Goal: Task Accomplishment & Management: Complete application form

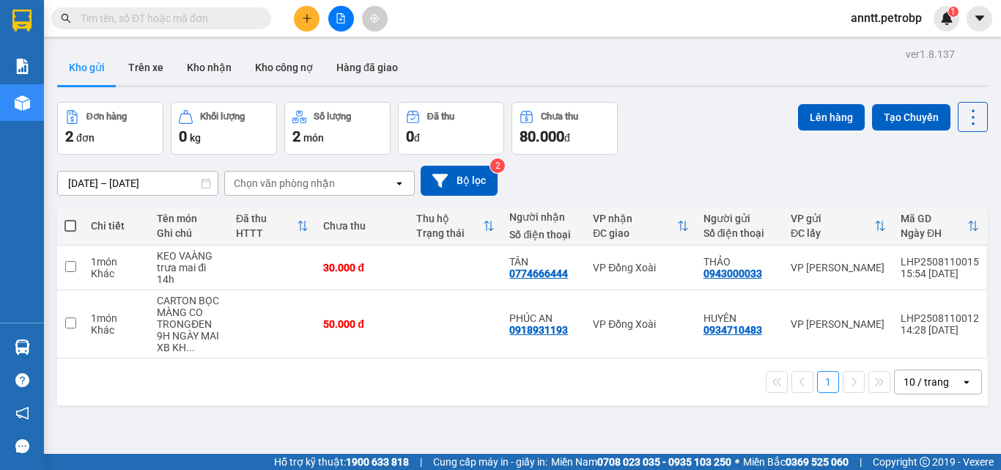
click at [917, 381] on div "10 / trang" at bounding box center [925, 381] width 45 height 15
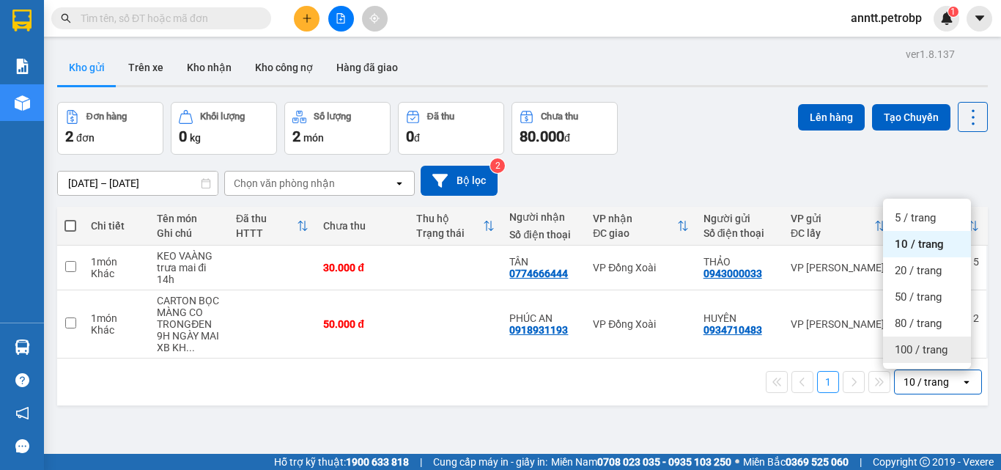
click at [919, 358] on div "100 / trang" at bounding box center [927, 349] width 88 height 26
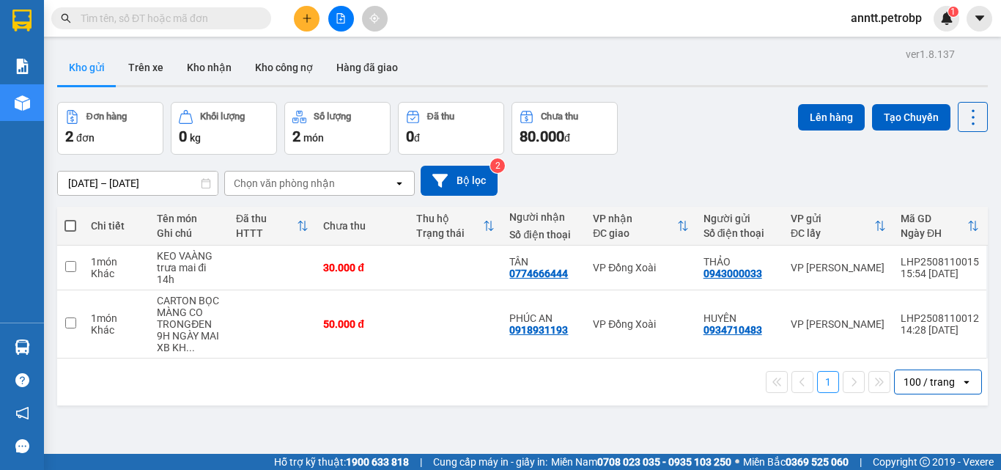
click at [700, 144] on div "Đơn hàng 2 đơn Khối lượng 0 kg Số lượng 2 món Đã thu 0 đ Chưa thu 80.000 đ Lên …" at bounding box center [522, 128] width 930 height 53
click at [704, 151] on div "Đơn hàng 2 đơn Khối lượng 0 kg Số lượng 2 món Đã thu 0 đ Chưa thu 80.000 đ Lên …" at bounding box center [522, 128] width 930 height 53
click at [478, 273] on td at bounding box center [455, 267] width 93 height 45
checkbox input "true"
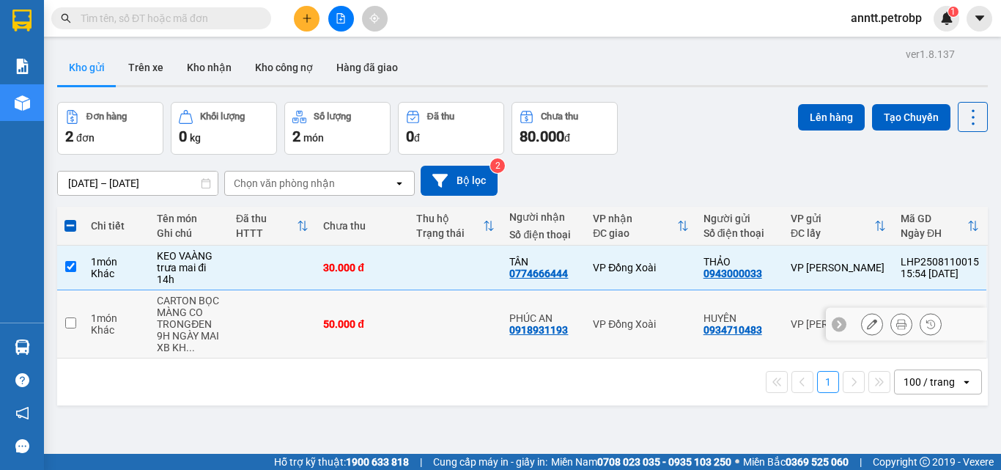
click at [453, 325] on td at bounding box center [455, 324] width 93 height 68
checkbox input "true"
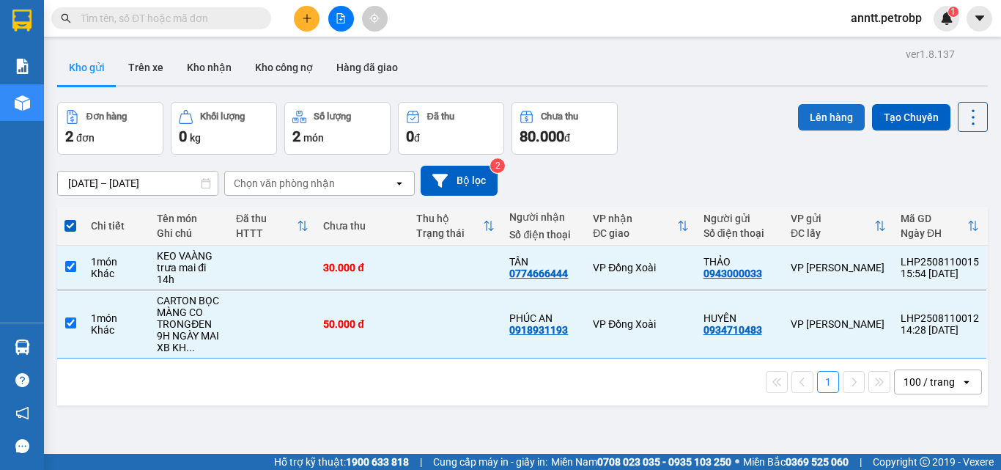
click at [811, 118] on button "Lên hàng" at bounding box center [831, 117] width 67 height 26
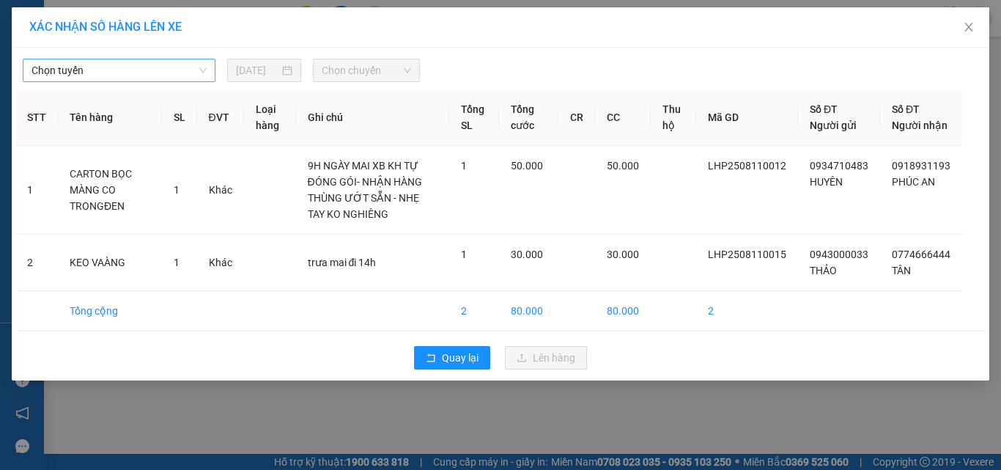
click at [180, 67] on span "Chọn tuyến" at bounding box center [119, 70] width 175 height 22
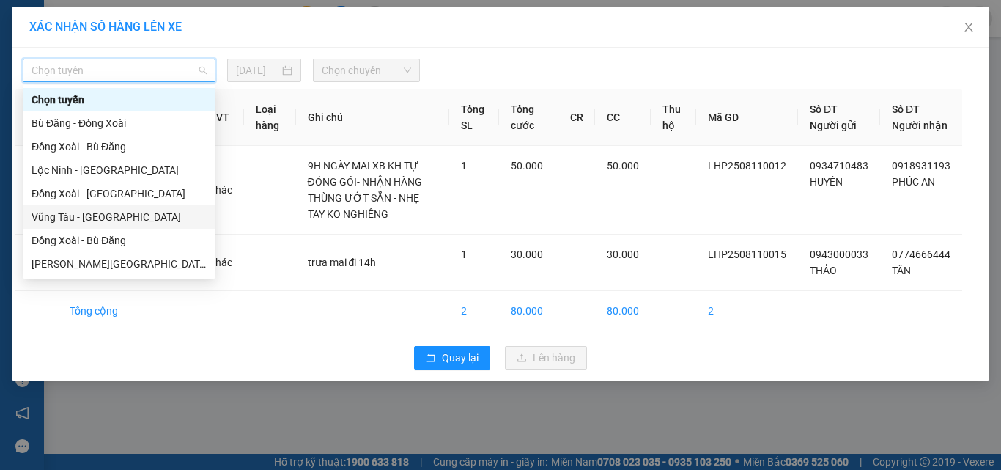
scroll to position [73, 0]
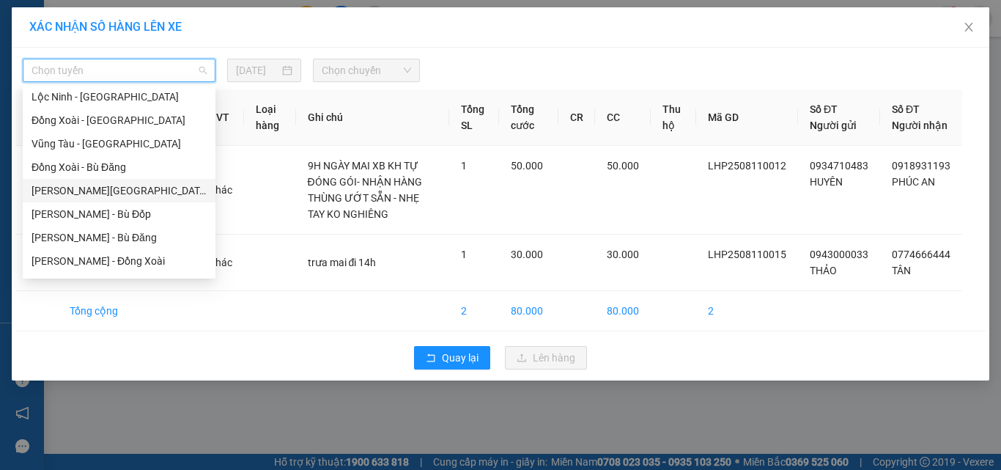
click at [144, 183] on div "Hồ Chí Minh - Lộc Ninh" at bounding box center [119, 190] width 175 height 16
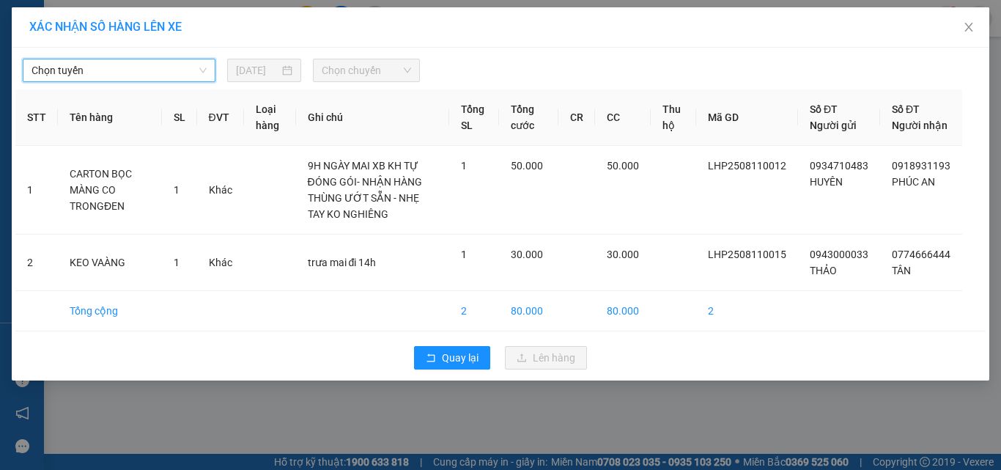
click at [166, 67] on span "Chọn tuyến" at bounding box center [119, 70] width 175 height 22
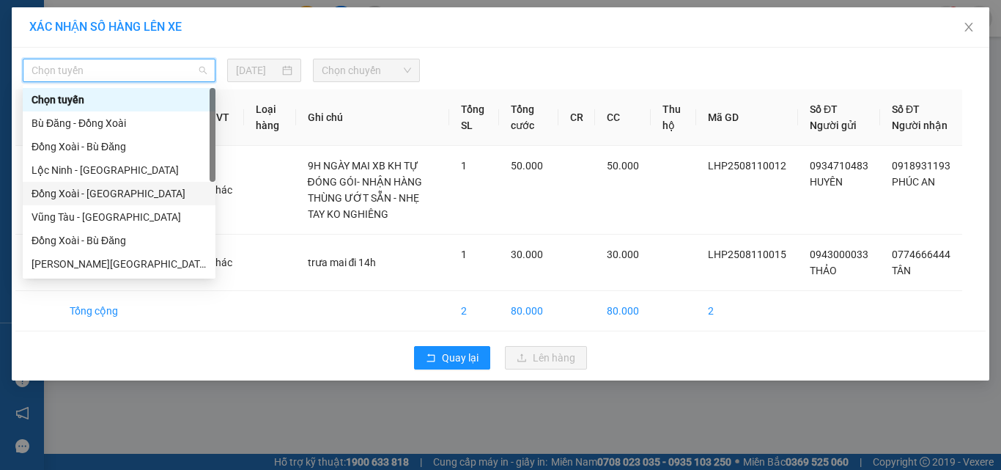
click at [127, 187] on div "Đồng Xoài - Lộc Ninh" at bounding box center [119, 193] width 175 height 16
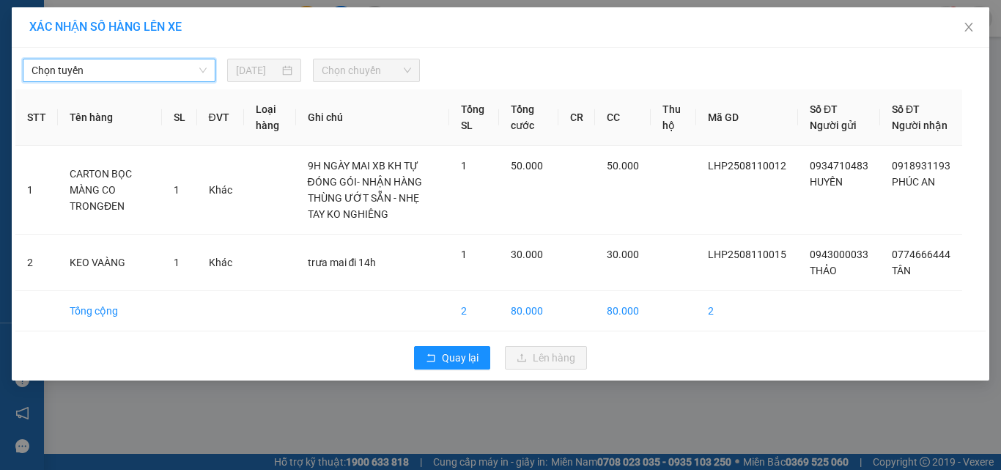
click at [167, 70] on span "Chọn tuyến" at bounding box center [119, 70] width 175 height 22
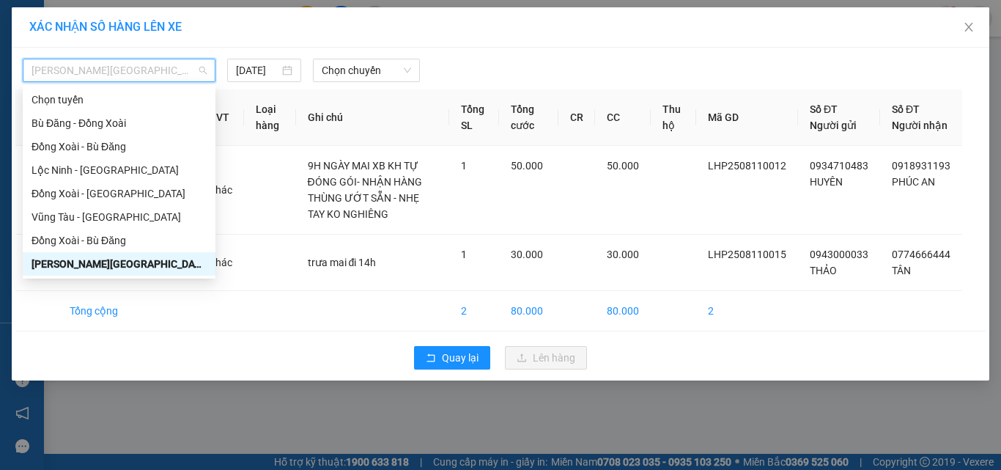
click at [138, 263] on div "Hồ Chí Minh - Lộc Ninh" at bounding box center [119, 264] width 175 height 16
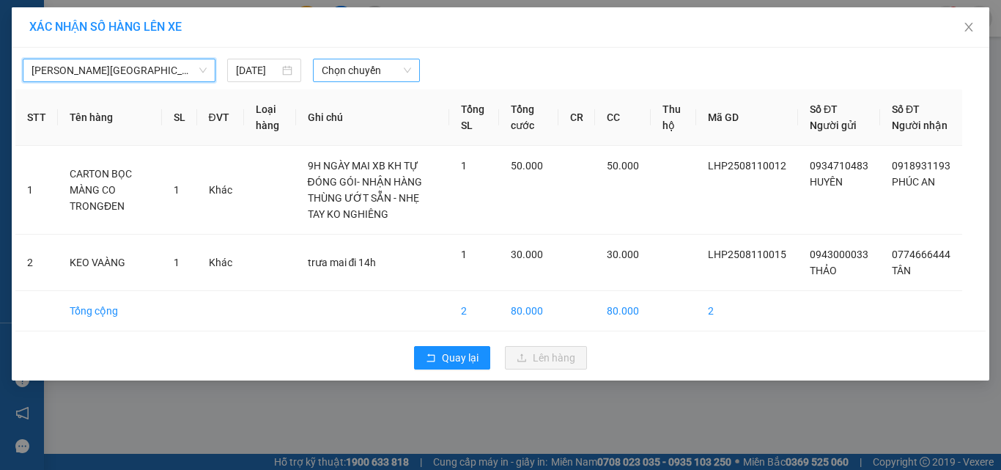
click at [377, 73] on span "Chọn chuyến" at bounding box center [367, 70] width 90 height 22
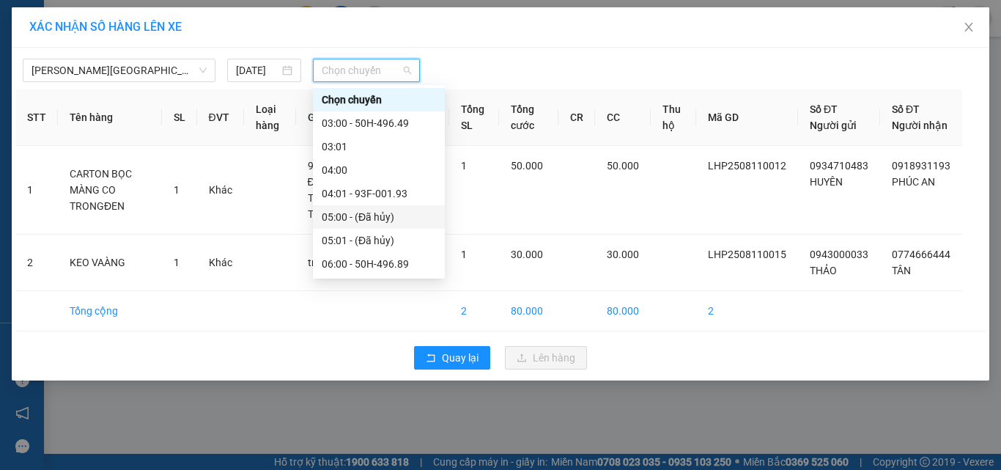
click at [683, 71] on div at bounding box center [624, 70] width 401 height 23
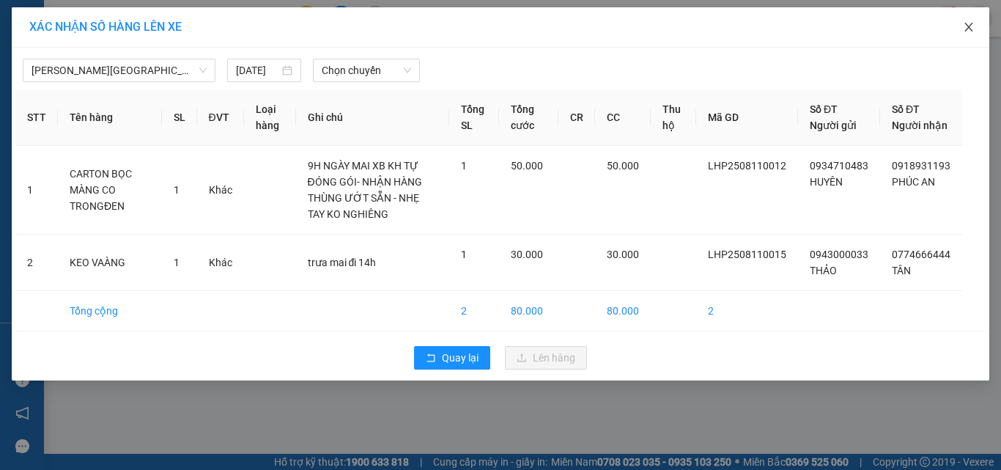
click at [974, 27] on span "Close" at bounding box center [968, 27] width 41 height 41
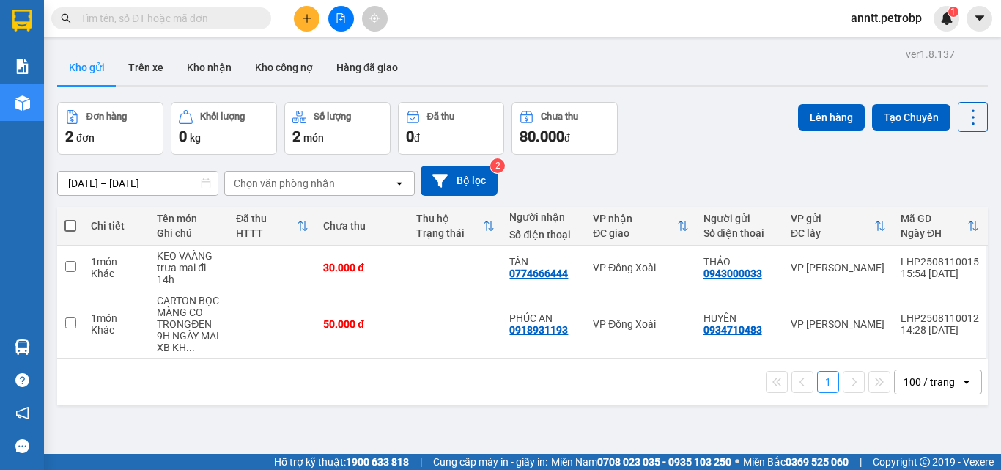
click at [665, 149] on div "Đơn hàng 2 đơn Khối lượng 0 kg Số lượng 2 món Đã thu 0 đ Chưa thu 80.000 đ Lên …" at bounding box center [522, 128] width 930 height 53
click at [685, 128] on div "Đơn hàng 2 đơn Khối lượng 0 kg Số lượng 2 món Đã thu 0 đ Chưa thu 80.000 đ Lên …" at bounding box center [522, 128] width 930 height 53
click at [454, 266] on td at bounding box center [455, 267] width 93 height 45
checkbox input "true"
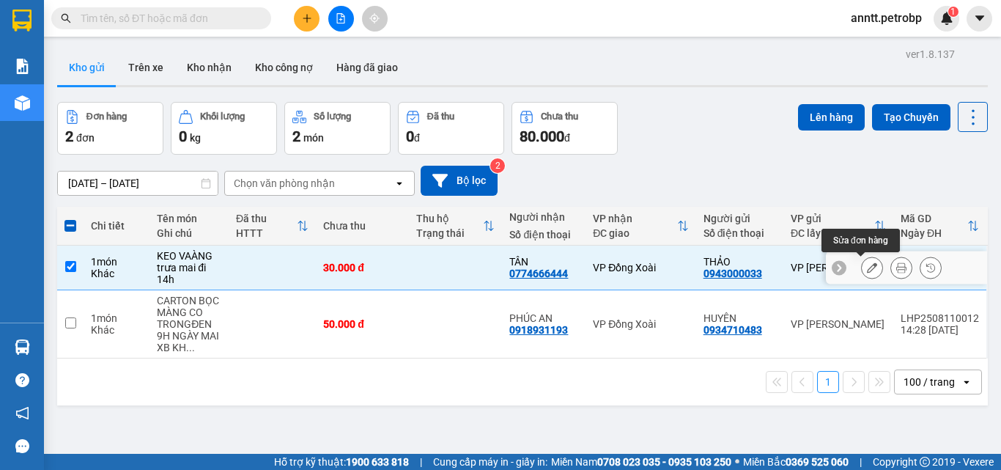
click at [867, 263] on icon at bounding box center [872, 267] width 10 height 10
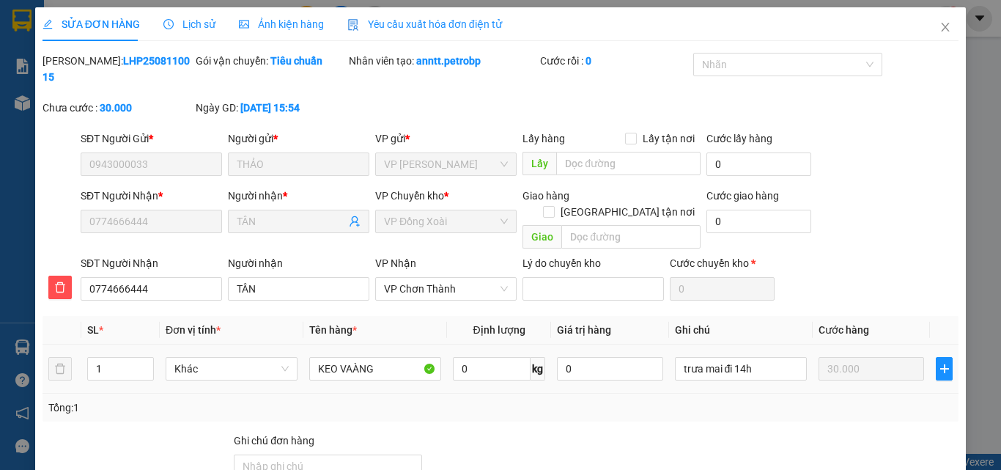
type input "0943000033"
type input "THẢO"
type input "0774666444"
type input "TÂN"
type input "30.000"
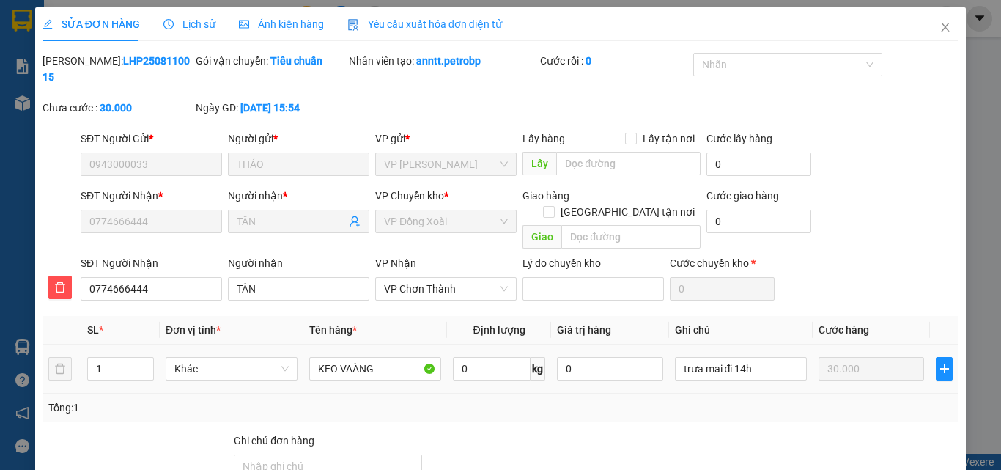
type input "30.000"
click at [941, 27] on icon "close" at bounding box center [945, 27] width 8 height 9
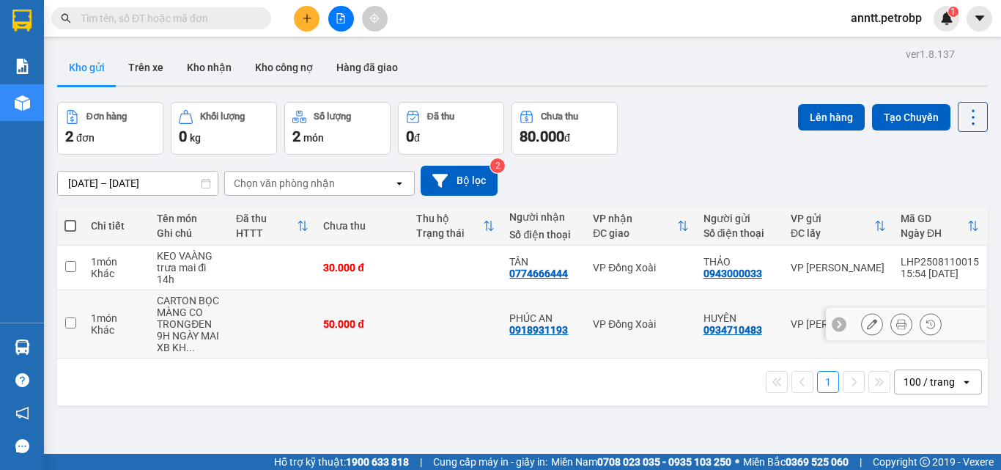
click at [409, 322] on td at bounding box center [455, 324] width 93 height 68
checkbox input "true"
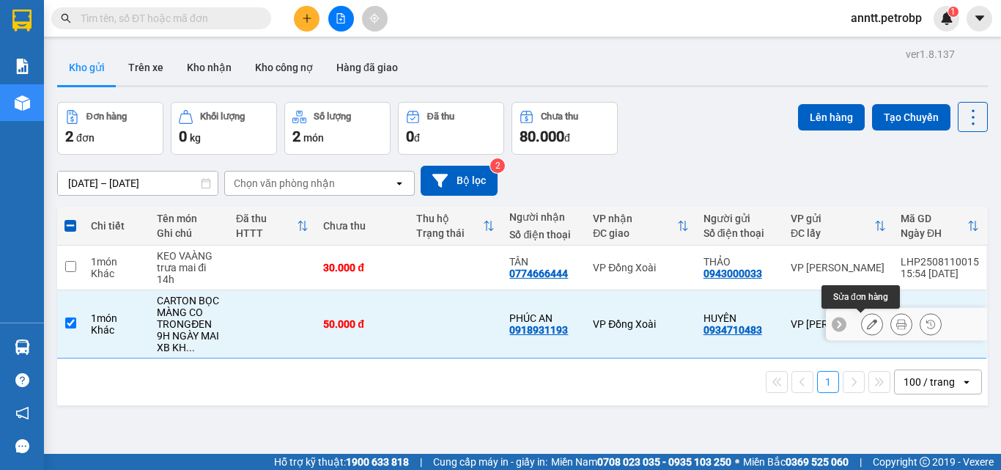
click at [867, 325] on icon at bounding box center [872, 324] width 10 height 10
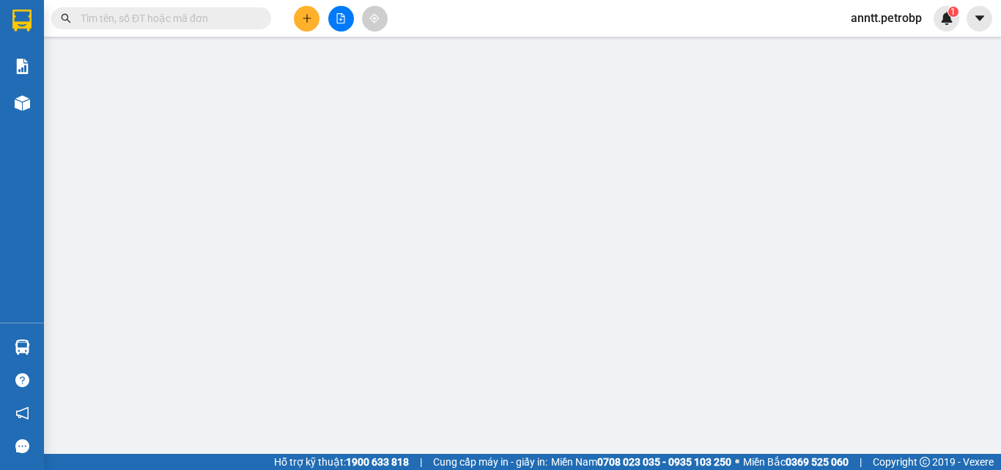
type input "0934710483"
type input "HUYÊN"
type input "0918931193"
type input "PHÚC AN"
type input "50.000"
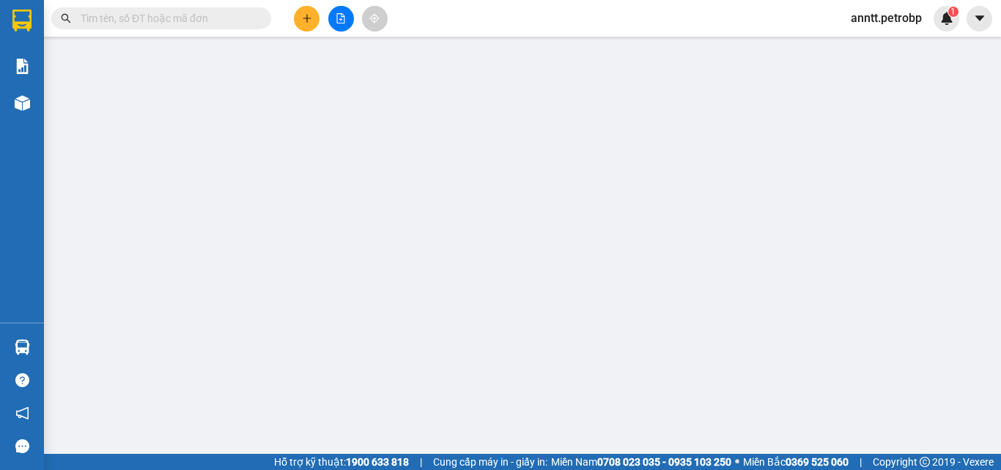
type input "50.000"
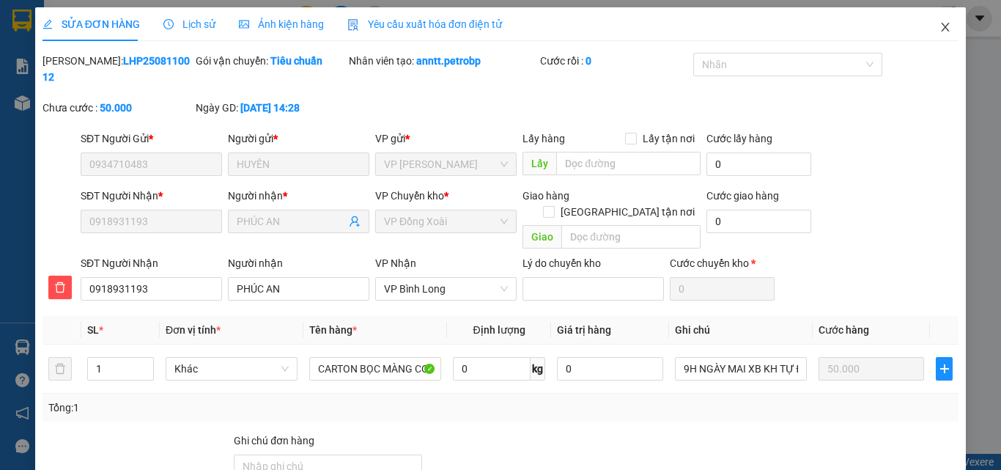
click at [939, 26] on icon "close" at bounding box center [945, 27] width 12 height 12
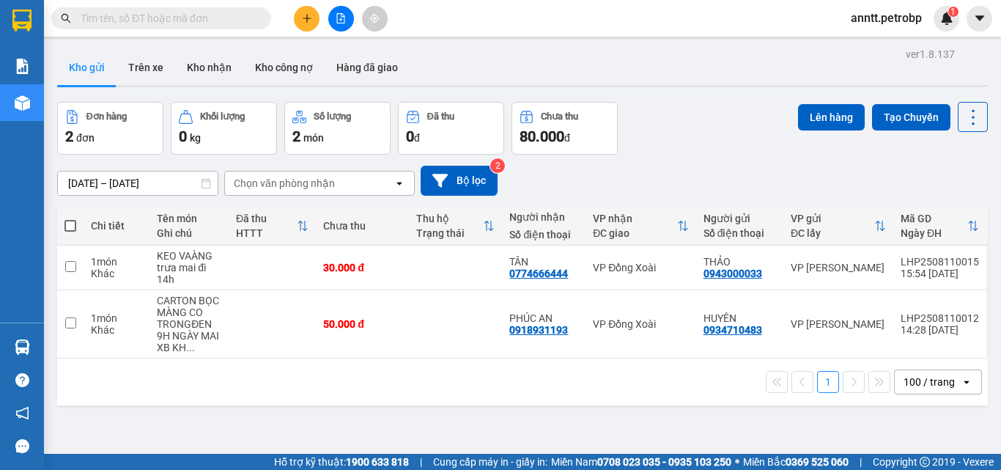
click at [665, 149] on div "Đơn hàng 2 đơn Khối lượng 0 kg Số lượng 2 món Đã thu 0 đ Chưa thu 80.000 đ Lên …" at bounding box center [522, 128] width 930 height 53
click at [463, 259] on td at bounding box center [455, 267] width 93 height 45
checkbox input "true"
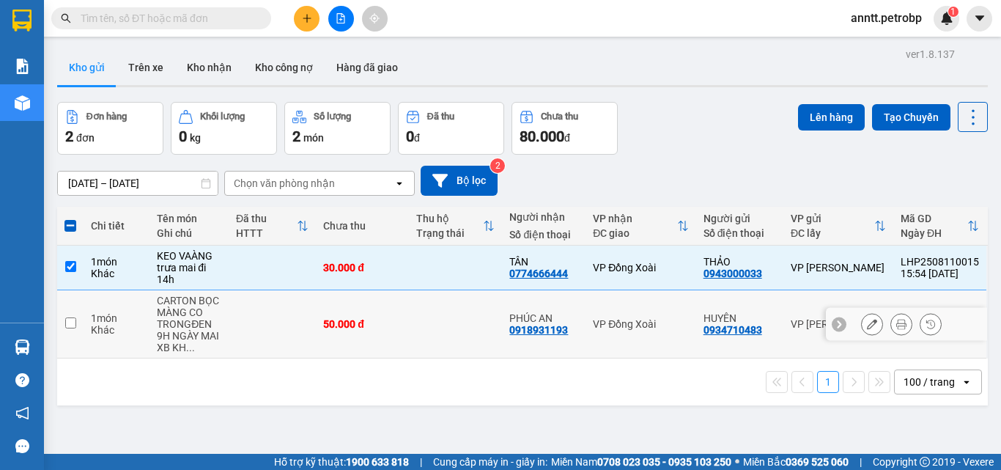
click at [462, 316] on td at bounding box center [455, 324] width 93 height 68
checkbox input "true"
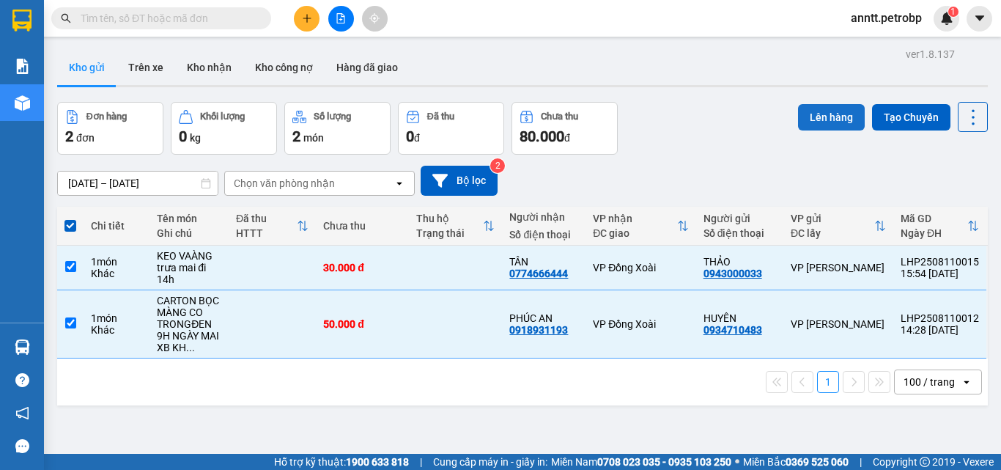
click at [826, 113] on button "Lên hàng" at bounding box center [831, 117] width 67 height 26
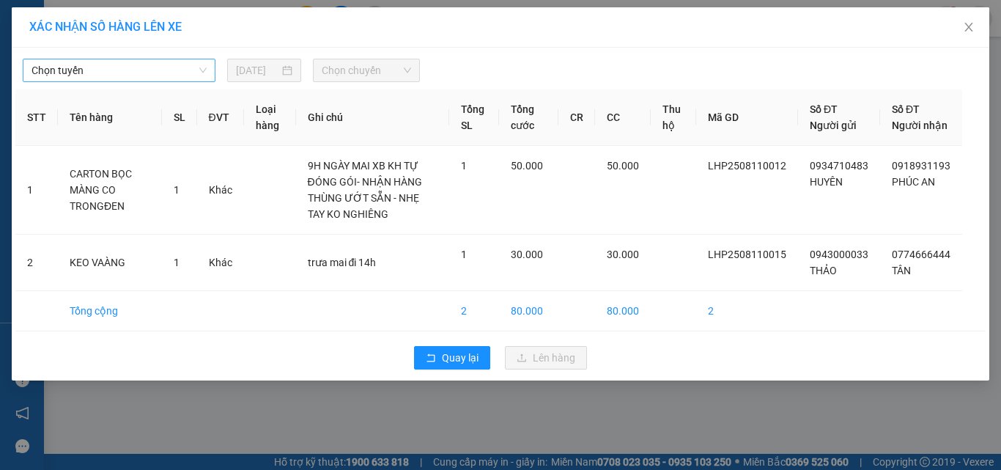
click at [136, 66] on span "Chọn tuyến" at bounding box center [119, 70] width 175 height 22
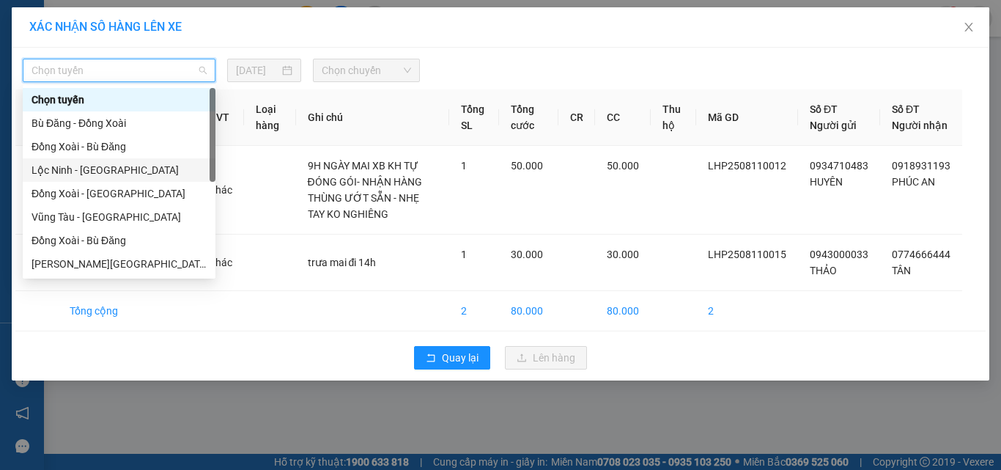
scroll to position [73, 0]
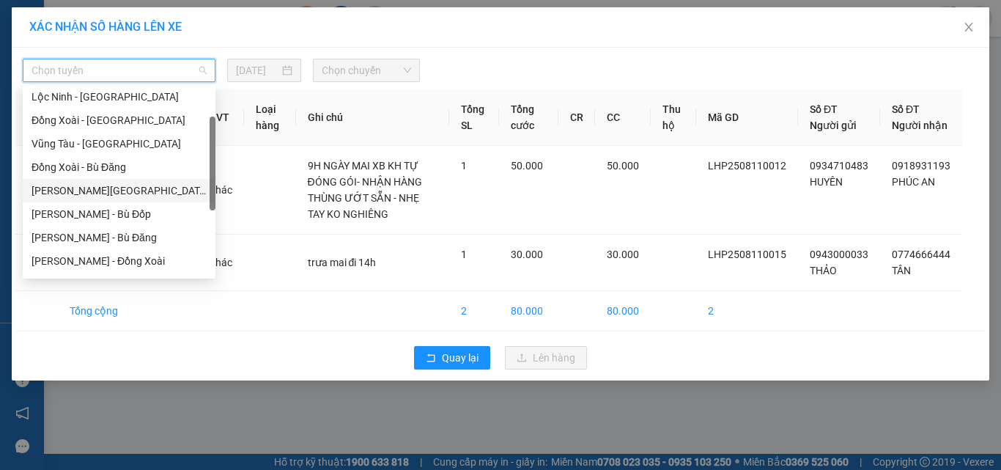
click at [136, 185] on div "Hồ Chí Minh - Lộc Ninh" at bounding box center [119, 190] width 175 height 16
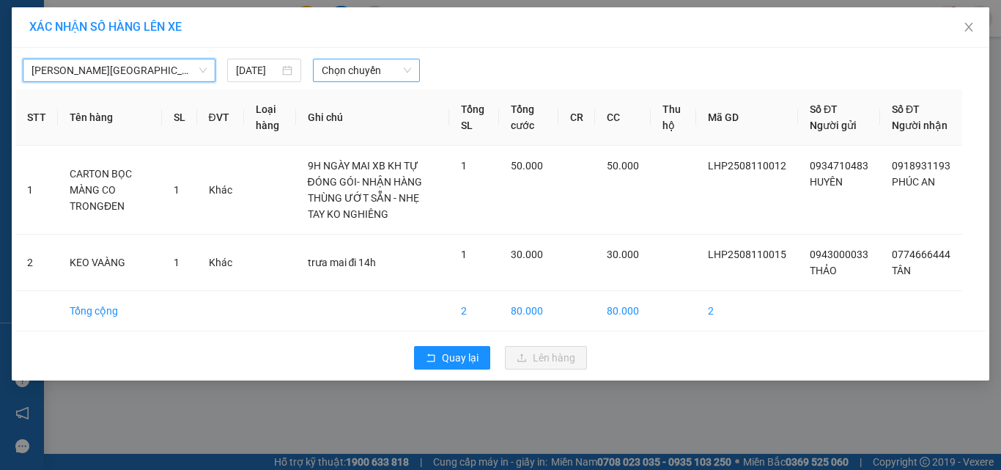
click at [348, 67] on span "Chọn chuyến" at bounding box center [367, 70] width 90 height 22
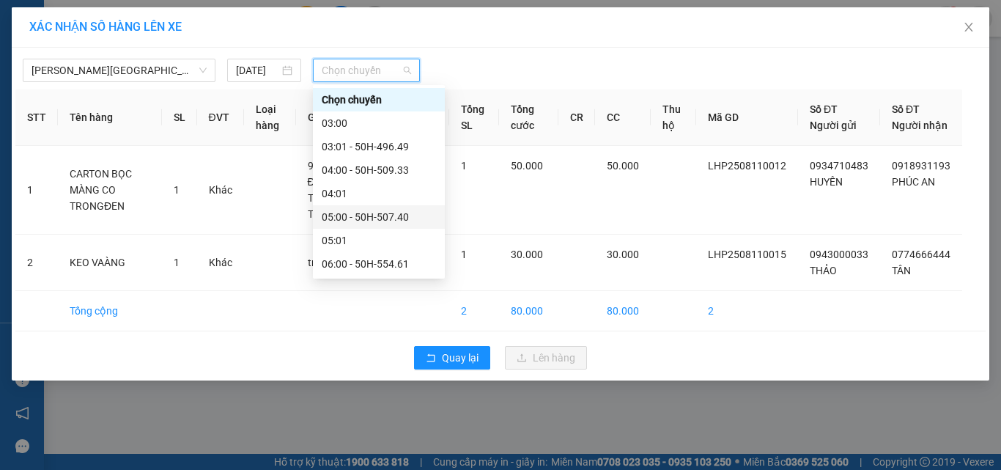
scroll to position [147, 0]
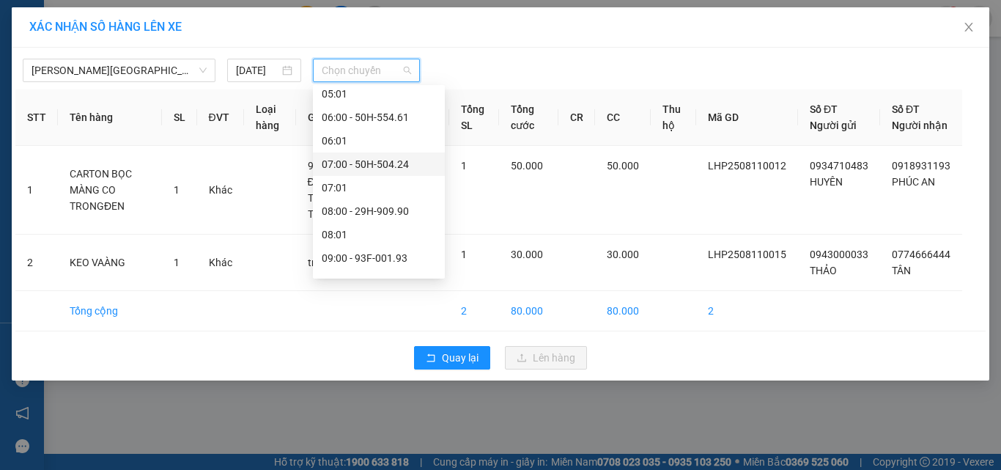
click at [387, 160] on div "07:00 - 50H-504.24" at bounding box center [379, 164] width 114 height 16
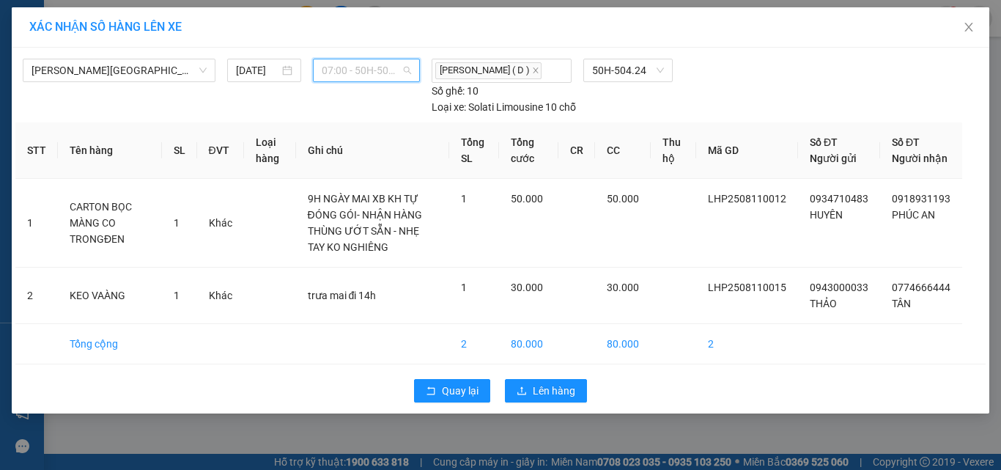
click at [382, 67] on span "07:00 - 50H-504.24" at bounding box center [367, 70] width 90 height 22
click at [385, 76] on span "07:00 - 50H-504.24" at bounding box center [367, 70] width 90 height 22
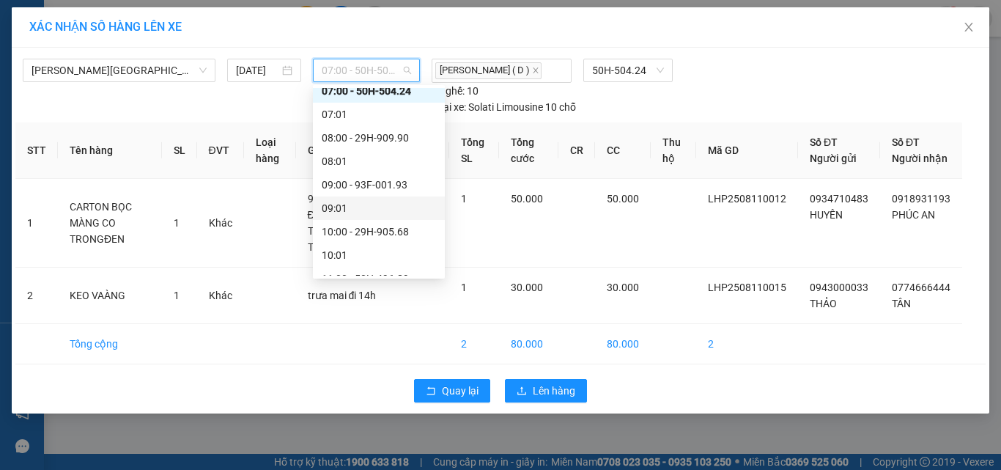
scroll to position [0, 0]
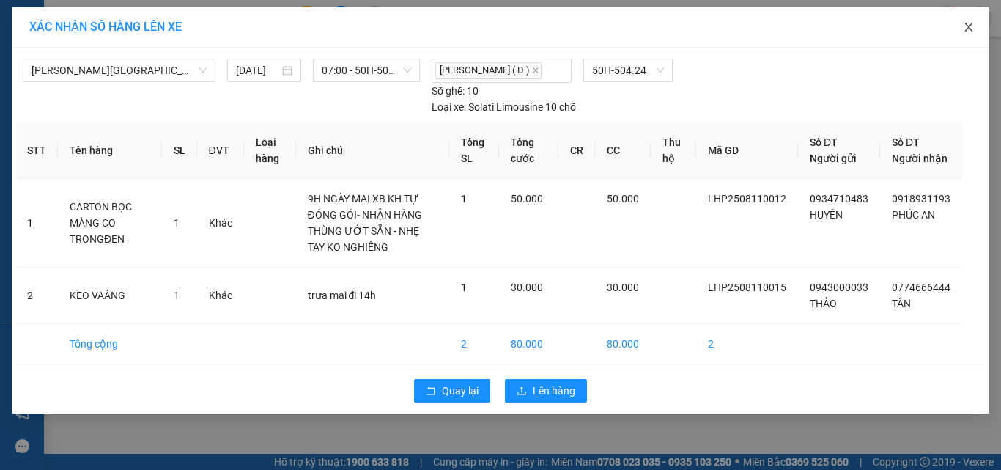
click at [977, 28] on span "Close" at bounding box center [968, 27] width 41 height 41
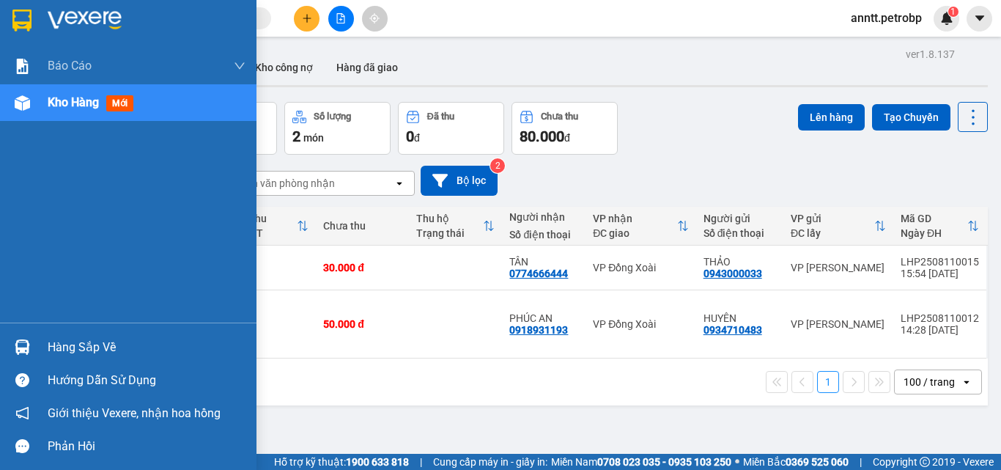
click at [107, 16] on img at bounding box center [85, 21] width 74 height 22
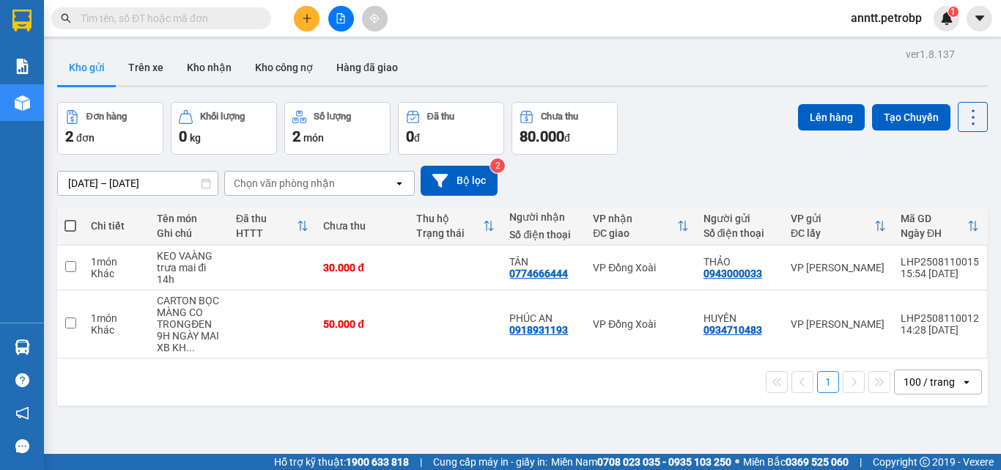
click at [678, 132] on div "Đơn hàng 2 đơn Khối lượng 0 kg Số lượng 2 món Đã thu 0 đ Chưa thu 80.000 đ Lên …" at bounding box center [522, 128] width 930 height 53
click at [418, 273] on td at bounding box center [455, 267] width 93 height 45
checkbox input "true"
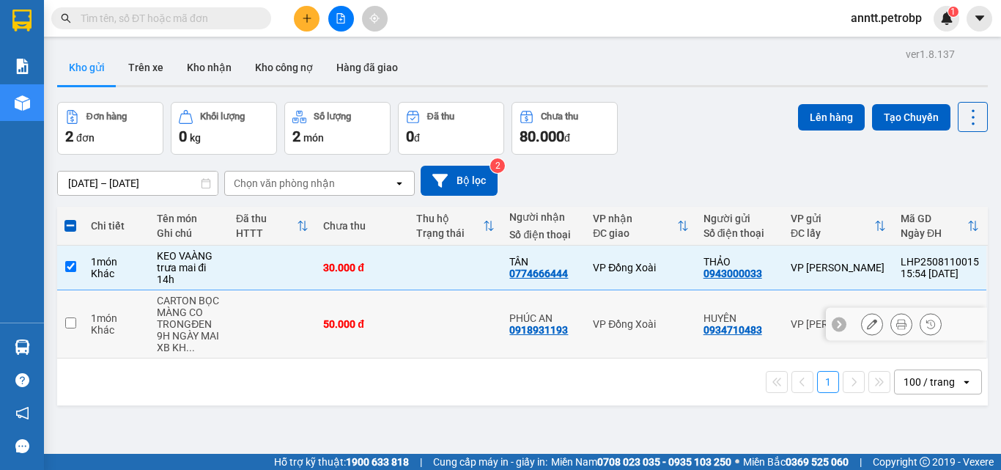
click at [443, 331] on td at bounding box center [455, 324] width 93 height 68
checkbox input "true"
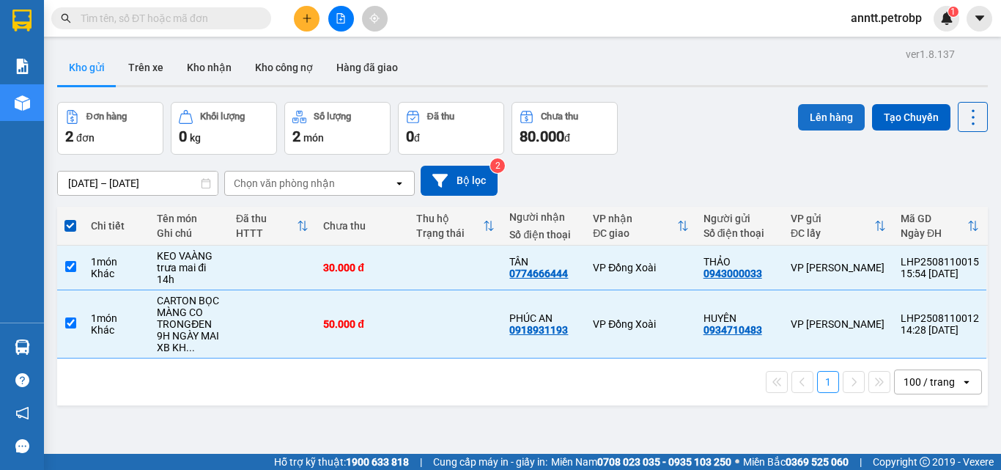
click at [817, 116] on button "Lên hàng" at bounding box center [831, 117] width 67 height 26
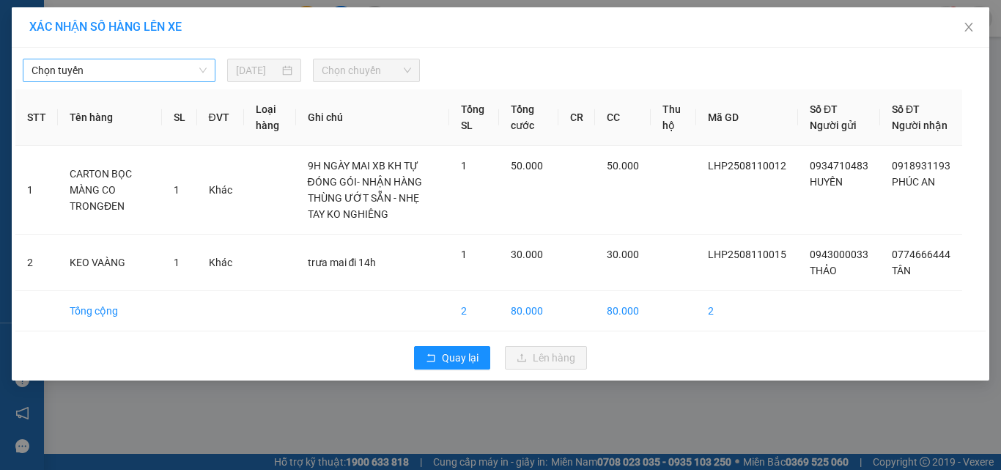
click at [148, 62] on span "Chọn tuyến" at bounding box center [119, 70] width 175 height 22
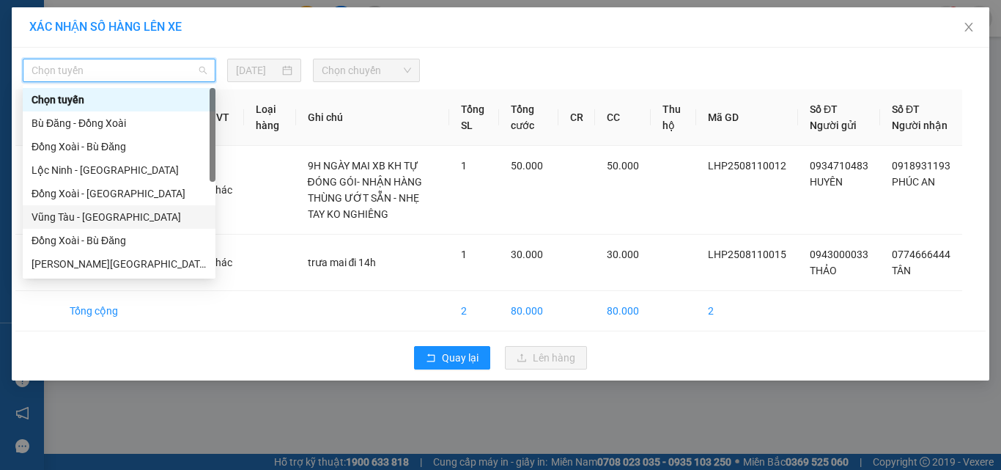
scroll to position [73, 0]
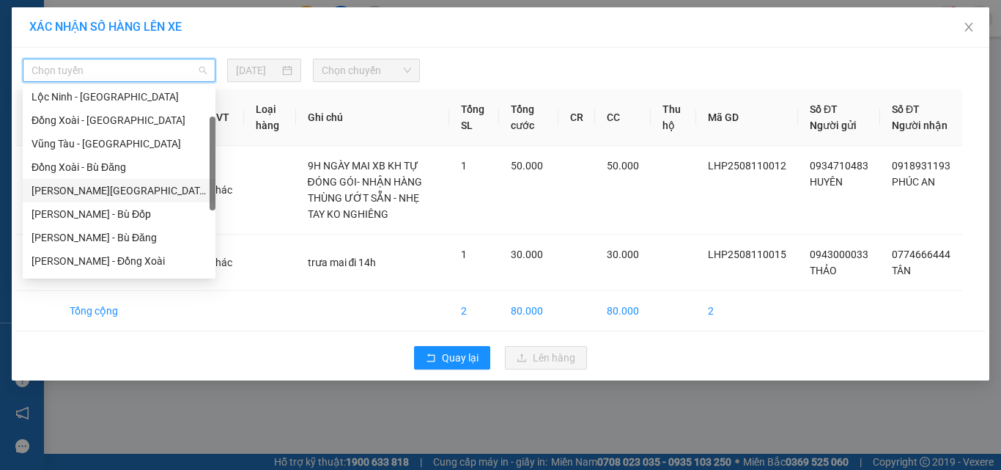
click at [143, 185] on div "Hồ Chí Minh - Lộc Ninh" at bounding box center [119, 190] width 175 height 16
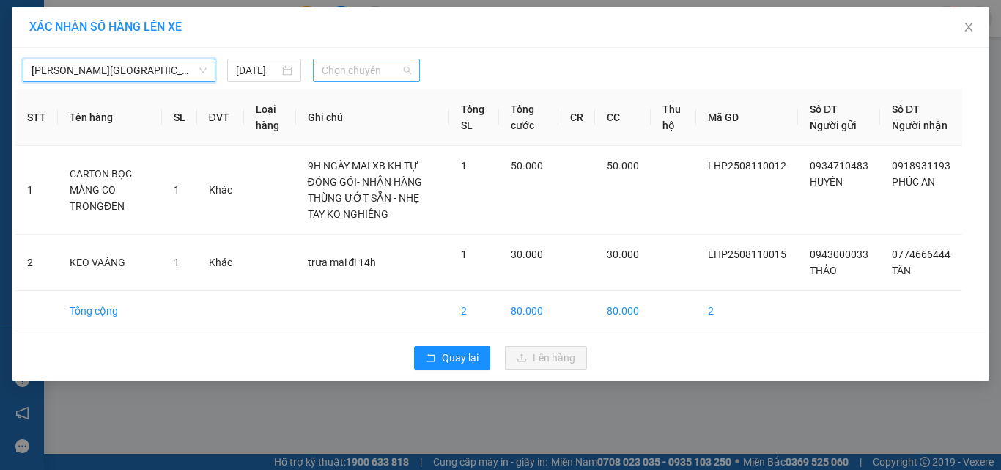
click at [372, 69] on span "Chọn chuyến" at bounding box center [367, 70] width 90 height 22
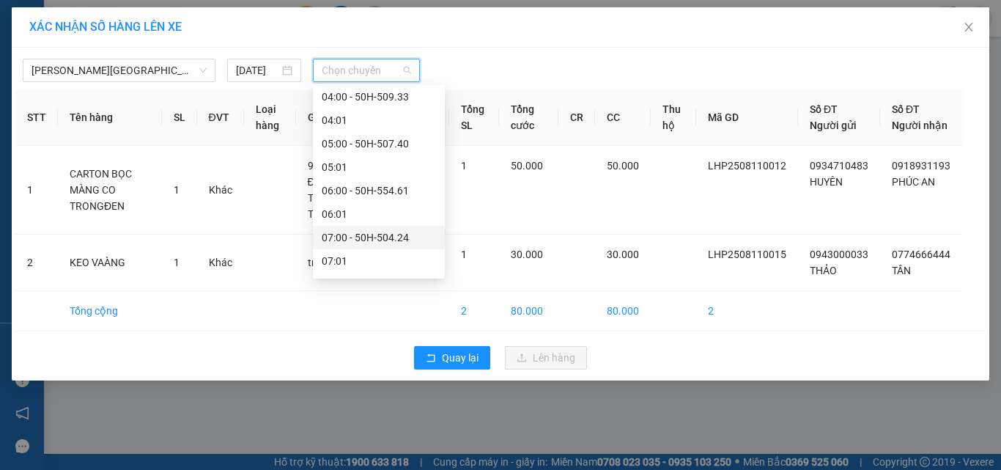
click at [392, 236] on div "07:00 - 50H-504.24" at bounding box center [379, 237] width 114 height 16
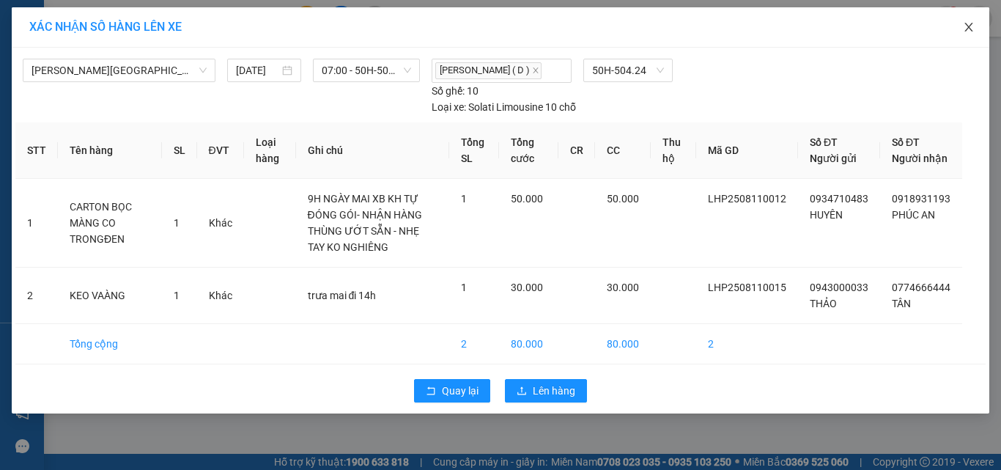
click at [963, 22] on icon "close" at bounding box center [969, 27] width 12 height 12
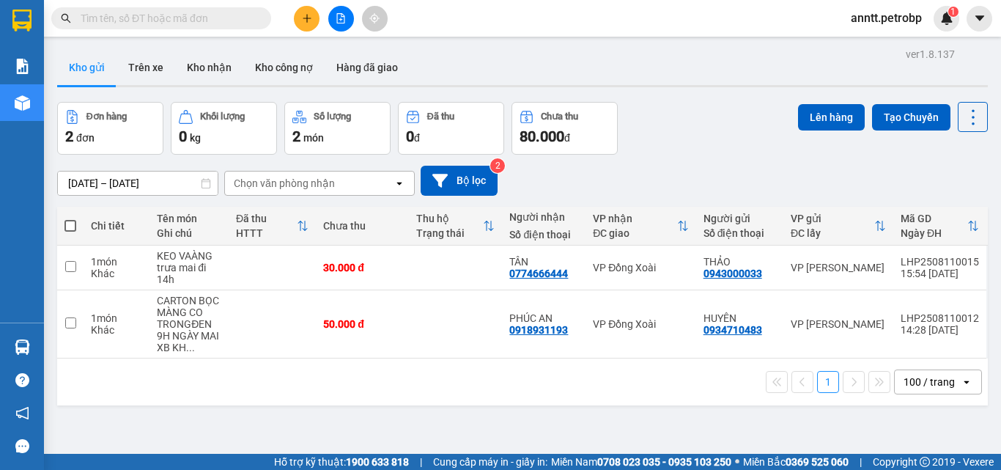
click at [719, 141] on div "Đơn hàng 2 đơn Khối lượng 0 kg Số lượng 2 món Đã thu 0 đ Chưa thu 80.000 đ Lên …" at bounding box center [522, 128] width 930 height 53
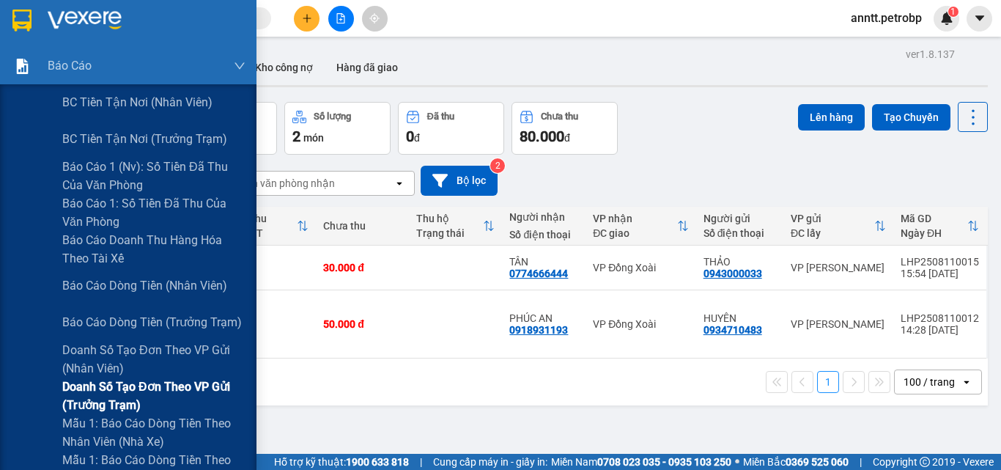
scroll to position [220, 0]
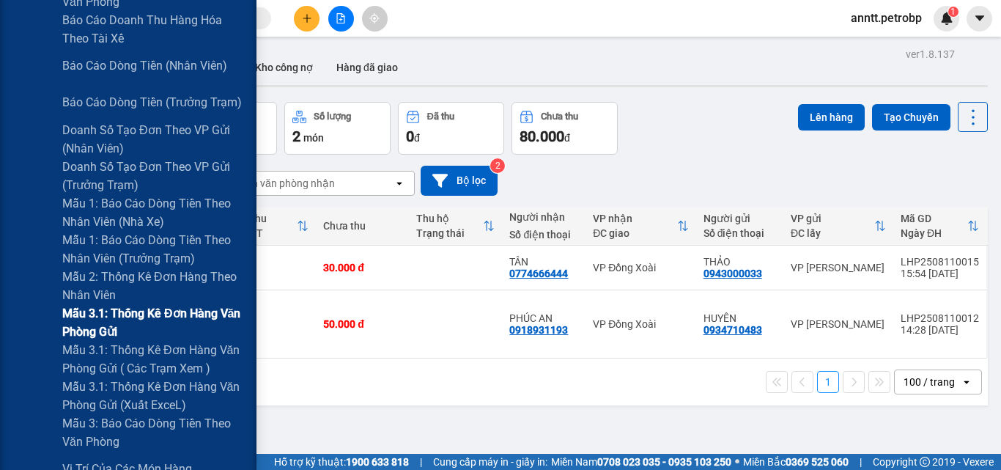
click at [166, 312] on span "Mẫu 3.1: Thống kê đơn hàng văn phòng gửi" at bounding box center [153, 322] width 183 height 37
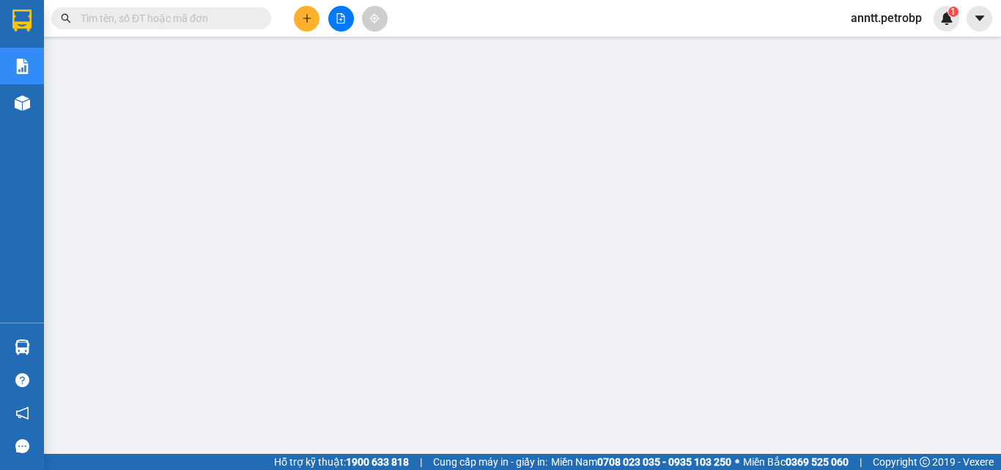
scroll to position [108, 0]
click at [577, 31] on div "Kết quả tìm kiếm ( 0 ) Bộ lọc Ngày tạo đơn gần nhất No Data anntt.petrobp 1" at bounding box center [500, 18] width 1001 height 37
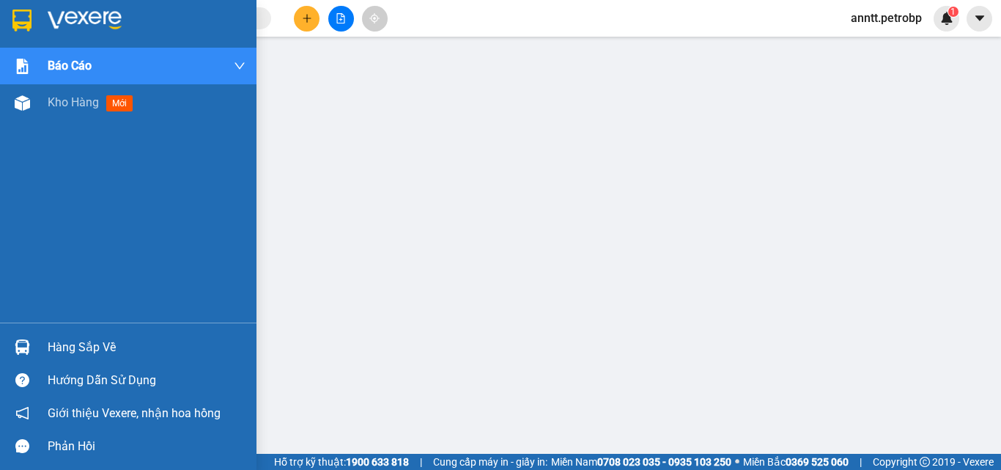
click at [97, 8] on div at bounding box center [128, 24] width 256 height 48
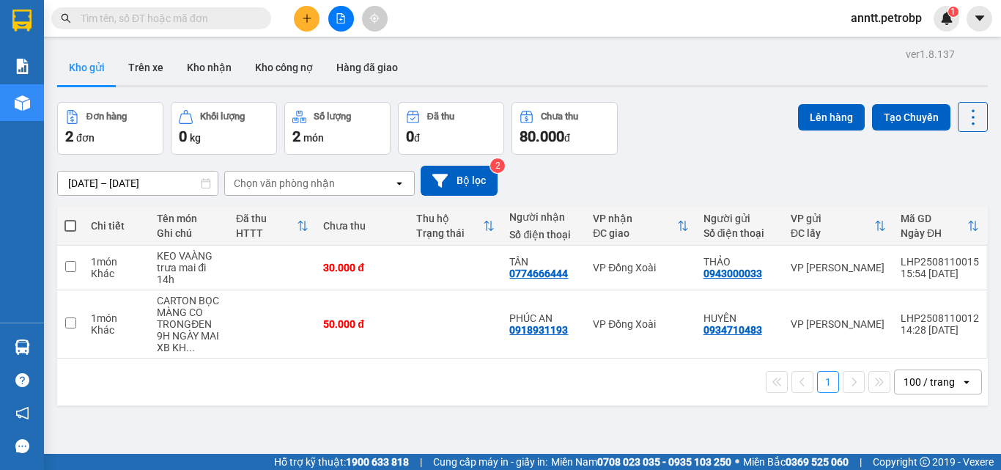
click at [442, 64] on div "Kho gửi Trên xe Kho nhận Kho công nợ Hàng đã giao" at bounding box center [522, 69] width 930 height 39
click at [273, 262] on td at bounding box center [272, 267] width 87 height 45
checkbox input "true"
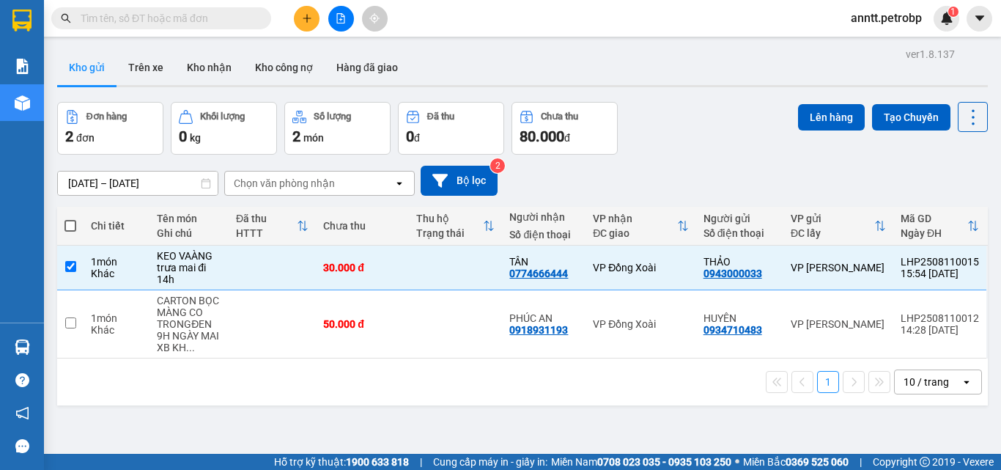
click at [295, 366] on div "1 10 / trang open" at bounding box center [522, 381] width 930 height 47
click at [283, 322] on td at bounding box center [272, 324] width 87 height 68
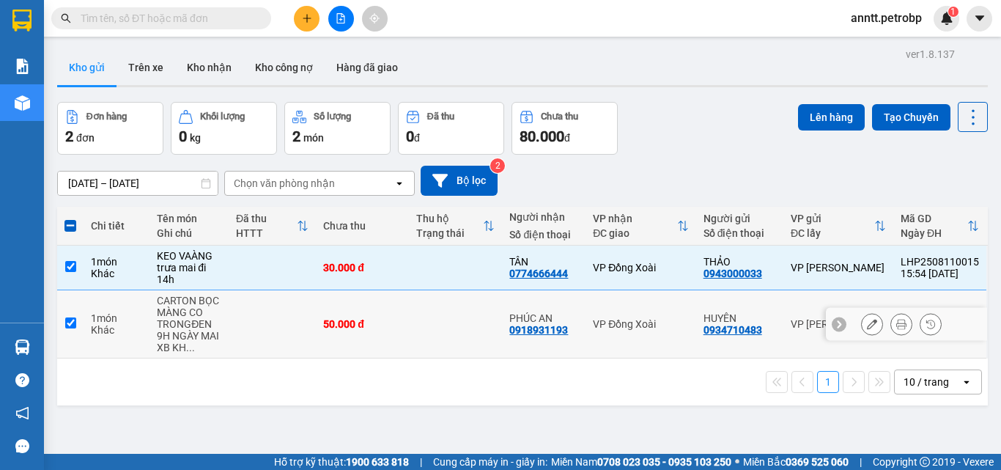
checkbox input "true"
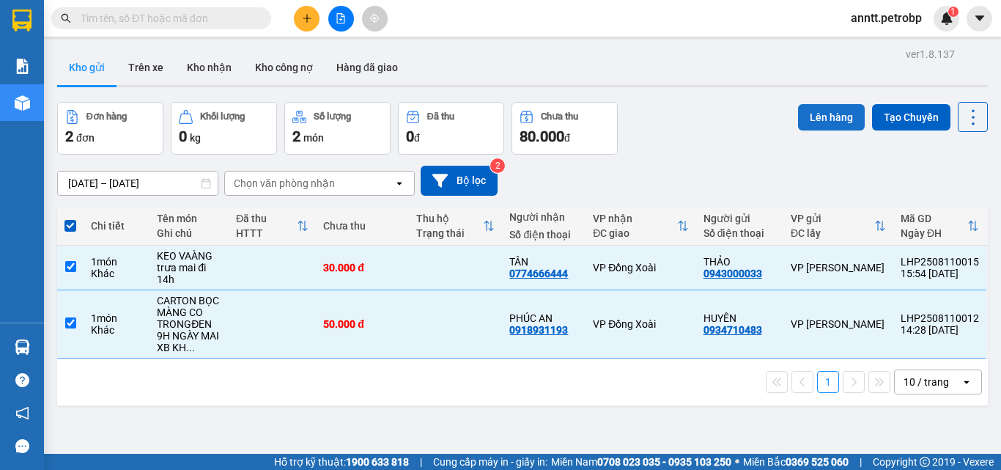
click at [832, 122] on button "Lên hàng" at bounding box center [831, 117] width 67 height 26
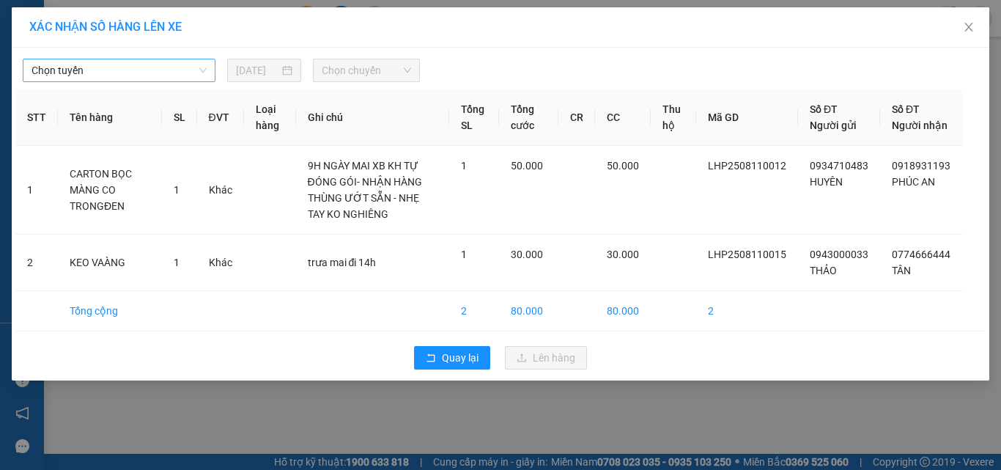
click at [139, 73] on span "Chọn tuyến" at bounding box center [119, 70] width 175 height 22
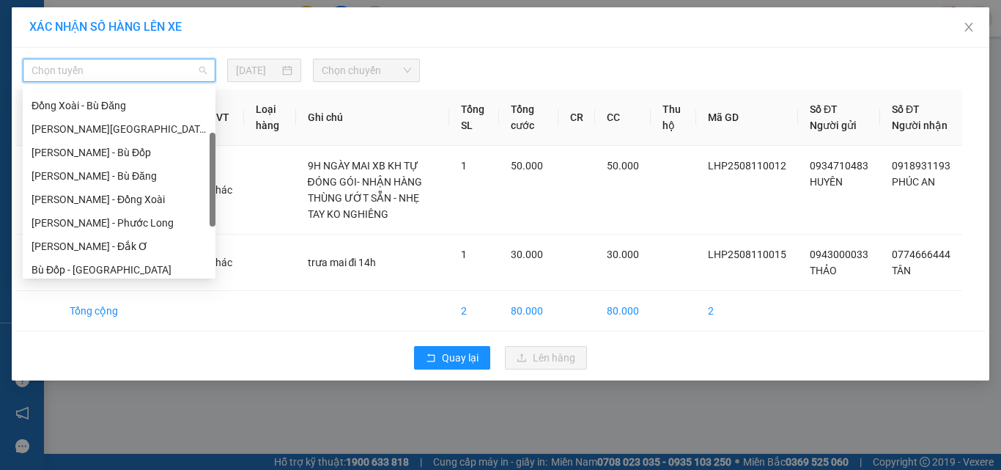
scroll to position [62, 0]
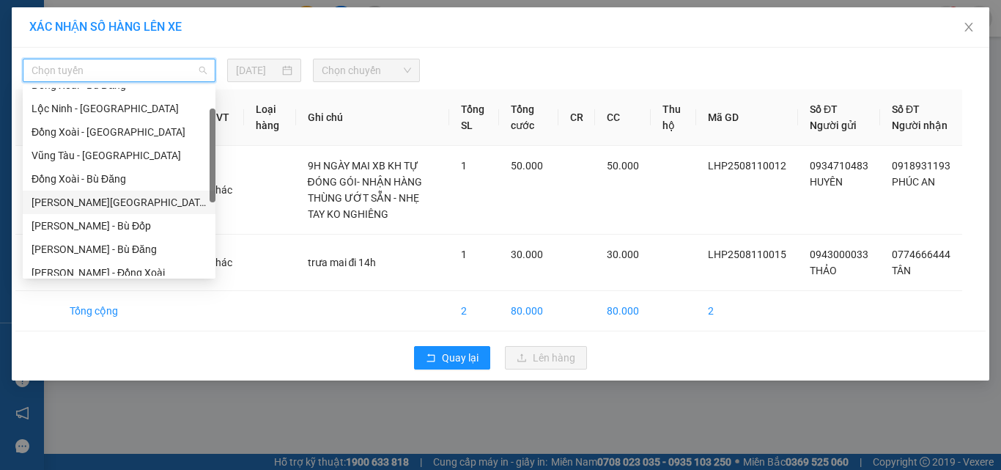
click at [138, 199] on div "Hồ Chí Minh - Lộc Ninh" at bounding box center [119, 202] width 175 height 16
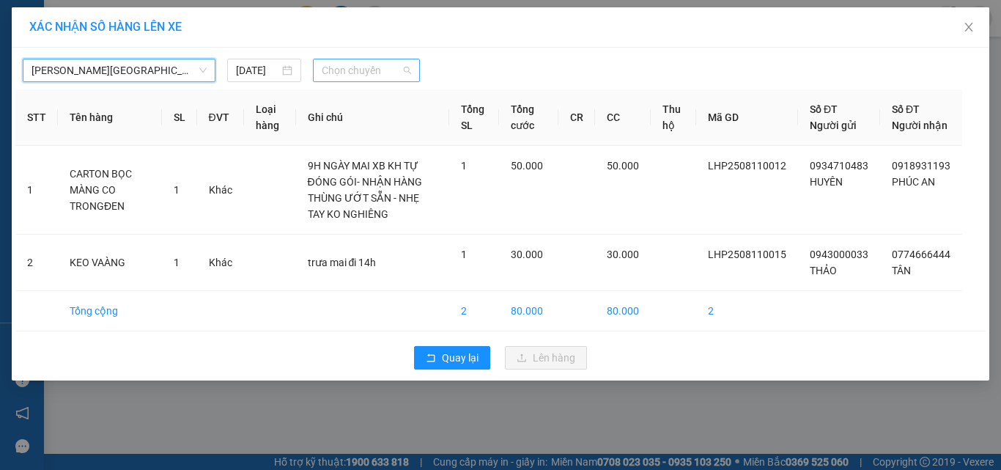
click at [404, 68] on span "Chọn chuyến" at bounding box center [367, 70] width 90 height 22
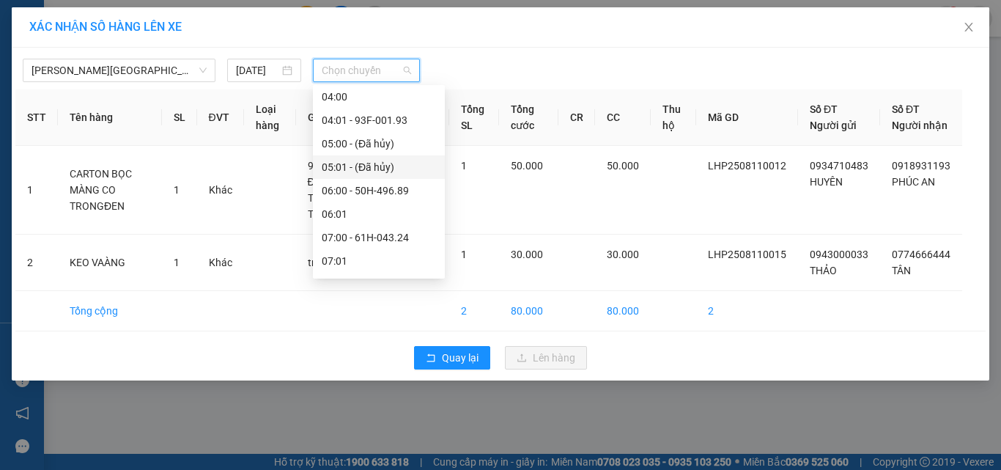
scroll to position [147, 0]
click at [374, 153] on div "07:00 - 61H-043.24" at bounding box center [379, 163] width 132 height 23
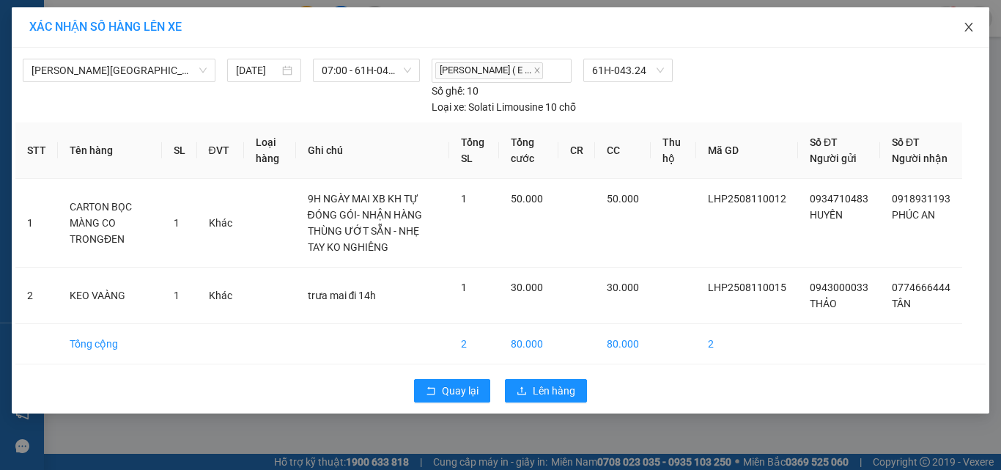
click at [968, 26] on icon "close" at bounding box center [969, 27] width 12 height 12
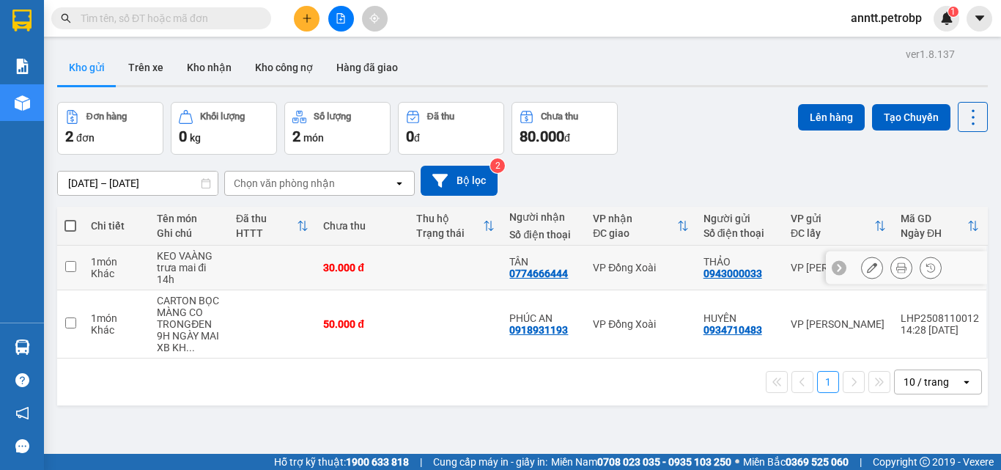
click at [609, 279] on td "VP Đồng Xoài" at bounding box center [640, 267] width 111 height 45
checkbox input "true"
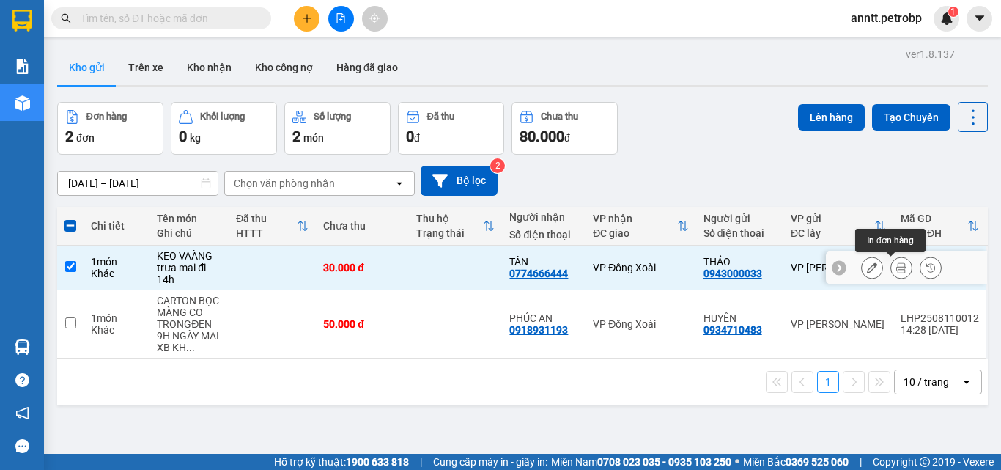
click at [896, 270] on icon at bounding box center [901, 267] width 10 height 10
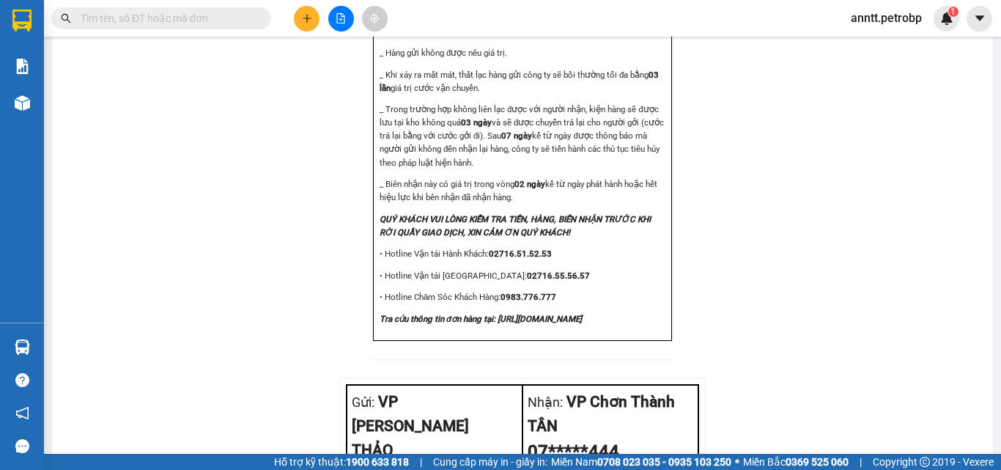
scroll to position [1788, 0]
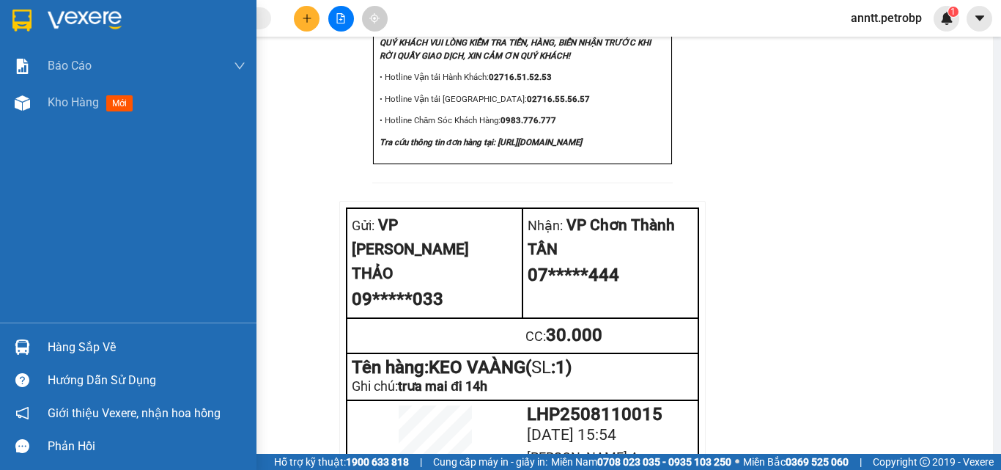
click at [79, 27] on img at bounding box center [85, 21] width 74 height 22
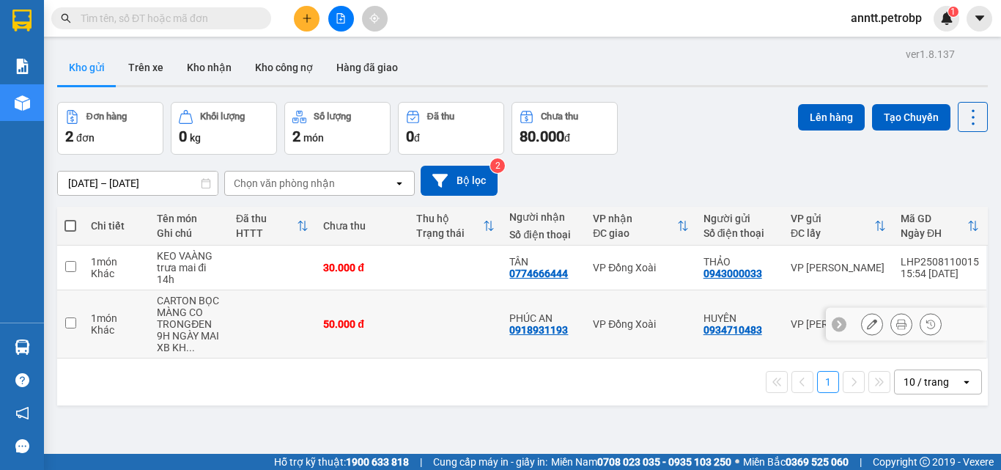
click at [603, 320] on div "VP Đồng Xoài" at bounding box center [641, 324] width 96 height 12
checkbox input "true"
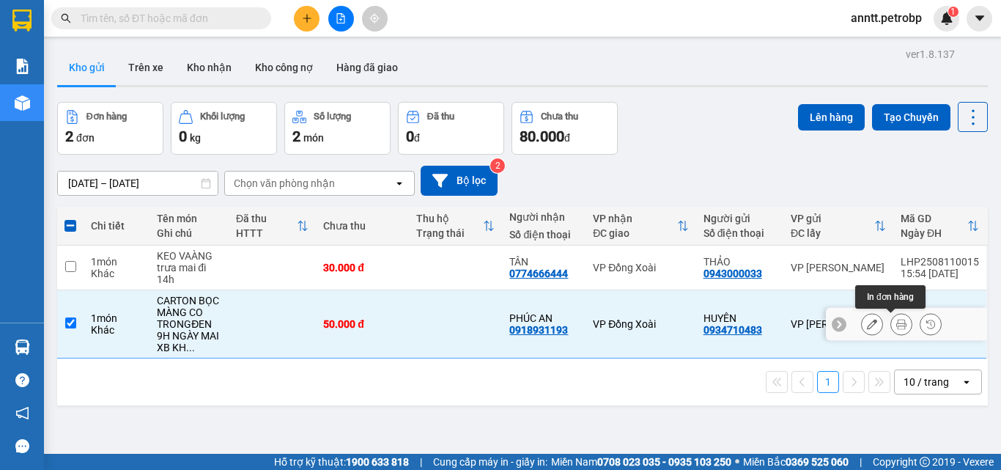
click at [896, 326] on icon at bounding box center [901, 324] width 10 height 10
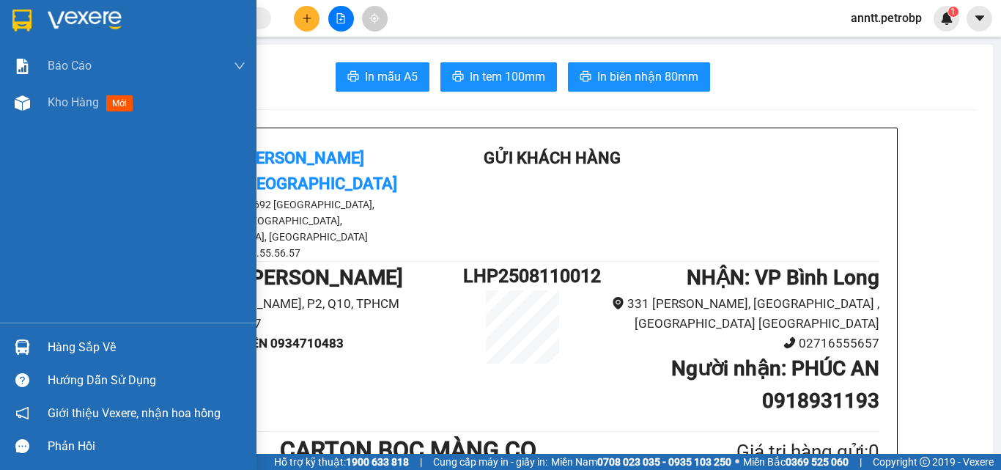
click at [91, 19] on img at bounding box center [85, 21] width 74 height 22
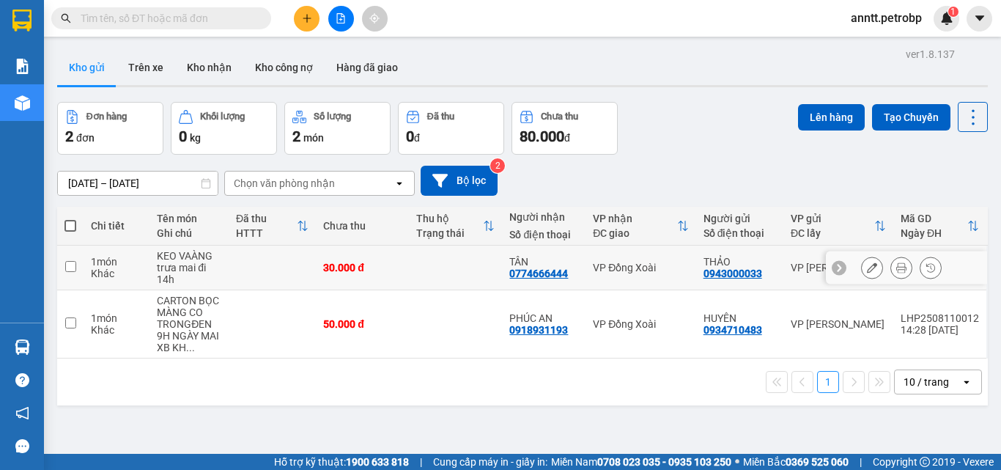
click at [444, 261] on td at bounding box center [455, 267] width 93 height 45
checkbox input "true"
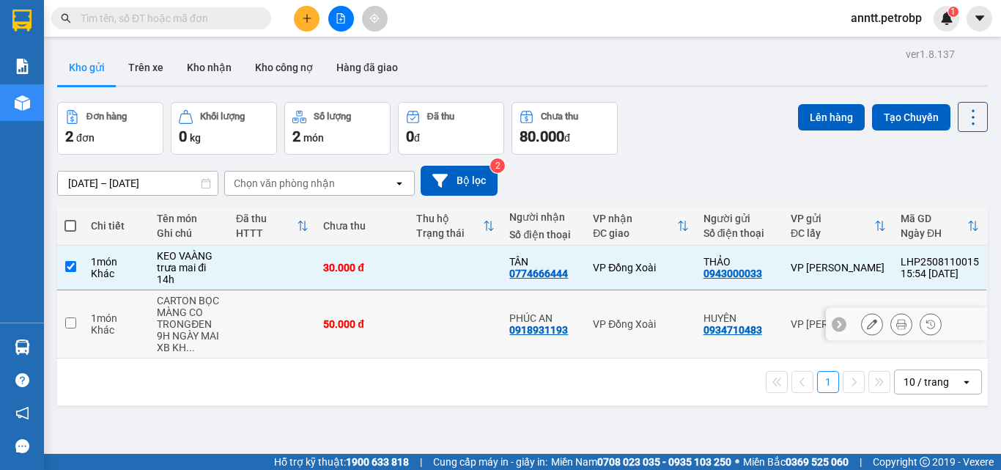
click at [443, 303] on td at bounding box center [455, 324] width 93 height 68
checkbox input "true"
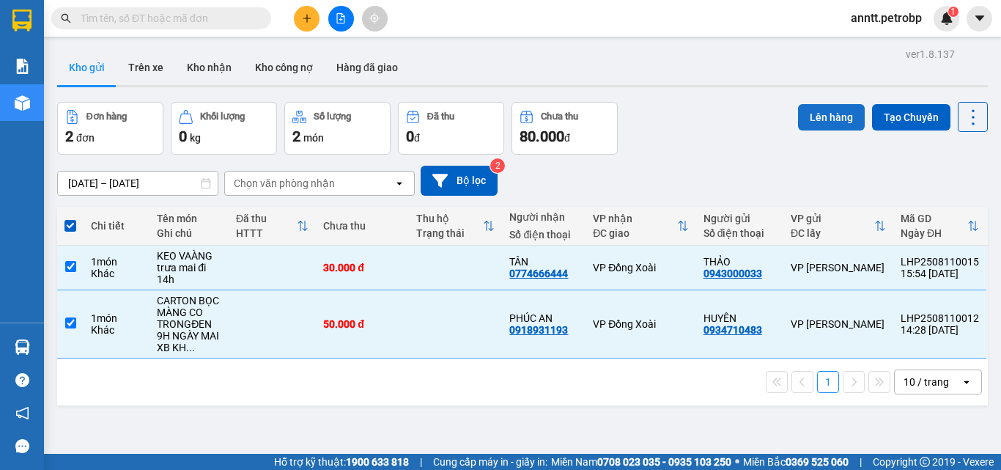
click at [835, 125] on button "Lên hàng" at bounding box center [831, 117] width 67 height 26
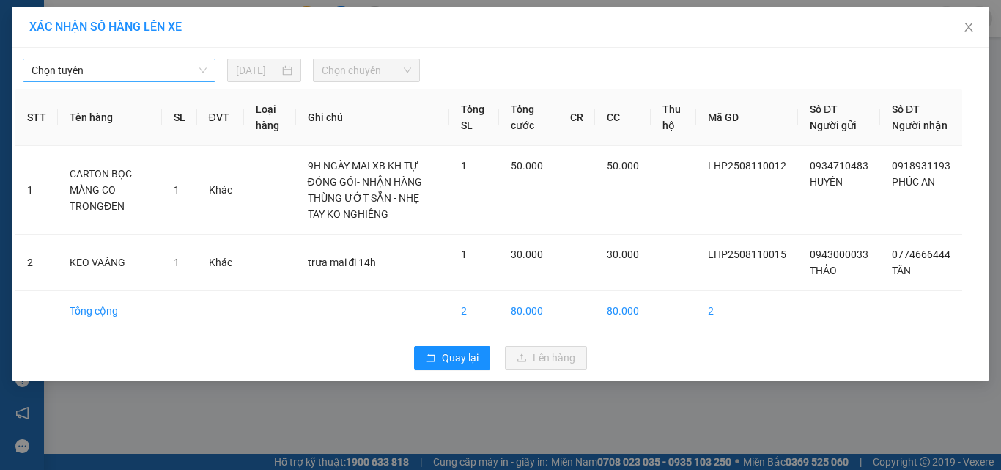
click at [156, 67] on span "Chọn tuyến" at bounding box center [119, 70] width 175 height 22
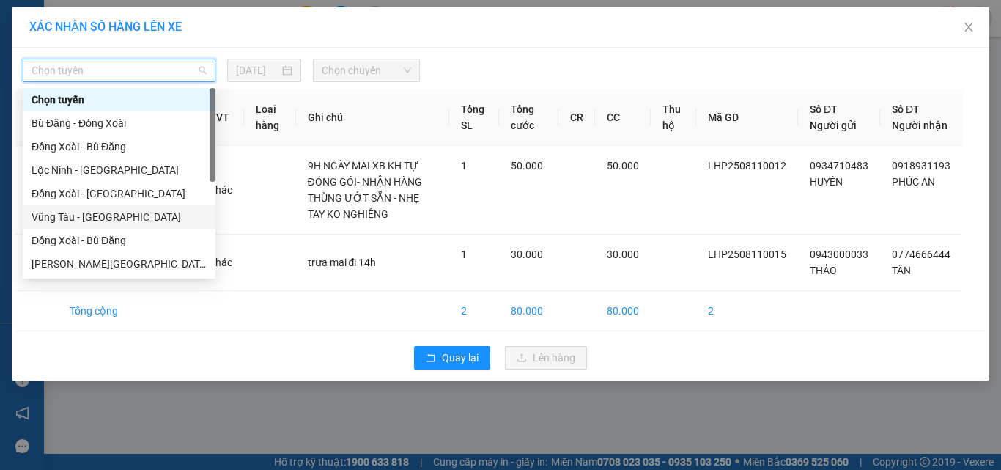
scroll to position [73, 0]
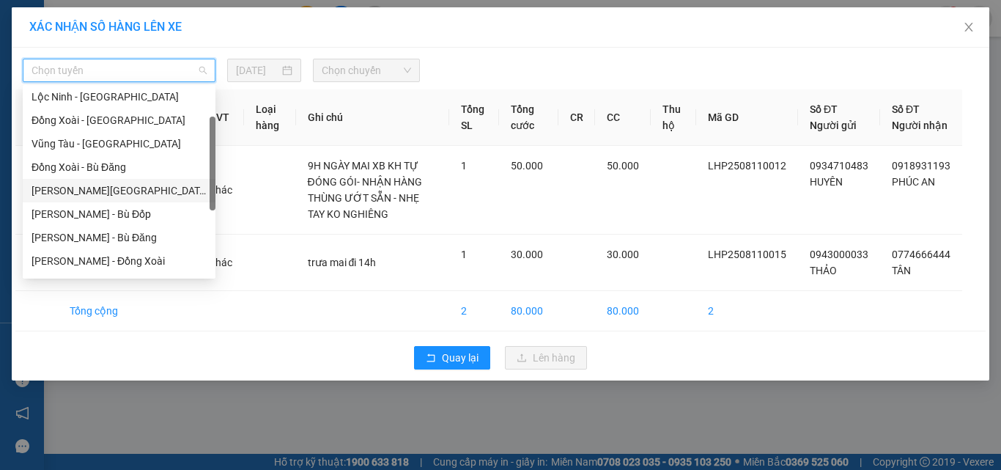
click at [122, 189] on div "Hồ Chí Minh - Lộc Ninh" at bounding box center [119, 190] width 175 height 16
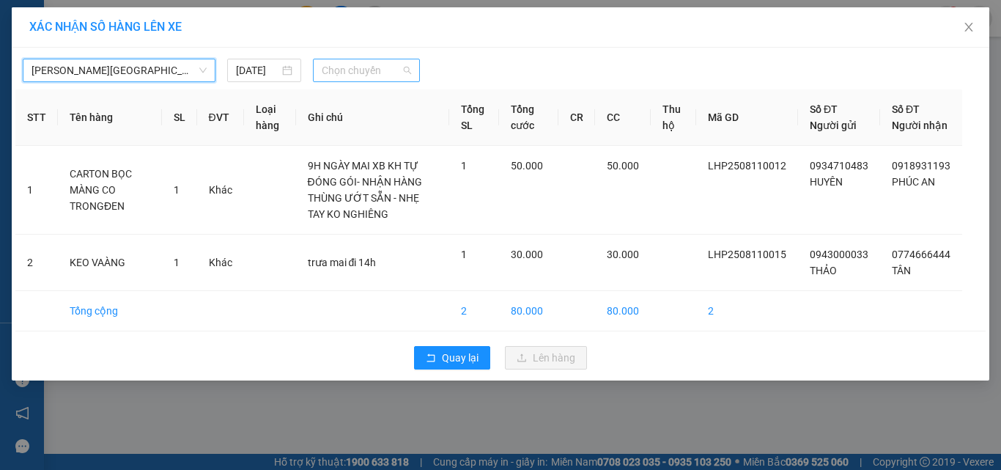
click at [356, 74] on span "Chọn chuyến" at bounding box center [367, 70] width 90 height 22
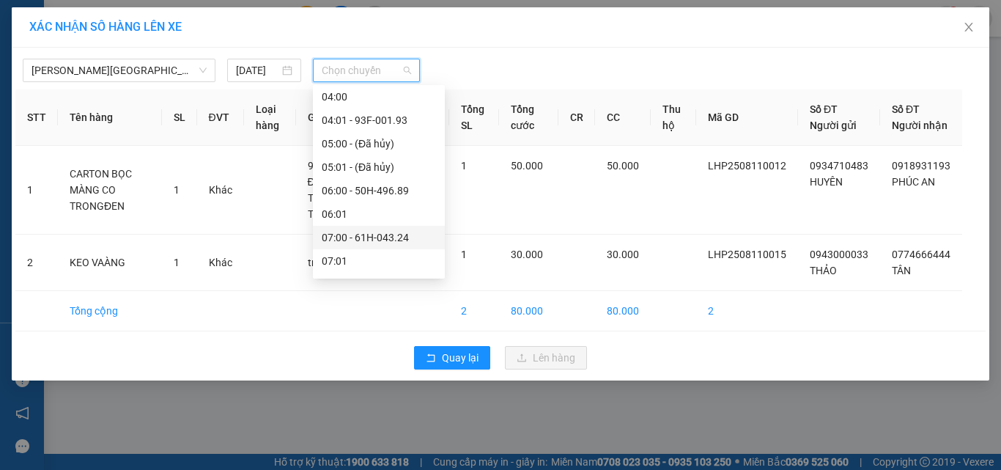
click at [385, 234] on div "07:00 - 61H-043.24" at bounding box center [379, 237] width 114 height 16
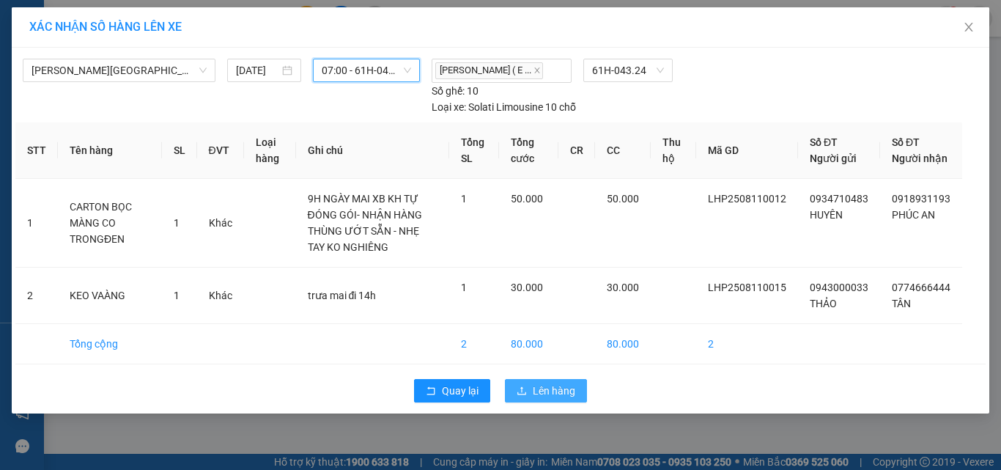
click at [563, 399] on span "Lên hàng" at bounding box center [554, 390] width 42 height 16
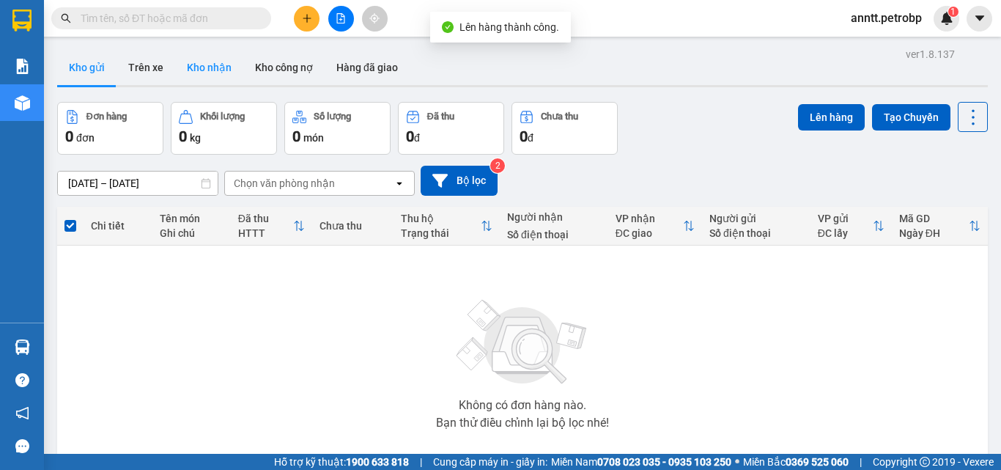
click at [207, 63] on button "Kho nhận" at bounding box center [209, 67] width 68 height 35
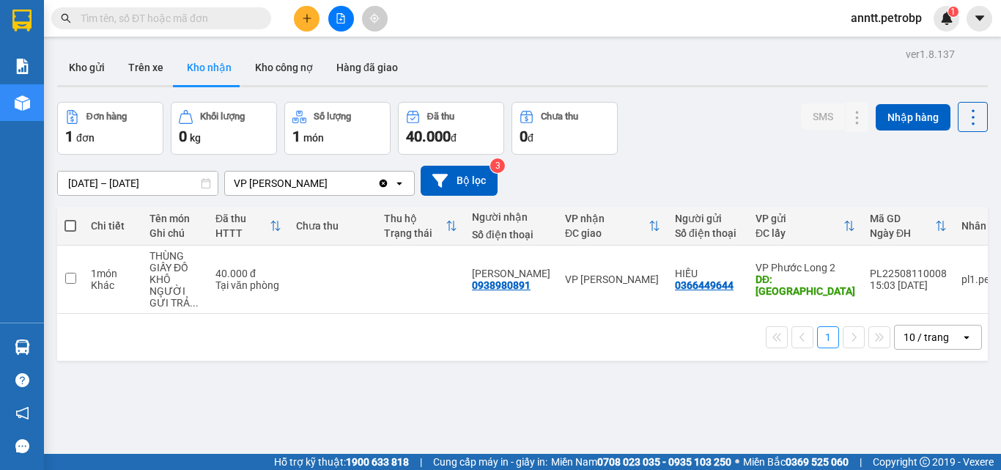
click at [671, 155] on div "10/08/2025 – 12/08/2025 Press the down arrow key to interact with the calendar …" at bounding box center [522, 181] width 930 height 52
click at [344, 399] on div "ver 1.8.137 Kho gửi Trên xe Kho nhận Kho công nợ Hàng đã giao Đơn hàng 1 đơn Kh…" at bounding box center [522, 279] width 942 height 470
click at [645, 150] on div "Đơn hàng 1 đơn Khối lượng 0 kg Số lượng 1 món Đã thu 40.000 đ Chưa thu 0 đ SMS …" at bounding box center [522, 128] width 930 height 53
click at [714, 188] on div "10/08/2025 – 12/08/2025 Press the down arrow key to interact with the calendar …" at bounding box center [522, 181] width 930 height 30
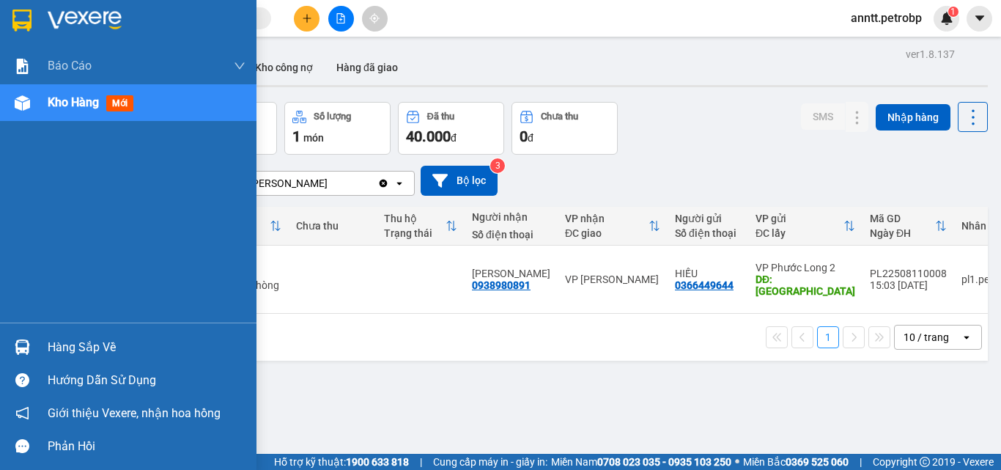
click at [69, 345] on div "Hàng sắp về" at bounding box center [147, 347] width 198 height 22
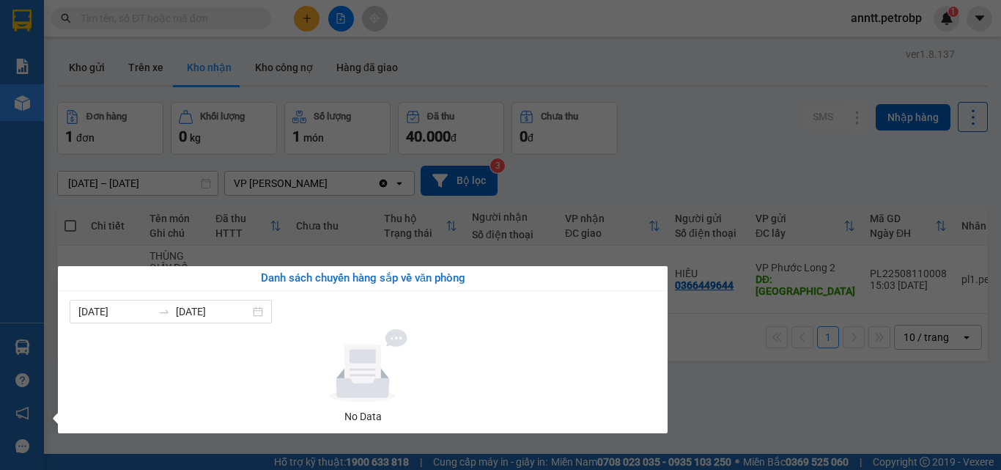
click at [656, 122] on section "Kết quả tìm kiếm ( 0 ) Bộ lọc No Data anntt.petrobp 1 Báo cáo BC tiền tận nơi (…" at bounding box center [500, 235] width 1001 height 470
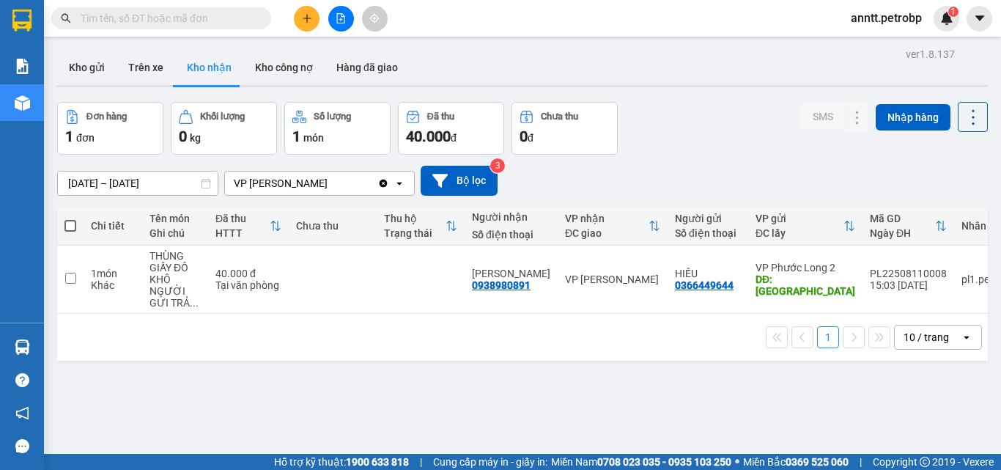
click at [715, 143] on div "Đơn hàng 1 đơn Khối lượng 0 kg Số lượng 1 món Đã thu 40.000 đ Chưa thu 0 đ SMS …" at bounding box center [522, 128] width 930 height 53
click at [704, 147] on div "Đơn hàng 1 đơn Khối lượng 0 kg Số lượng 1 món Đã thu 40.000 đ Chưa thu 0 đ SMS …" at bounding box center [522, 128] width 930 height 53
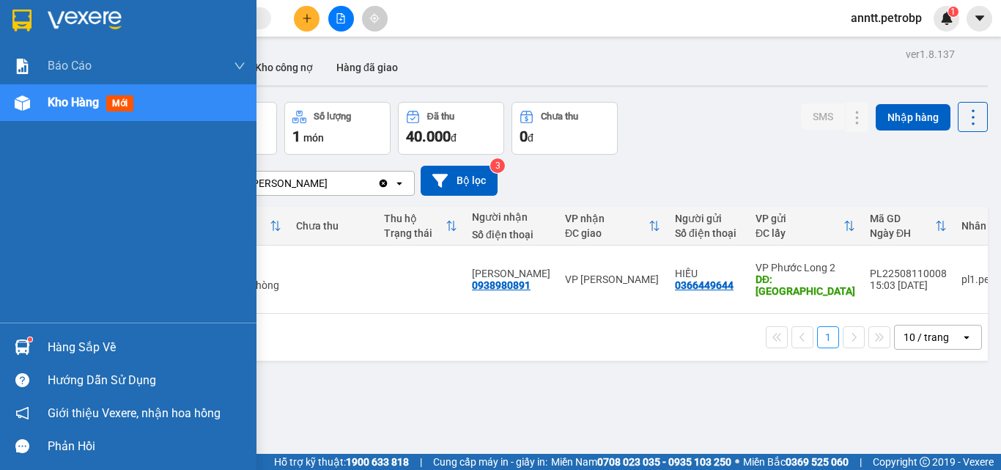
click at [70, 342] on div "Hàng sắp về" at bounding box center [147, 347] width 198 height 22
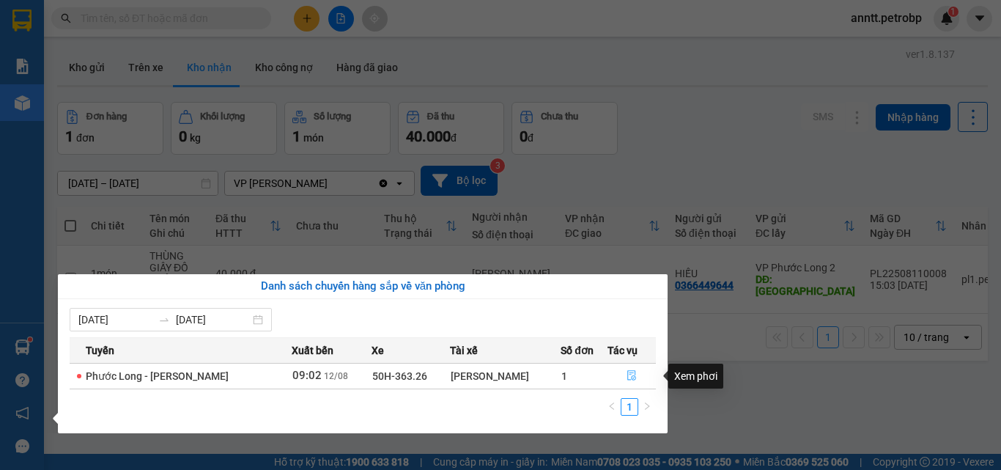
click at [632, 379] on icon "file-done" at bounding box center [631, 376] width 9 height 10
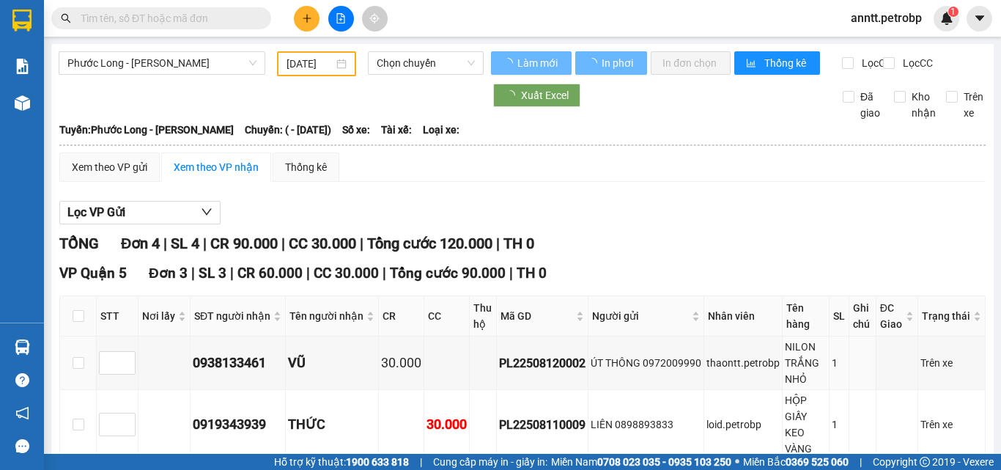
type input "[DATE]"
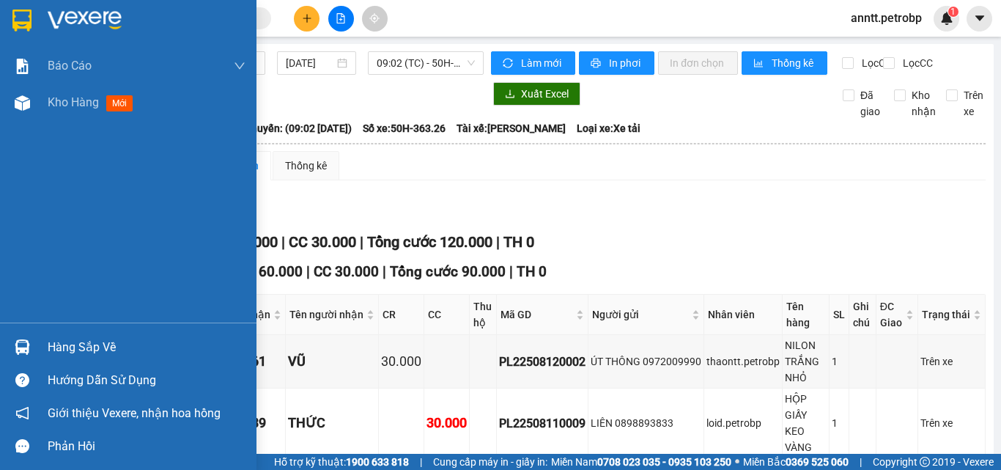
click at [91, 18] on img at bounding box center [85, 21] width 74 height 22
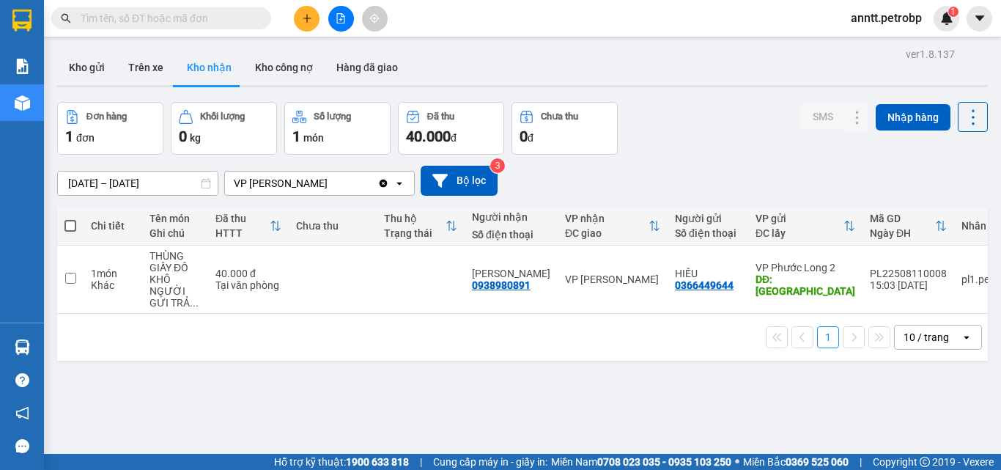
click at [681, 169] on div "10/08/2025 – 12/08/2025 Press the down arrow key to interact with the calendar …" at bounding box center [522, 181] width 930 height 30
click at [94, 69] on button "Kho gửi" at bounding box center [86, 67] width 59 height 35
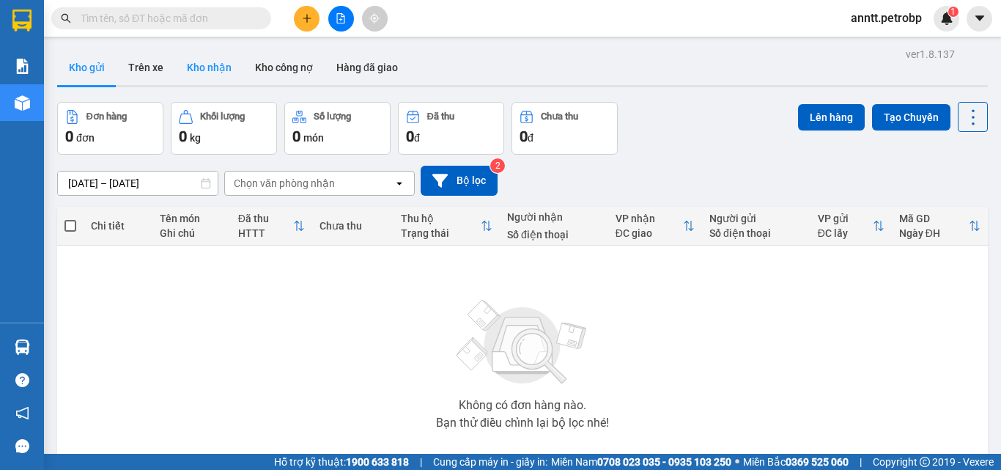
click at [199, 62] on button "Kho nhận" at bounding box center [209, 67] width 68 height 35
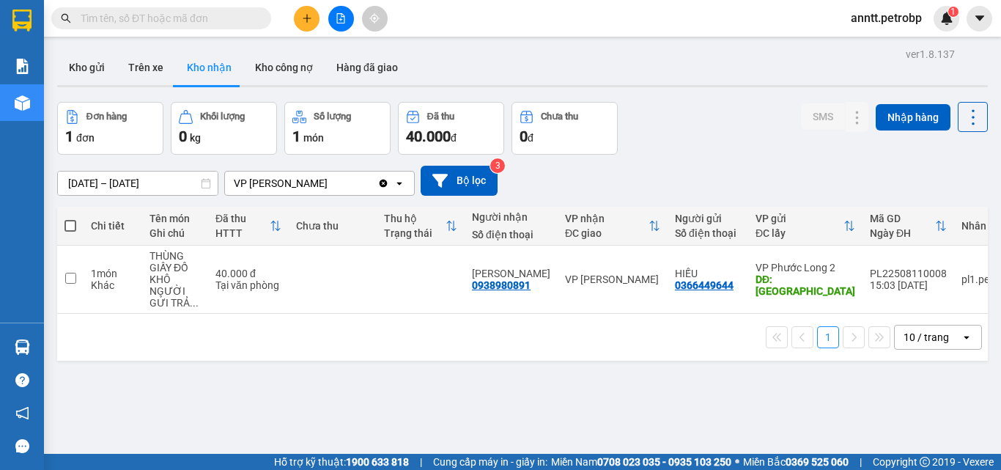
click at [736, 155] on div "10/08/2025 – 12/08/2025 Press the down arrow key to interact with the calendar …" at bounding box center [522, 181] width 930 height 52
click at [663, 148] on div "Đơn hàng 1 đơn Khối lượng 0 kg Số lượng 1 món Đã thu 40.000 đ Chưa thu 0 đ SMS …" at bounding box center [522, 128] width 930 height 53
click at [668, 161] on div "10/08/2025 – 12/08/2025 Press the down arrow key to interact with the calendar …" at bounding box center [522, 181] width 930 height 52
click at [315, 15] on button at bounding box center [307, 19] width 26 height 26
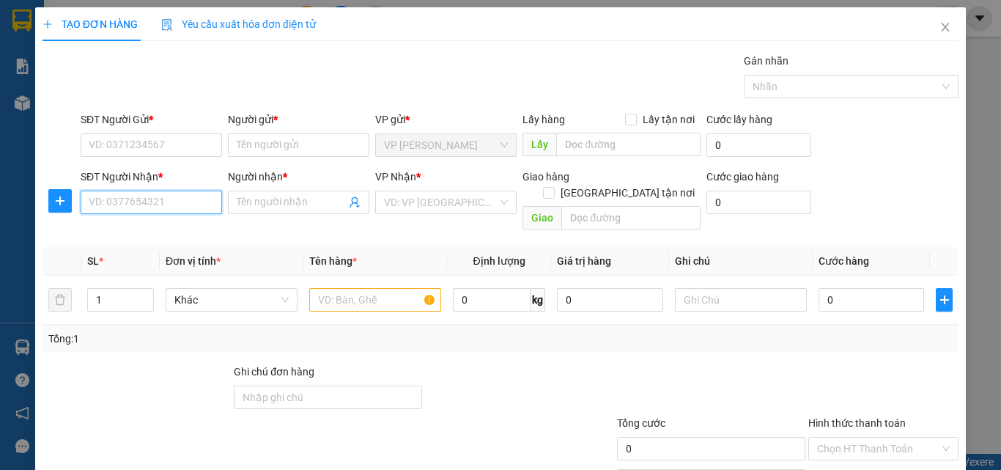
click at [143, 207] on input "SĐT Người Nhận *" at bounding box center [151, 201] width 141 height 23
type input "7"
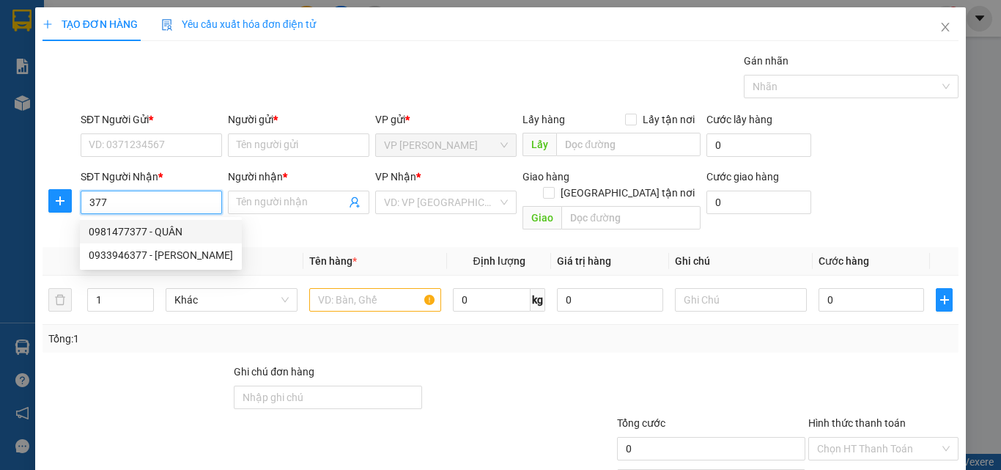
click at [194, 234] on div "0981477377 - QUÂN" at bounding box center [161, 231] width 144 height 16
type input "0981477377"
type input "QUÂN"
type input "BẮC ĐỒNG PHÚ"
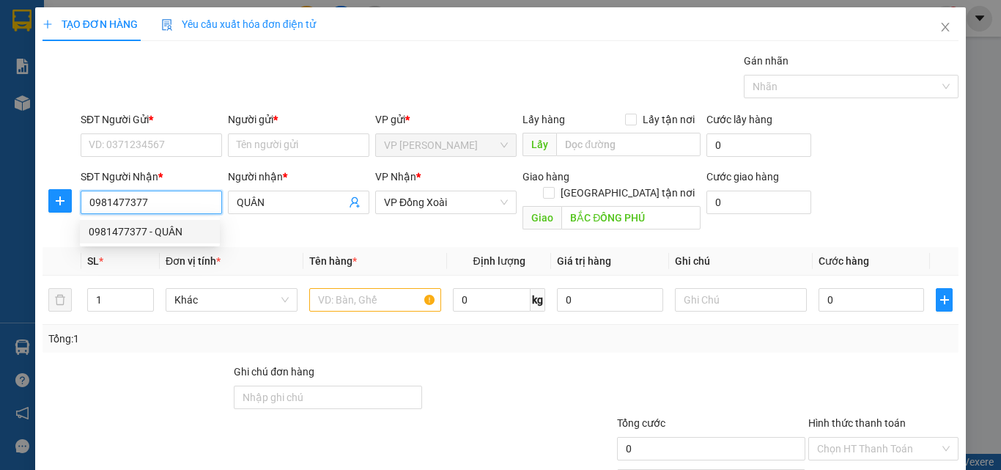
type input "40.000"
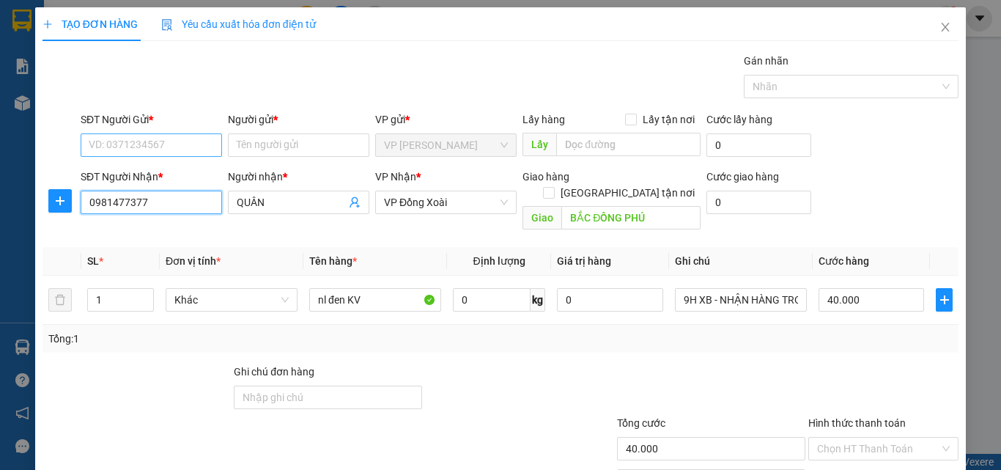
type input "0981477377"
click at [152, 139] on input "SĐT Người Gửi *" at bounding box center [151, 144] width 141 height 23
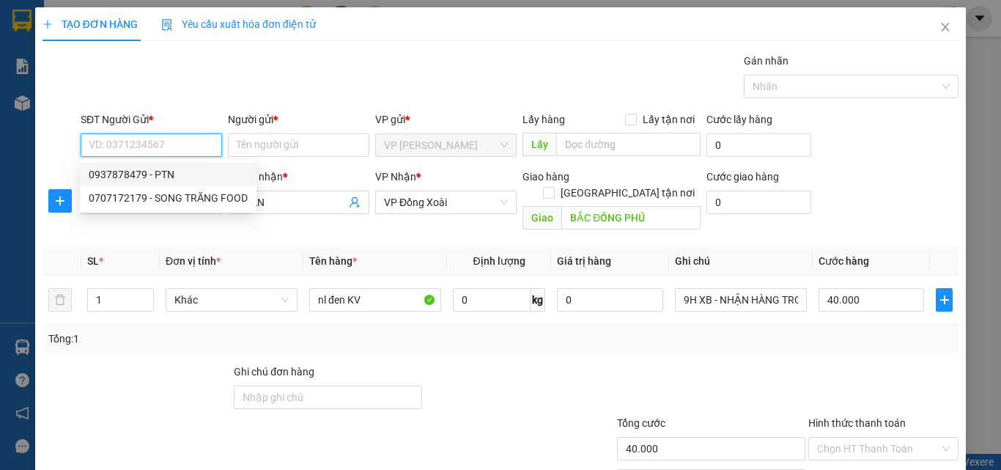
click at [189, 169] on div "0937878479 - PTN" at bounding box center [168, 174] width 159 height 16
type input "0937878479"
type input "PTN"
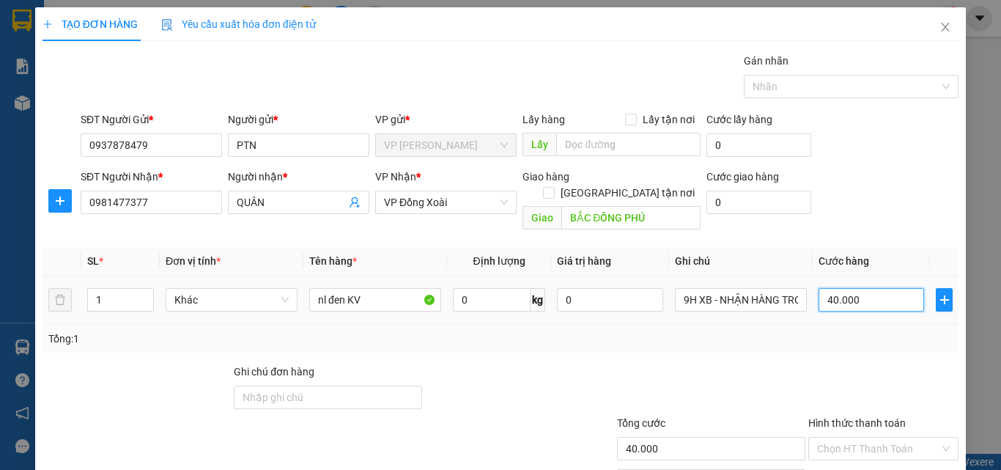
click at [851, 291] on input "40.000" at bounding box center [871, 299] width 106 height 23
type input "5"
type input "50"
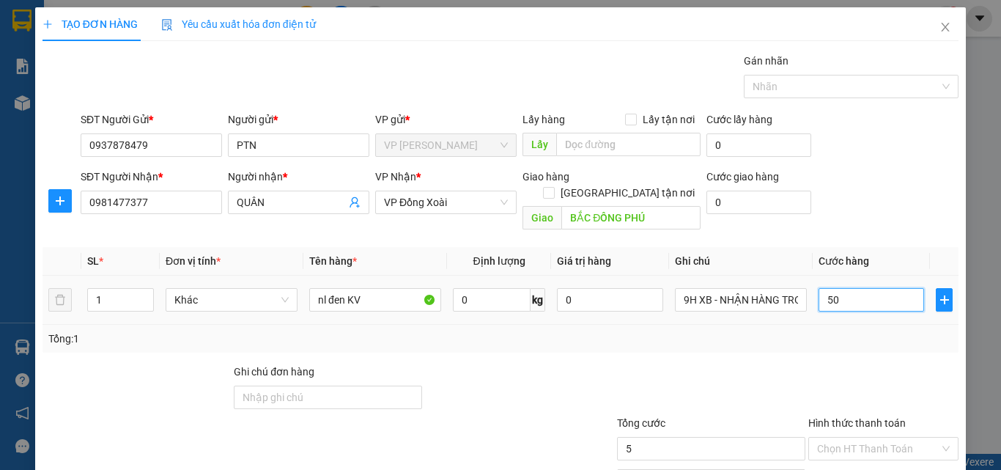
type input "50"
type input "5"
type input "0"
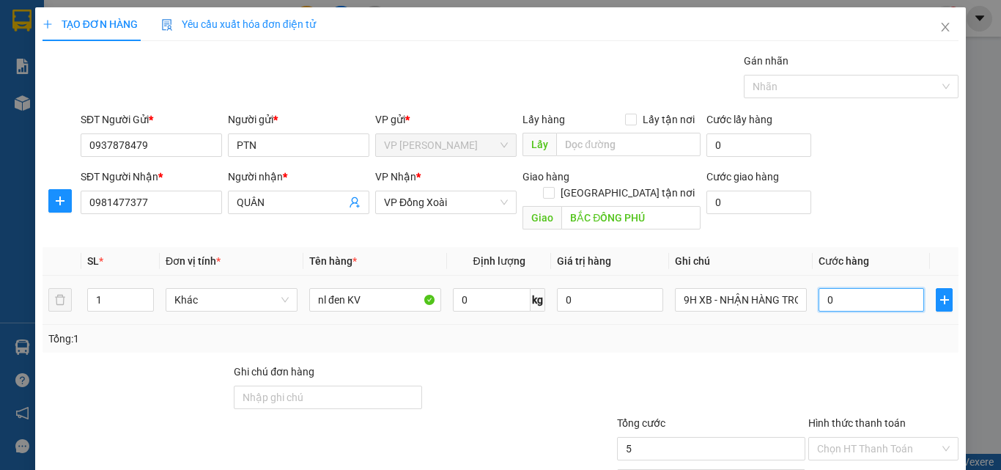
type input "0"
type input "04"
type input "4"
type input "040"
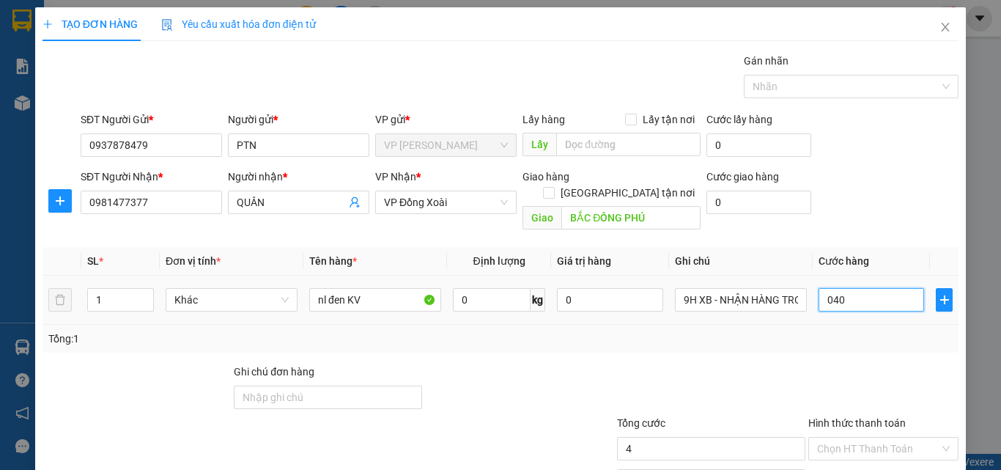
type input "40"
type input "040"
type input "40.000"
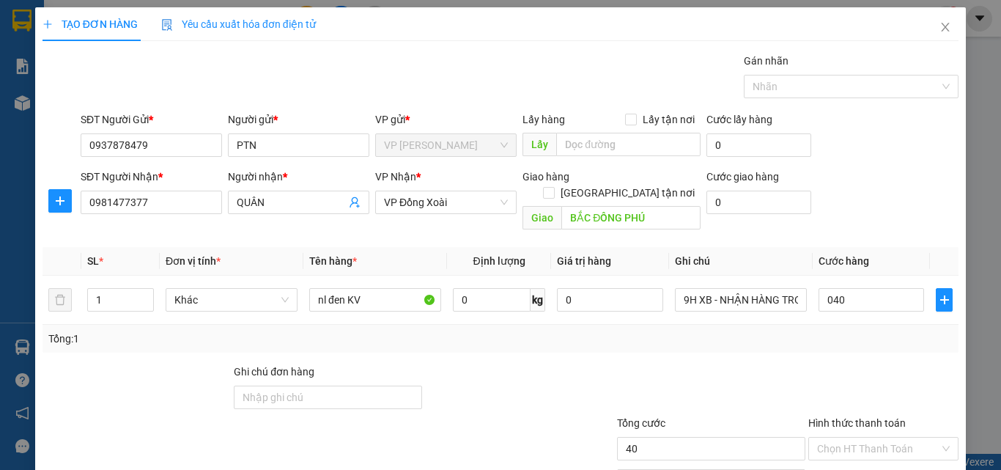
type input "40.000"
click at [848, 335] on div "Tổng: 1" at bounding box center [500, 339] width 916 height 28
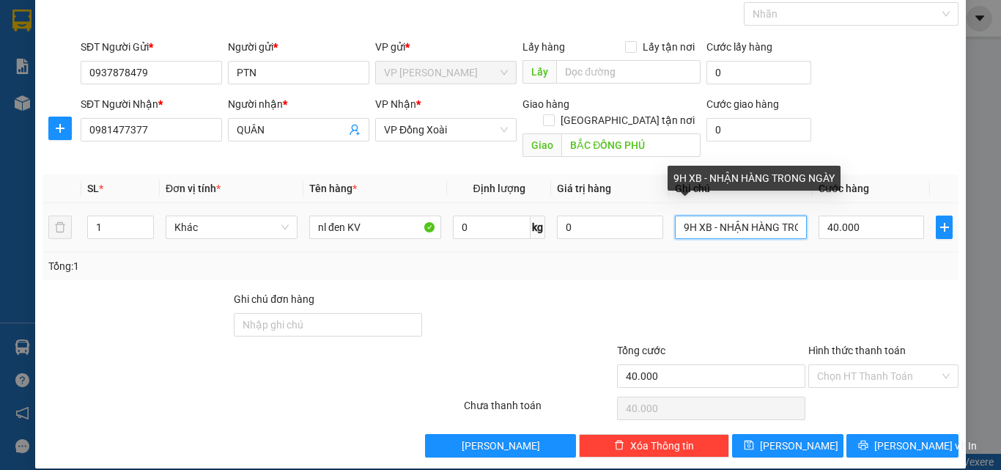
scroll to position [0, 53]
drag, startPoint x: 708, startPoint y: 205, endPoint x: 947, endPoint y: 245, distance: 242.2
click at [947, 245] on div "SL * Đơn vị tính * Tên hàng * Định lượng Giá trị hàng Ghi chú Cước hàng 1 Khác …" at bounding box center [500, 227] width 916 height 106
click at [677, 215] on input "9H XB - NHẬN HÀNG TRONG NGÀY" at bounding box center [741, 226] width 132 height 23
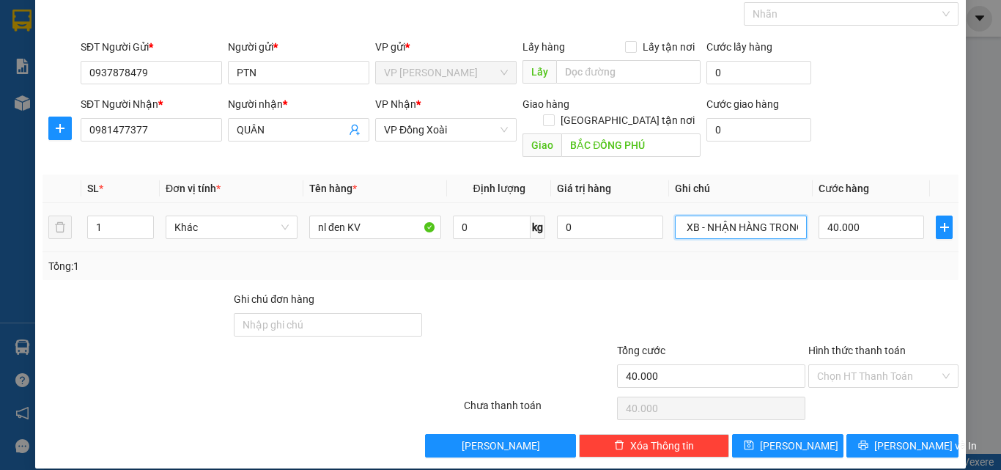
scroll to position [0, 0]
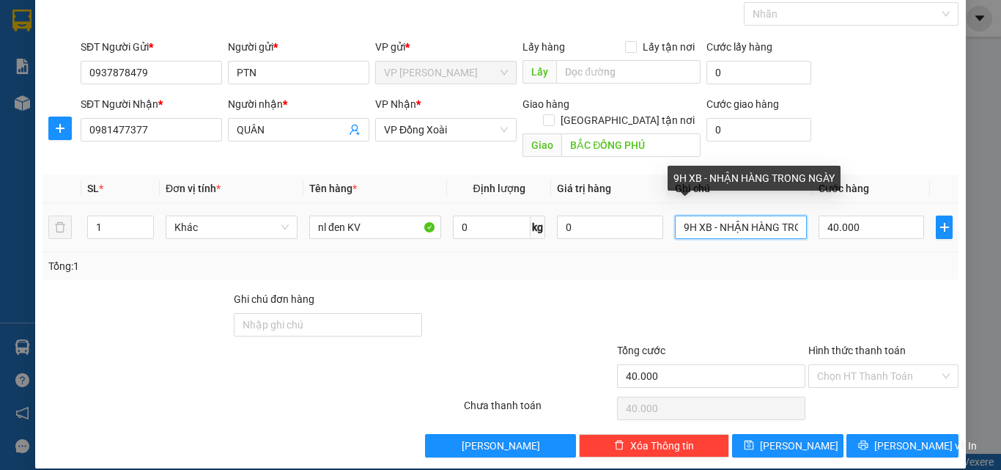
click at [679, 215] on input "9H XB - NHẬN HÀNG TRONG NGÀY" at bounding box center [741, 226] width 132 height 23
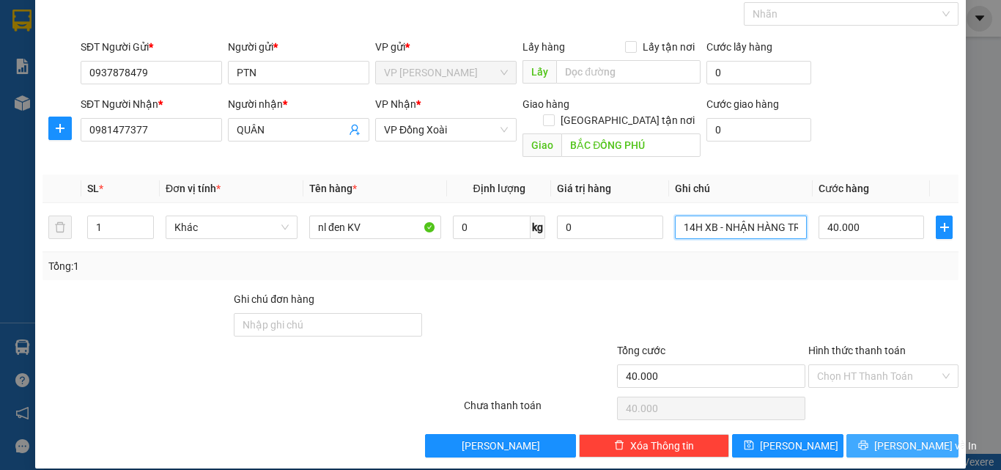
type input "14H XB - NHẬN HÀNG TRONG NGÀY"
click at [854, 434] on button "Lưu và In" at bounding box center [902, 445] width 112 height 23
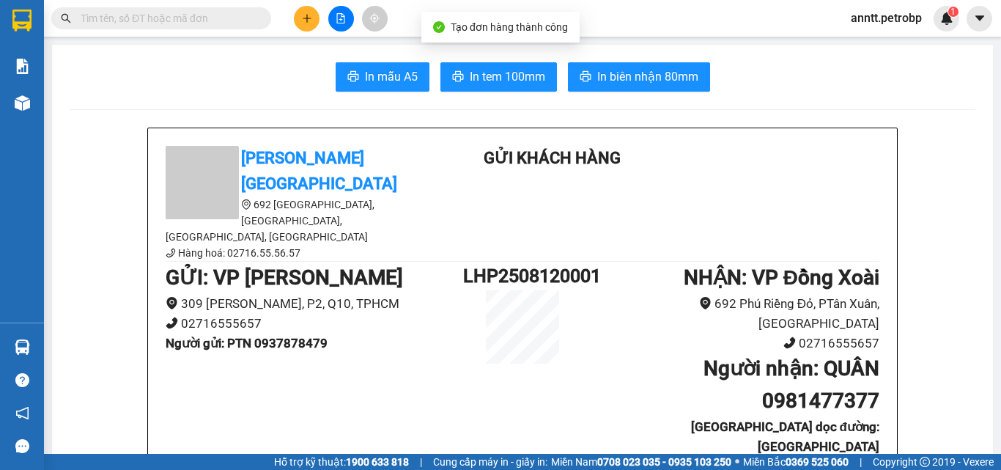
click at [650, 82] on span "In biên nhận 80mm" at bounding box center [647, 76] width 101 height 18
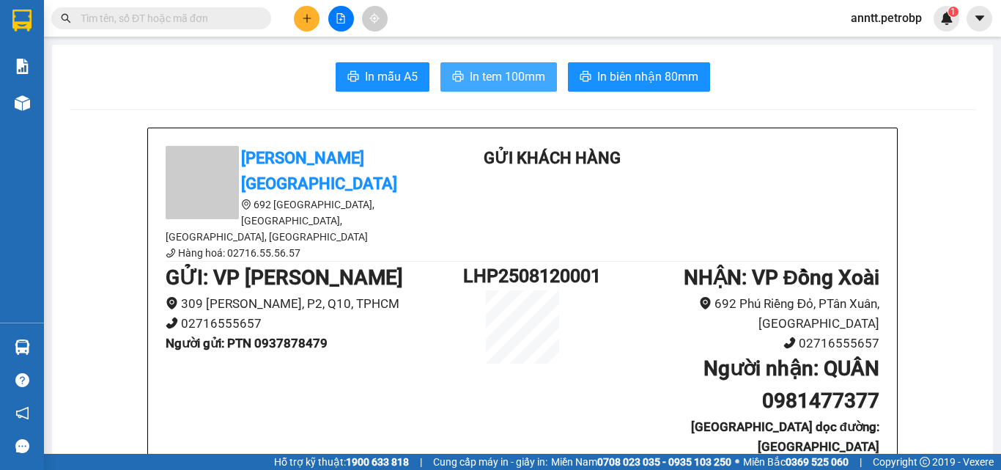
click at [517, 68] on span "In tem 100mm" at bounding box center [507, 76] width 75 height 18
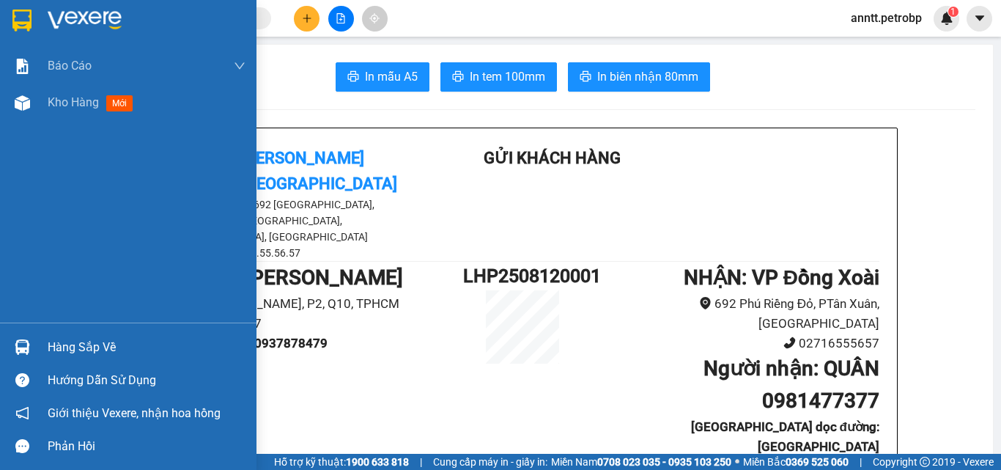
click at [91, 26] on img at bounding box center [85, 21] width 74 height 22
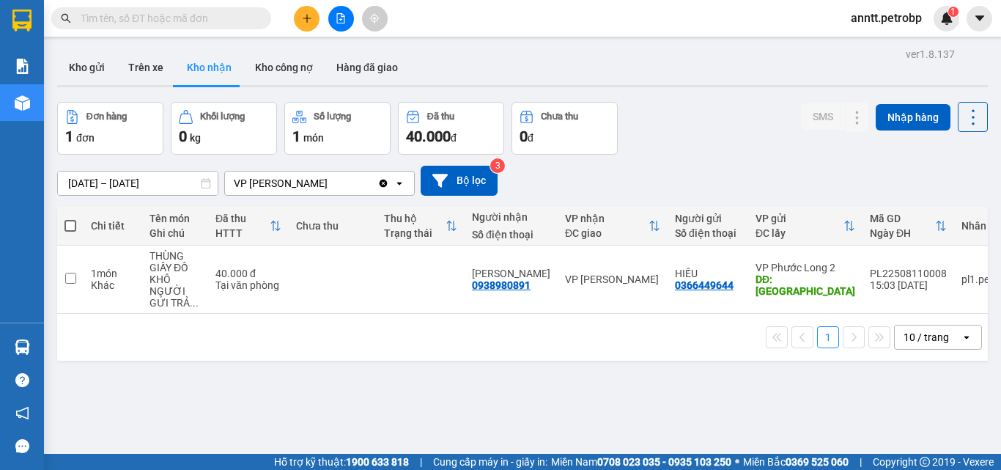
click at [689, 158] on div "10/08/2025 – 12/08/2025 Press the down arrow key to interact with the calendar …" at bounding box center [522, 181] width 930 height 52
click at [689, 111] on div "Đơn hàng 1 đơn Khối lượng 0 kg Số lượng 1 món Đã thu 40.000 đ Chưa thu 0 đ SMS …" at bounding box center [522, 128] width 930 height 53
click at [711, 152] on div "Đơn hàng 1 đơn Khối lượng 0 kg Số lượng 1 món Đã thu 40.000 đ Chưa thu 0 đ SMS …" at bounding box center [522, 128] width 930 height 53
click at [874, 16] on span "anntt.petrobp" at bounding box center [886, 18] width 95 height 18
click at [876, 47] on span "Đăng xuất" at bounding box center [891, 45] width 65 height 16
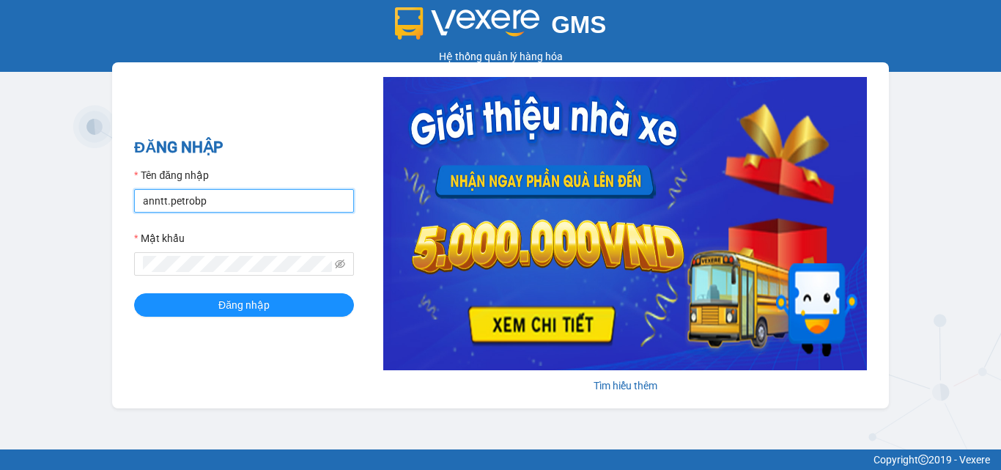
click at [292, 195] on input "anntt.petrobp" at bounding box center [244, 200] width 220 height 23
type input "hanhltb.petrobp"
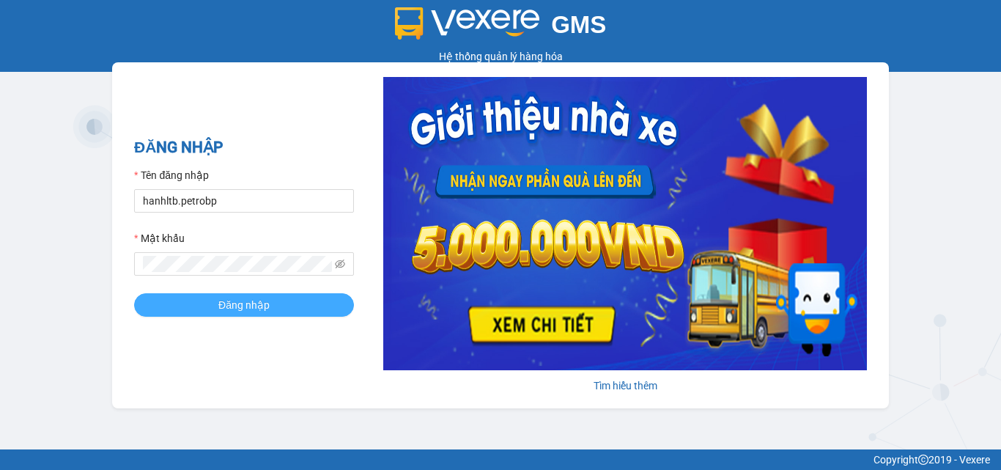
click at [277, 304] on button "Đăng nhập" at bounding box center [244, 304] width 220 height 23
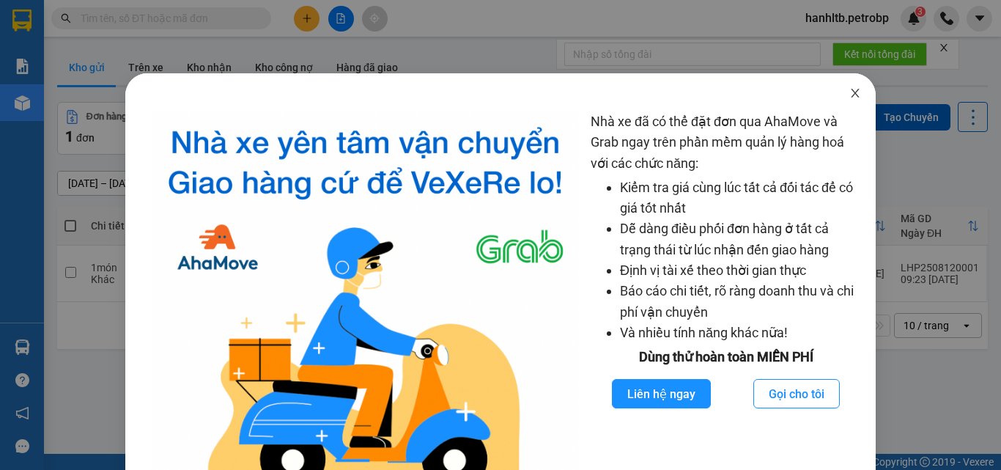
click at [849, 88] on icon "close" at bounding box center [855, 93] width 12 height 12
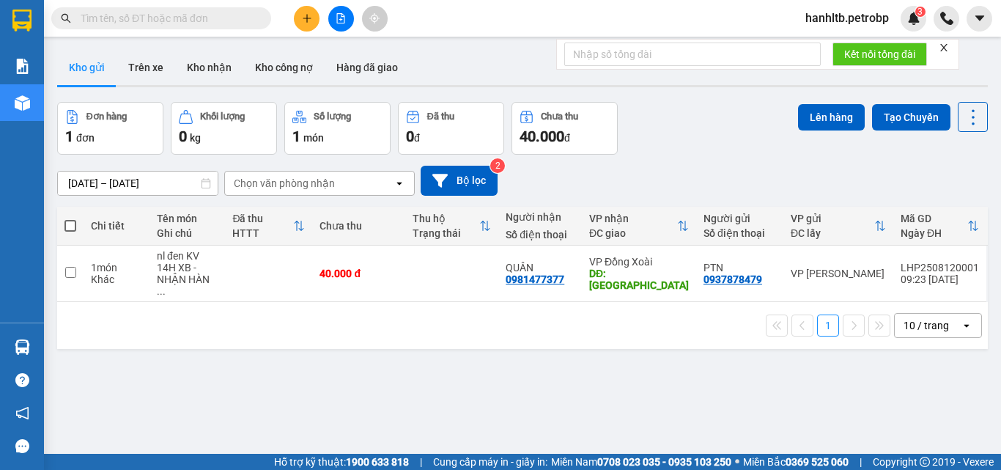
click at [939, 48] on form "Kết nối tổng đài" at bounding box center [757, 54] width 403 height 31
click at [943, 47] on icon "close" at bounding box center [944, 47] width 10 height 10
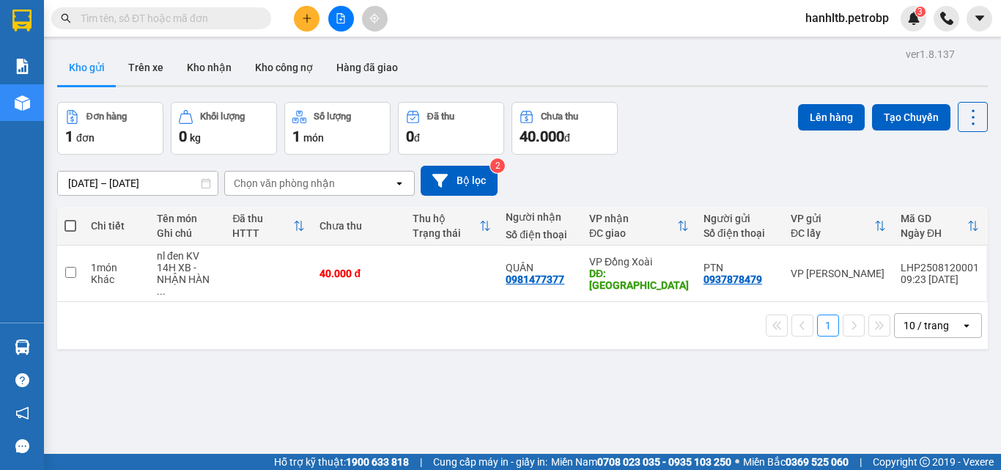
click at [718, 156] on div "[DATE] – [DATE] Press the down arrow key to interact with the calendar and sele…" at bounding box center [522, 181] width 930 height 52
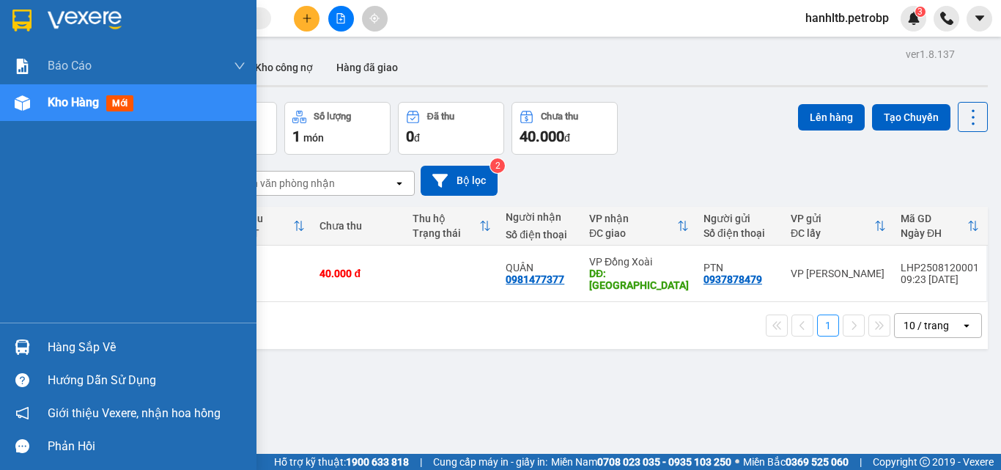
click at [106, 361] on div "Hàng sắp về" at bounding box center [128, 346] width 256 height 33
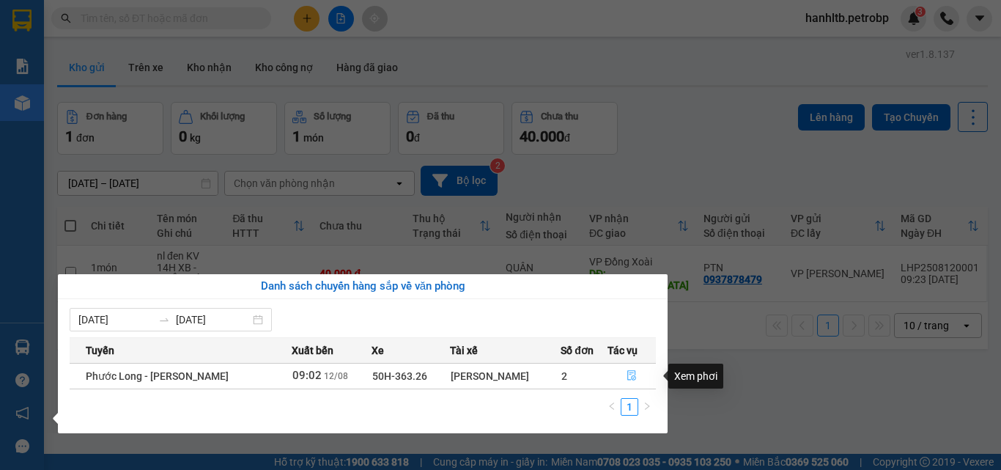
click at [630, 373] on icon "file-done" at bounding box center [631, 376] width 9 height 10
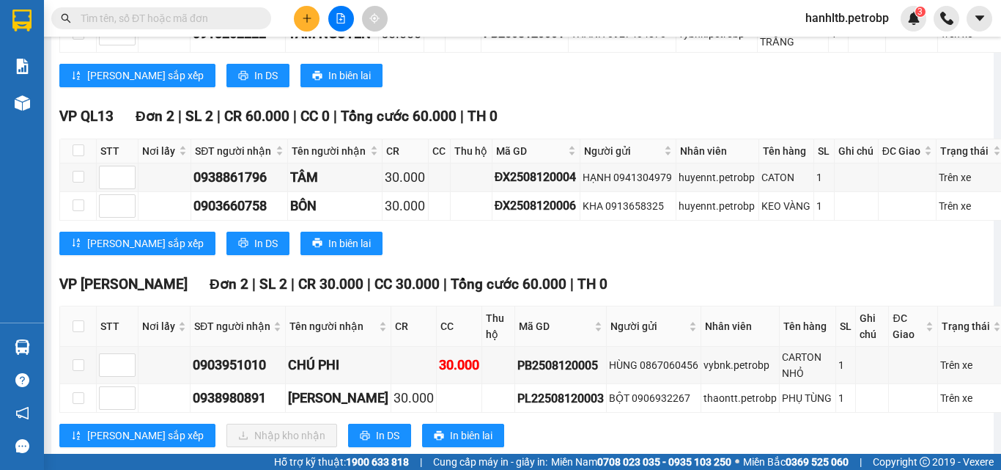
scroll to position [1269, 0]
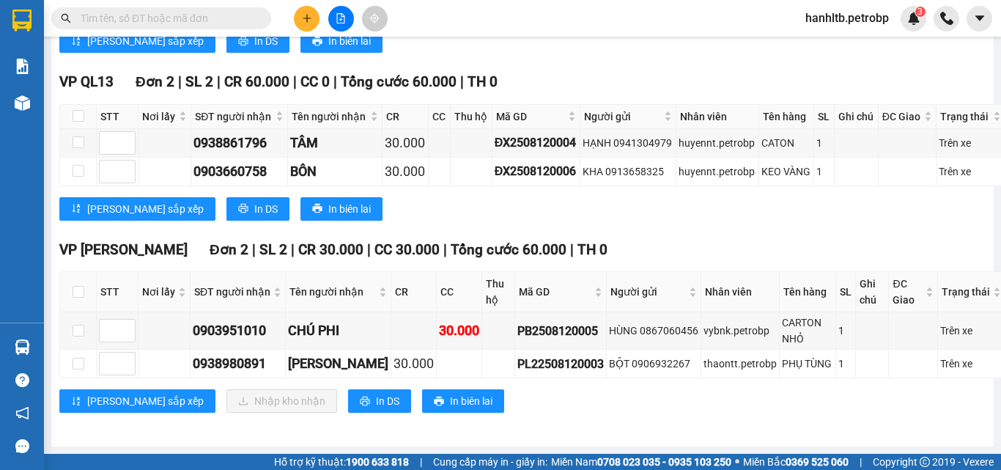
click at [676, 219] on div "VP QL13 Đơn 2 | SL 2 | CR 60.000 | CC 0 | Tổng cước 60.000 | TH 0 STT Nơi lấy S…" at bounding box center [532, 151] width 946 height 160
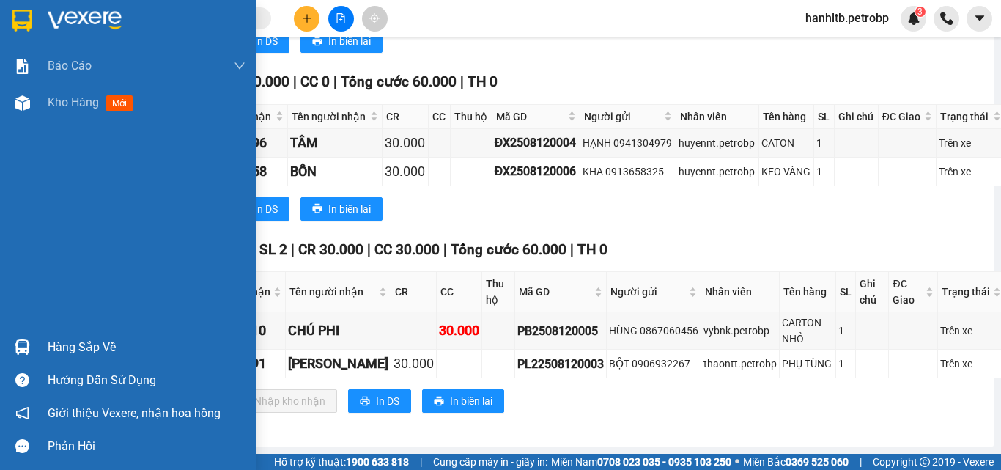
click at [37, 15] on div at bounding box center [128, 24] width 256 height 48
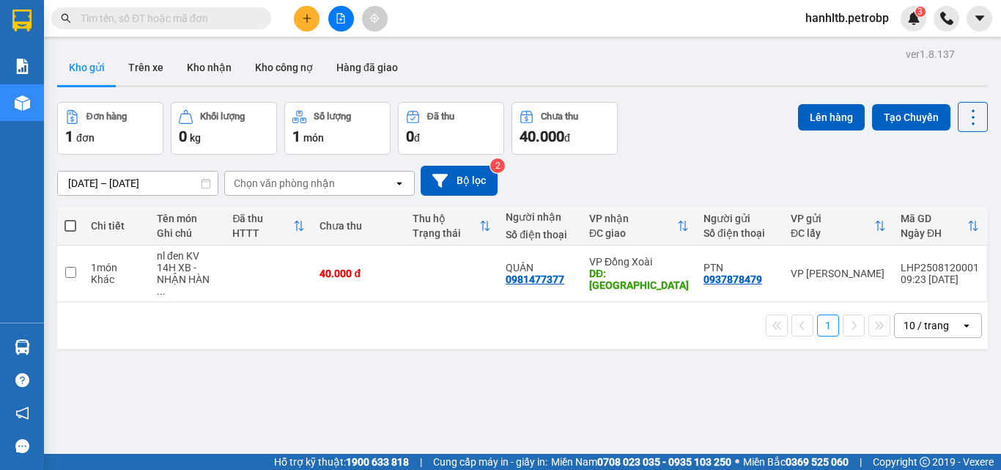
click at [914, 318] on div "10 / trang" at bounding box center [925, 325] width 45 height 15
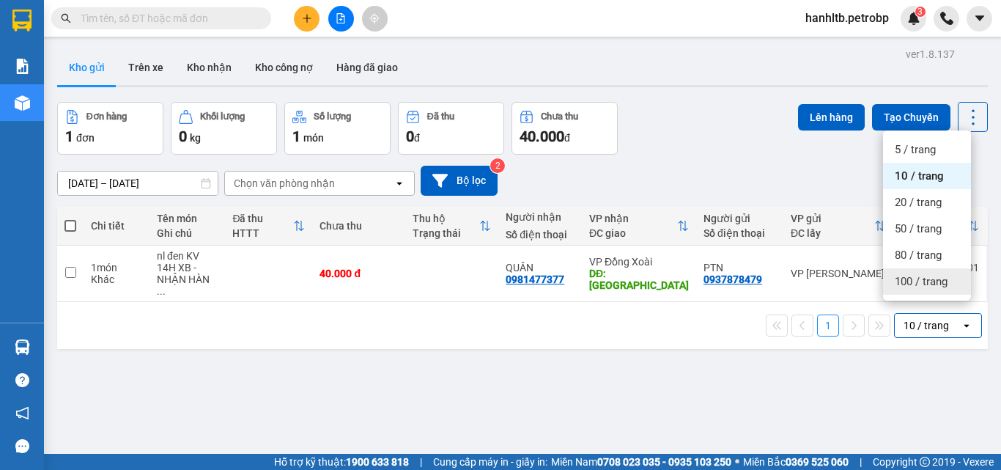
click at [924, 279] on span "100 / trang" at bounding box center [921, 281] width 53 height 15
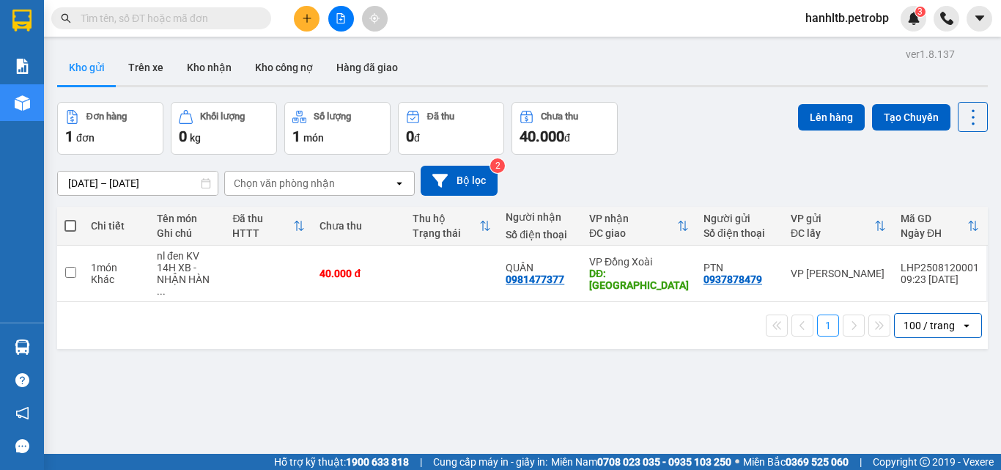
click at [662, 127] on div "Đơn hàng 1 đơn Khối lượng 0 kg Số lượng 1 món Đã thu 0 đ Chưa thu 40.000 đ Lên …" at bounding box center [522, 128] width 930 height 53
click at [212, 64] on button "Kho nhận" at bounding box center [209, 67] width 68 height 35
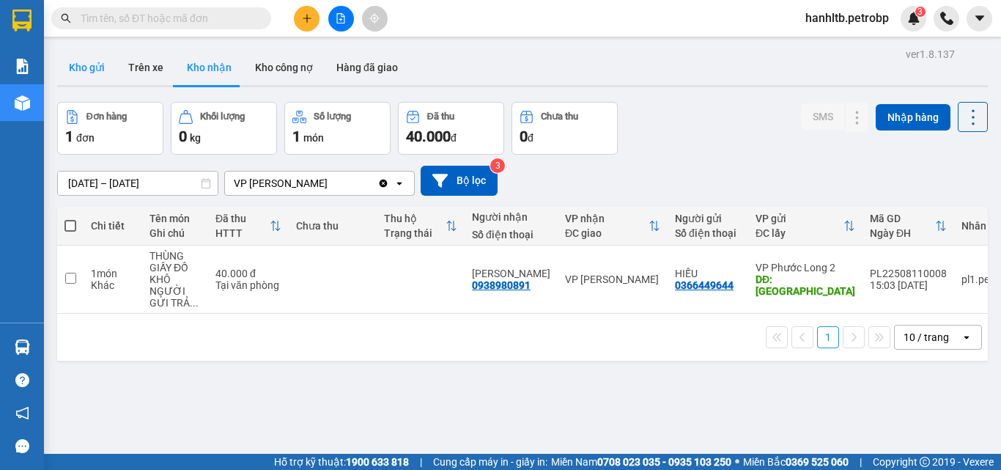
click at [102, 61] on button "Kho gửi" at bounding box center [86, 67] width 59 height 35
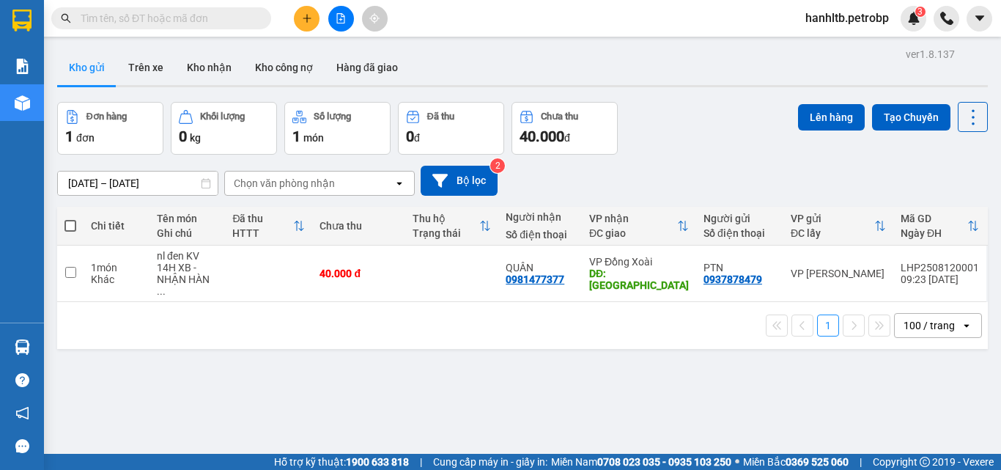
click at [687, 130] on div "Đơn hàng 1 đơn Khối lượng 0 kg Số lượng 1 món Đã thu 0 đ Chưa thu 40.000 đ Lên …" at bounding box center [522, 128] width 930 height 53
click at [681, 141] on div "Đơn hàng 1 đơn Khối lượng 0 kg Số lượng 1 món Đã thu 0 đ Chưa thu 40.000 đ Lên …" at bounding box center [522, 128] width 930 height 53
click at [86, 319] on div "1 100 / trang open" at bounding box center [522, 325] width 919 height 25
click at [197, 338] on div "ver 1.8.137 Kho gửi Trên xe Kho nhận Kho công nợ Hàng đã giao Đơn hàng 1 đơn Kh…" at bounding box center [522, 279] width 942 height 470
click at [237, 326] on div "1 100 / trang open" at bounding box center [522, 325] width 930 height 47
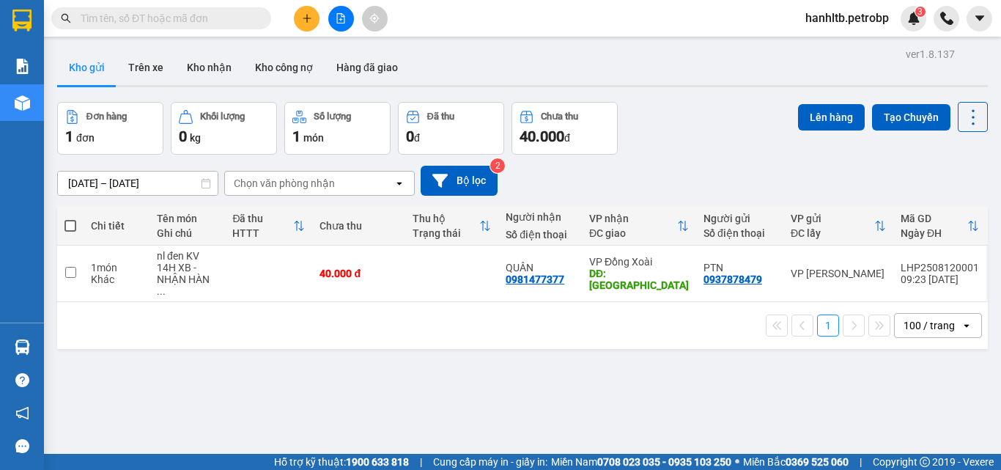
click at [673, 163] on div "[DATE] – [DATE] Press the down arrow key to interact with the calendar and sele…" at bounding box center [522, 181] width 930 height 52
click at [679, 141] on div "Đơn hàng 1 đơn Khối lượng 0 kg Số lượng 1 món Đã thu 0 đ Chưa thu 40.000 đ Lên …" at bounding box center [522, 128] width 930 height 53
click at [725, 153] on div "Đơn hàng 1 đơn Khối lượng 0 kg Số lượng 1 món Đã thu 0 đ Chưa thu 40.000 đ Lên …" at bounding box center [522, 128] width 930 height 53
click at [665, 142] on div "Đơn hàng 1 đơn Khối lượng 0 kg Số lượng 1 món Đã thu 0 đ Chưa thu 40.000 đ Lên …" at bounding box center [522, 128] width 930 height 53
click at [665, 162] on div "[DATE] – [DATE] Press the down arrow key to interact with the calendar and sele…" at bounding box center [522, 181] width 930 height 52
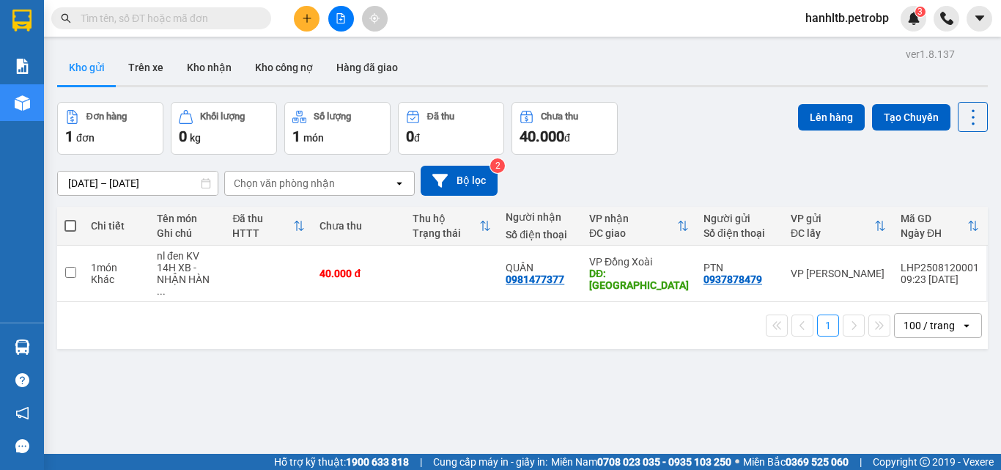
click at [688, 146] on div "Đơn hàng 1 đơn Khối lượng 0 kg Số lượng 1 món Đã thu 0 đ Chưa thu 40.000 đ Lên …" at bounding box center [522, 128] width 930 height 53
click at [684, 163] on div "[DATE] – [DATE] Press the down arrow key to interact with the calendar and sele…" at bounding box center [522, 181] width 930 height 52
click at [665, 137] on div "Đơn hàng 1 đơn Khối lượng 0 kg Số lượng 1 món Đã thu 0 đ Chưa thu 40.000 đ Lên …" at bounding box center [522, 128] width 930 height 53
click at [703, 166] on div "[DATE] – [DATE] Press the down arrow key to interact with the calendar and sele…" at bounding box center [522, 181] width 930 height 30
click at [693, 149] on div "Đơn hàng 1 đơn Khối lượng 0 kg Số lượng 1 món Đã thu 0 đ Chưa thu 40.000 đ Lên …" at bounding box center [522, 128] width 930 height 53
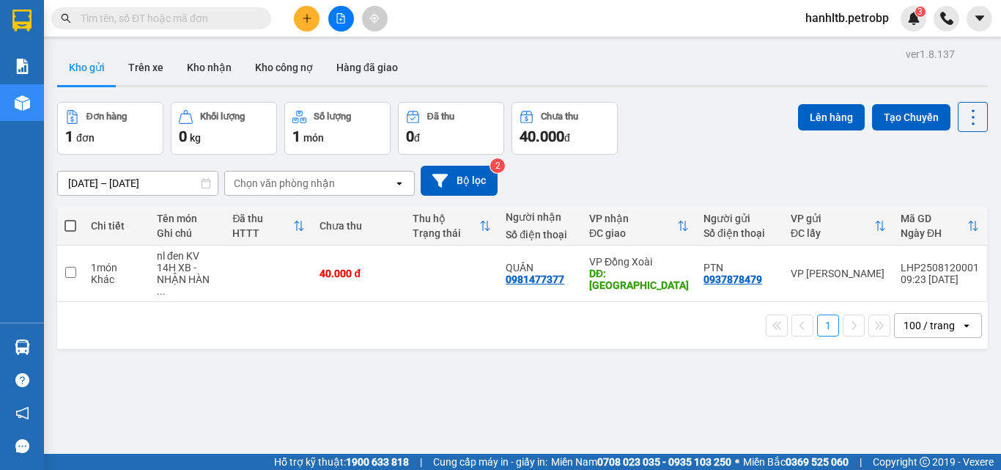
click at [308, 8] on button at bounding box center [307, 19] width 26 height 26
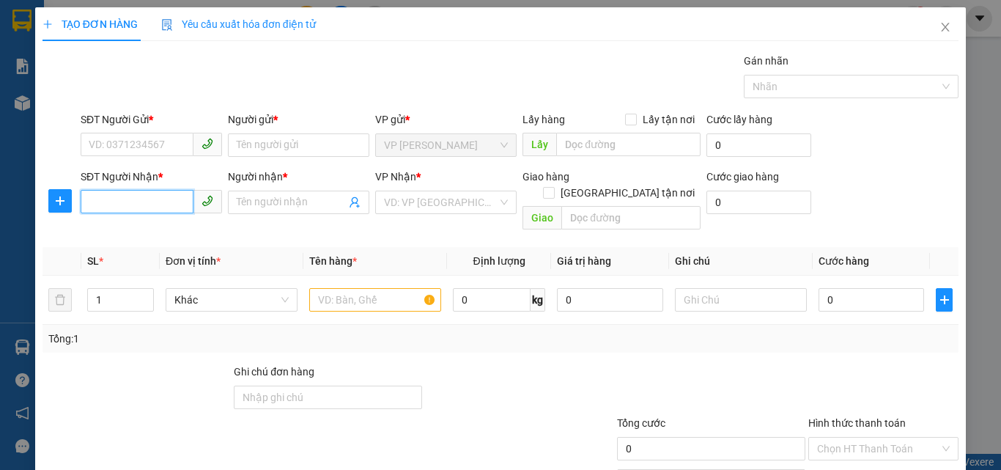
click at [164, 193] on input "SĐT Người Nhận *" at bounding box center [137, 201] width 113 height 23
type input "0937489888"
click at [292, 196] on input "Người nhận *" at bounding box center [291, 202] width 109 height 16
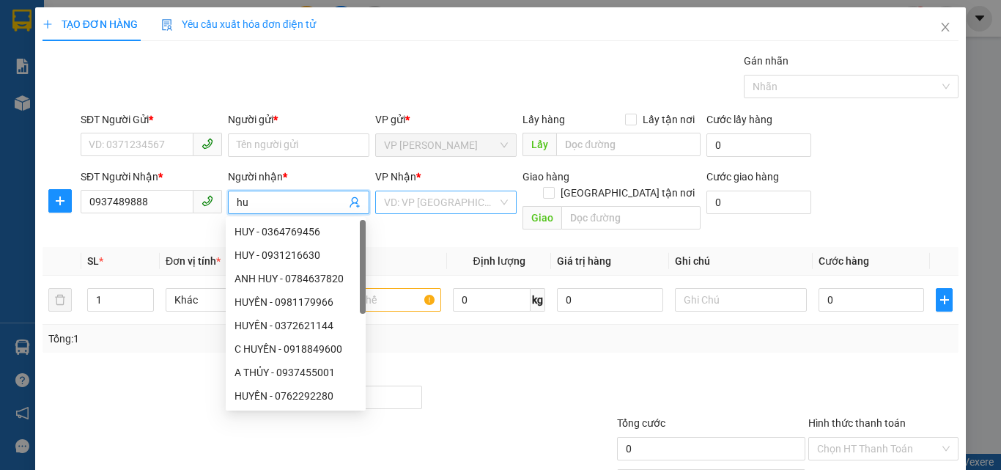
type input "h"
type input "HUY"
click at [433, 209] on input "search" at bounding box center [441, 202] width 114 height 22
type input "X"
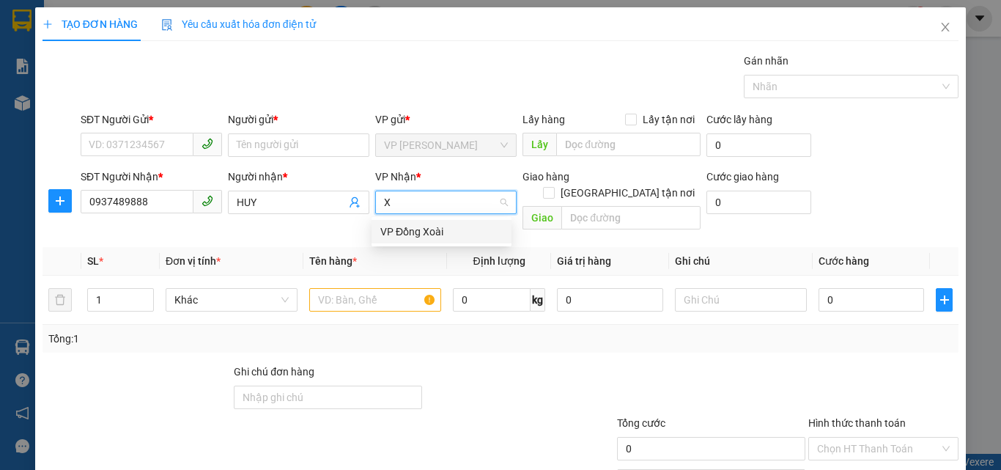
click at [425, 231] on div "VP Đồng Xoài" at bounding box center [441, 231] width 122 height 16
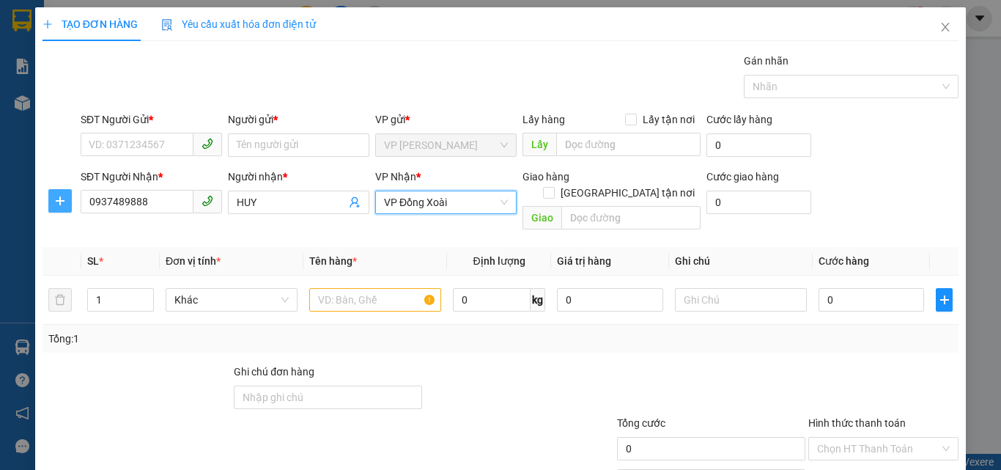
click at [67, 201] on span "plus" at bounding box center [60, 201] width 22 height 12
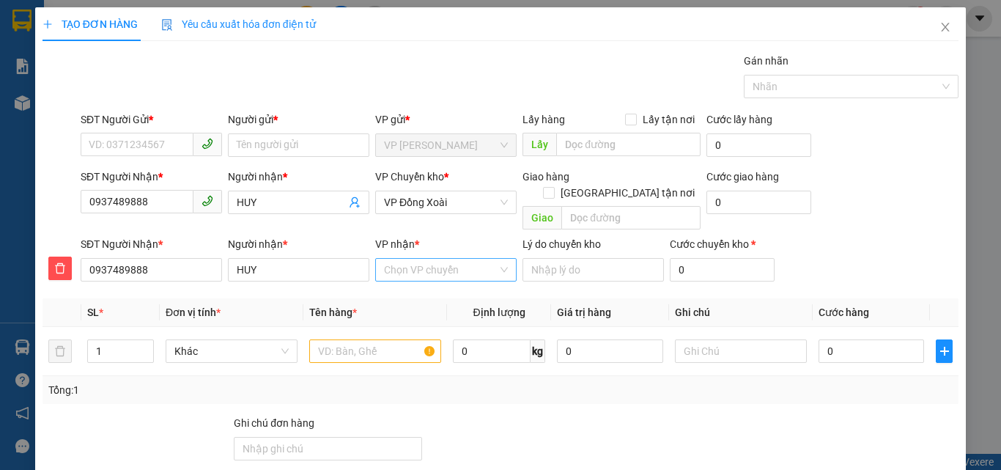
click at [413, 259] on input "VP nhận *" at bounding box center [441, 270] width 114 height 22
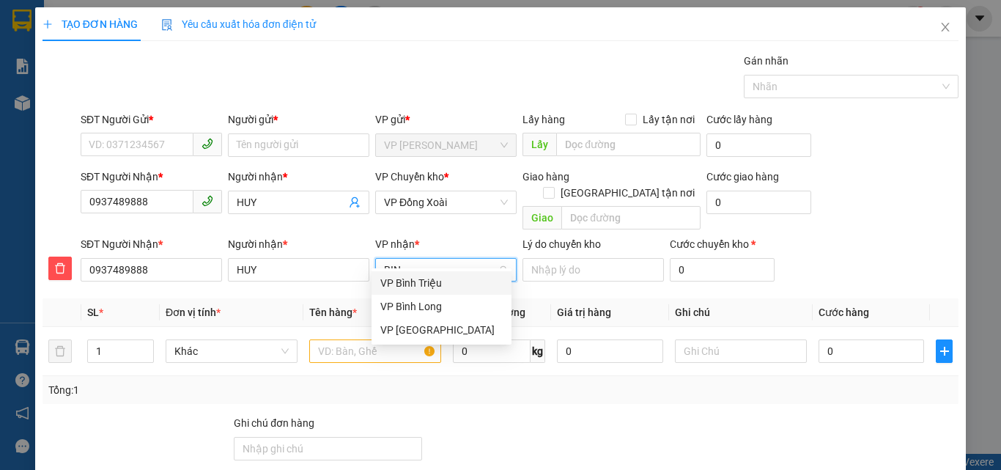
type input "BINH"
click at [441, 304] on div "VP Bình Long" at bounding box center [441, 306] width 122 height 16
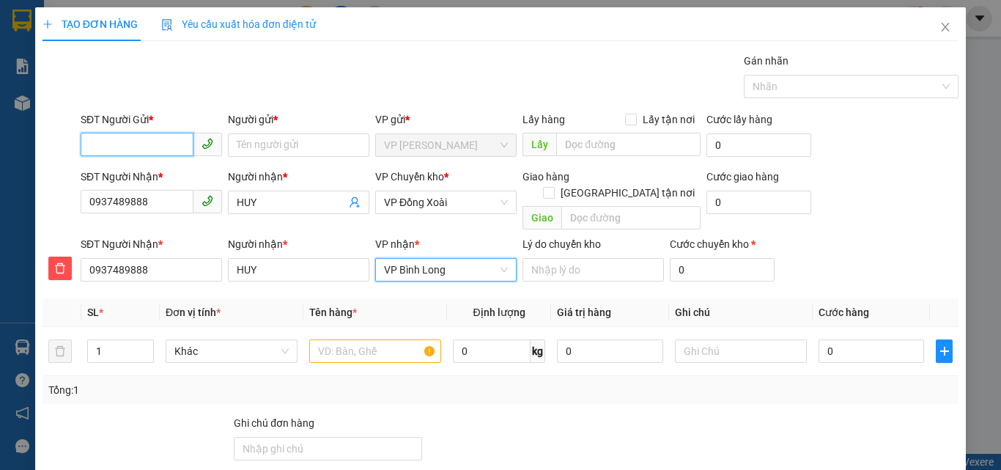
click at [149, 139] on input "SĐT Người Gửi *" at bounding box center [137, 144] width 113 height 23
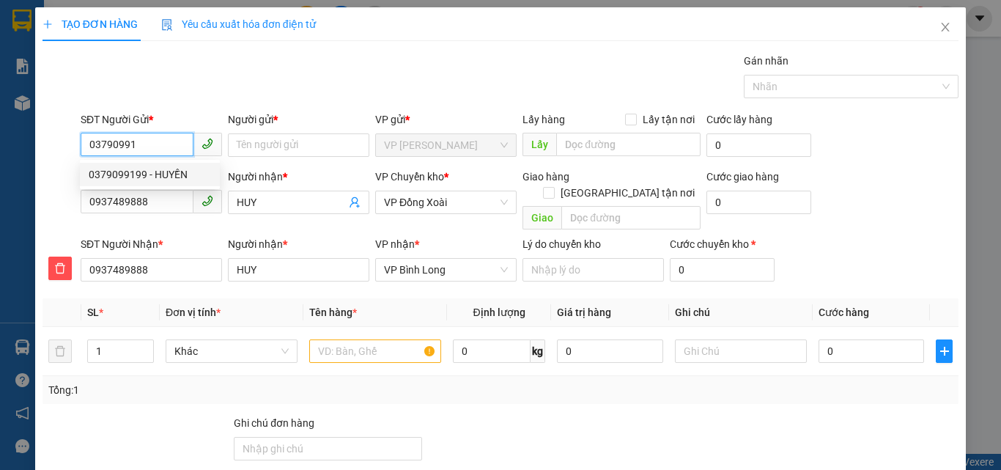
click at [187, 163] on div "0379099199 - HUYỀN" at bounding box center [150, 174] width 140 height 23
type input "0379099199"
type input "HUYỀN"
type input "80.000"
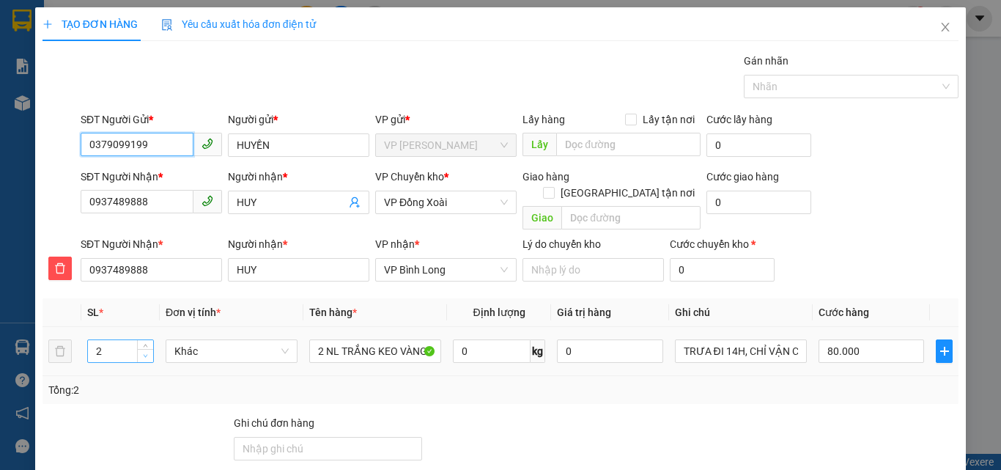
type input "0379099199"
type input "1"
click at [143, 353] on icon "down" at bounding box center [145, 355] width 5 height 5
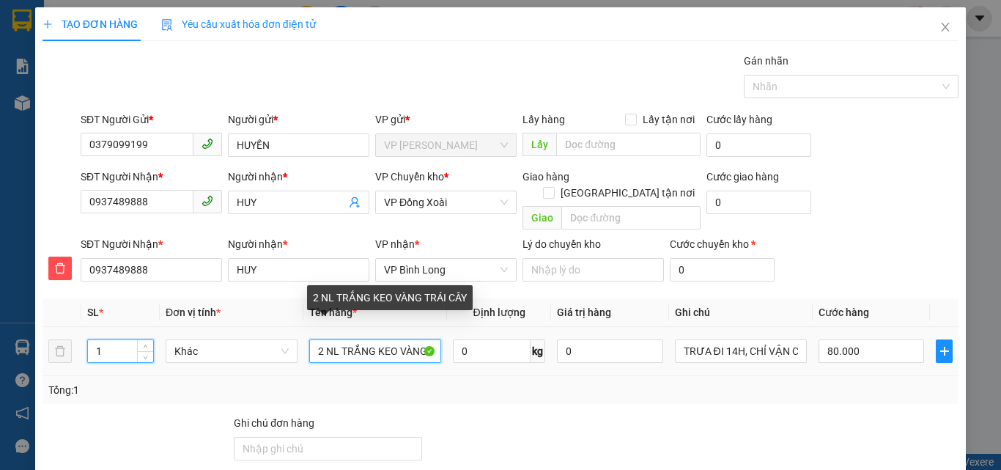
drag, startPoint x: 310, startPoint y: 336, endPoint x: 759, endPoint y: 372, distance: 450.6
click at [759, 372] on div "SL * Đơn vị tính * Tên hàng * Định lượng Giá trị hàng Ghi chú Cước hàng 1 Khác …" at bounding box center [500, 351] width 916 height 106
type input "0"
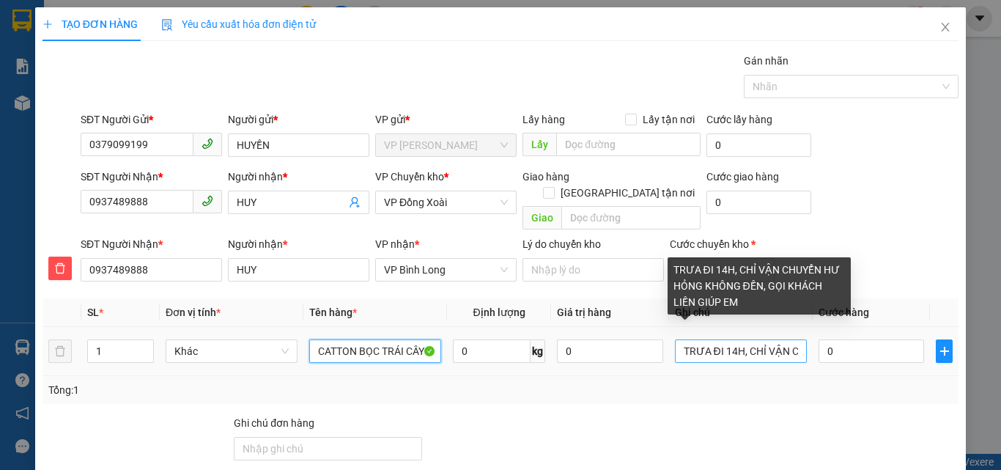
type input "CATTON BỌC TRÁI CÂY"
click at [675, 339] on input "TRƯA ĐI 14H, CHỈ VẬN CHUYỂN HƯ HỎNG KHÔNG ĐỀN, GỌI KHÁCH LIỀN GIÚP EM" at bounding box center [741, 350] width 132 height 23
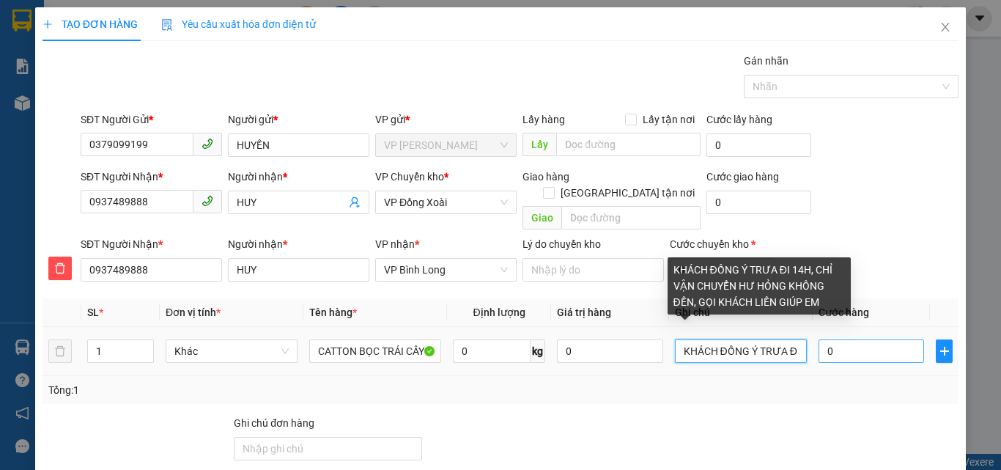
type input "KHÁCH ĐỒNG Ý TRƯA ĐI 14H, CHỈ VẬN CHUYỂN HƯ HỎNG KHÔNG ĐỀN, GỌI KHÁCH LIỀN GIÚP…"
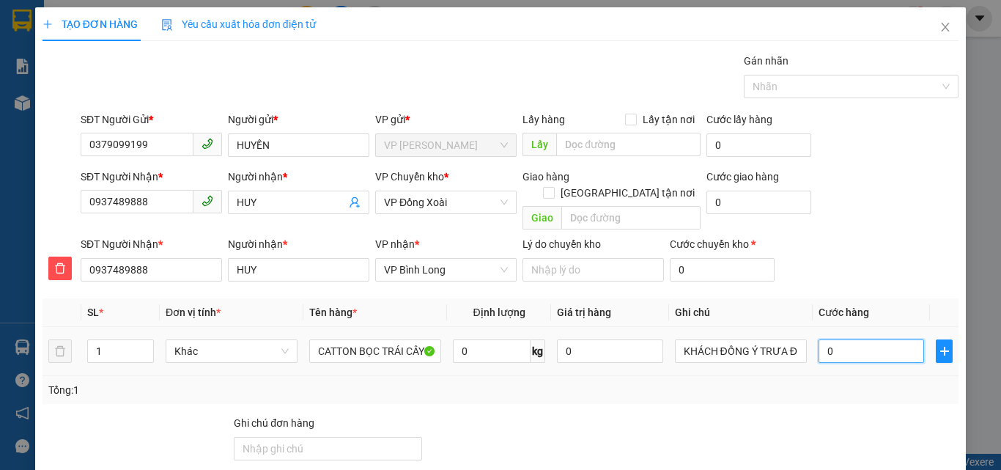
click at [838, 339] on input "0" at bounding box center [871, 350] width 106 height 23
type input "4"
type input "40"
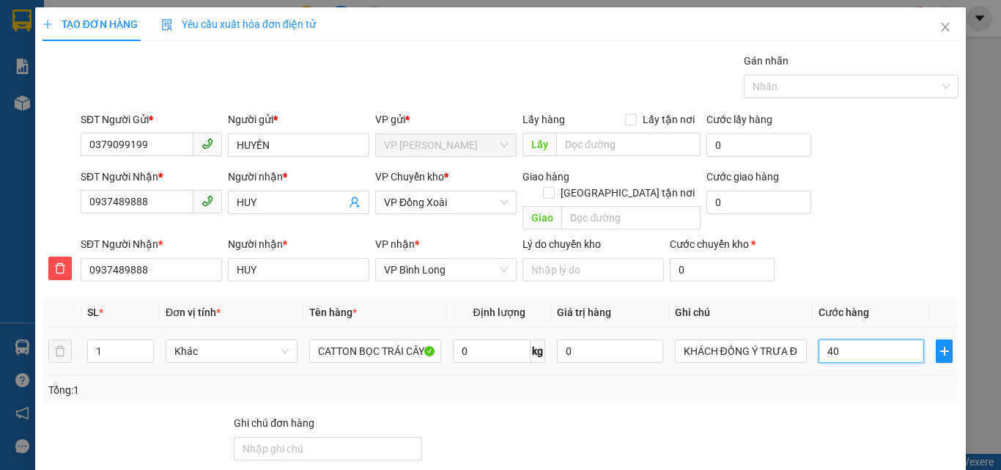
type input "40"
type input "40.000"
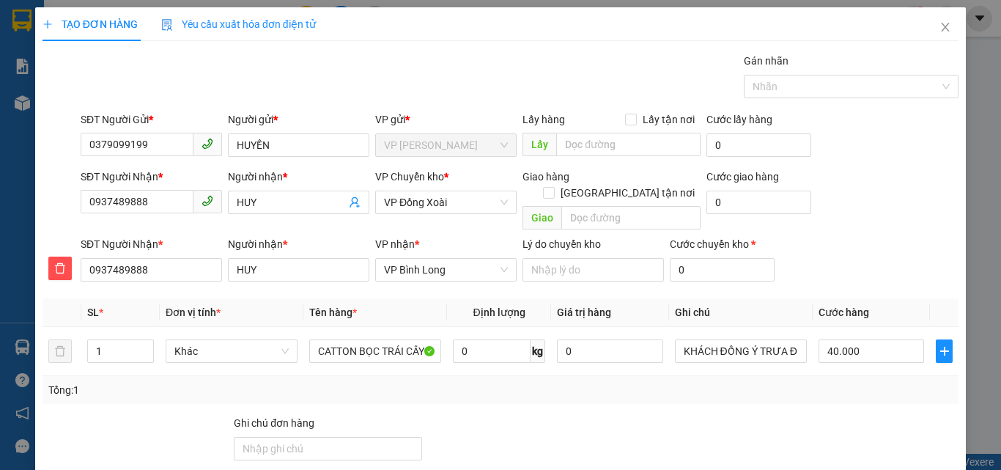
click at [831, 382] on div "Tổng: 1" at bounding box center [500, 390] width 904 height 16
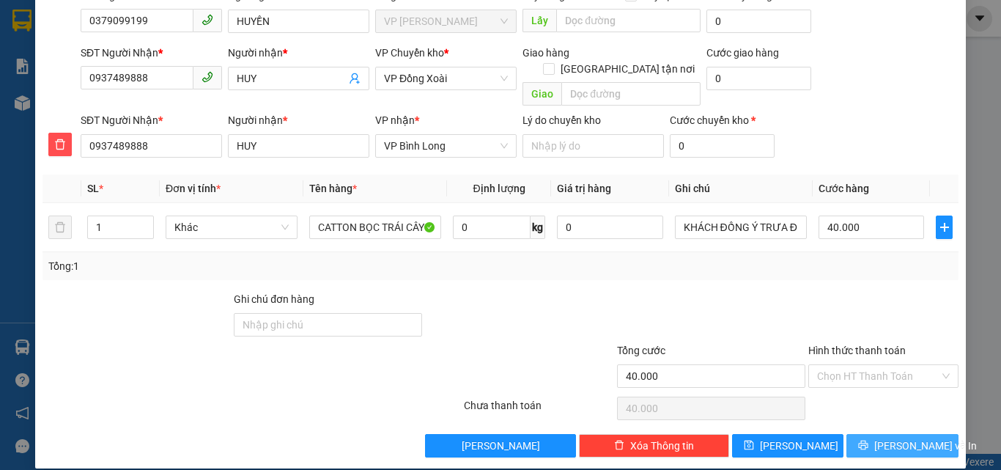
click at [856, 434] on button "Lưu và In" at bounding box center [902, 445] width 112 height 23
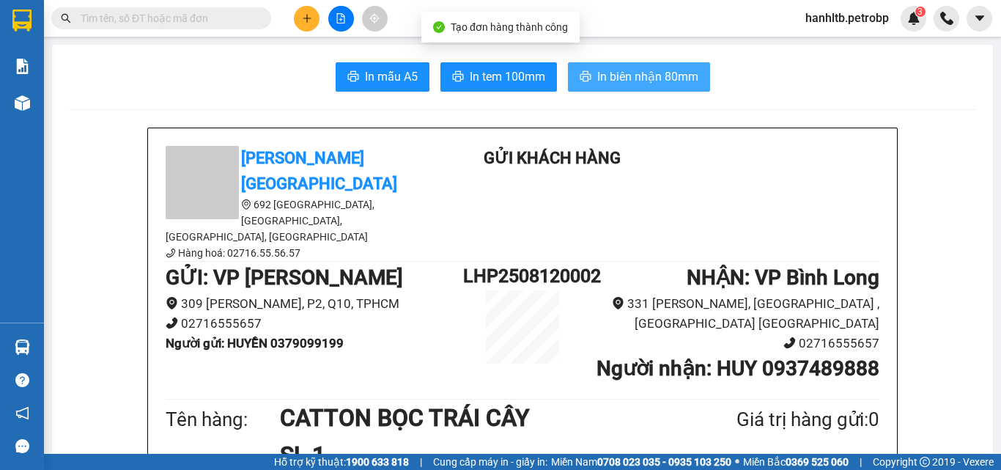
click at [648, 81] on span "In biên nhận 80mm" at bounding box center [647, 76] width 101 height 18
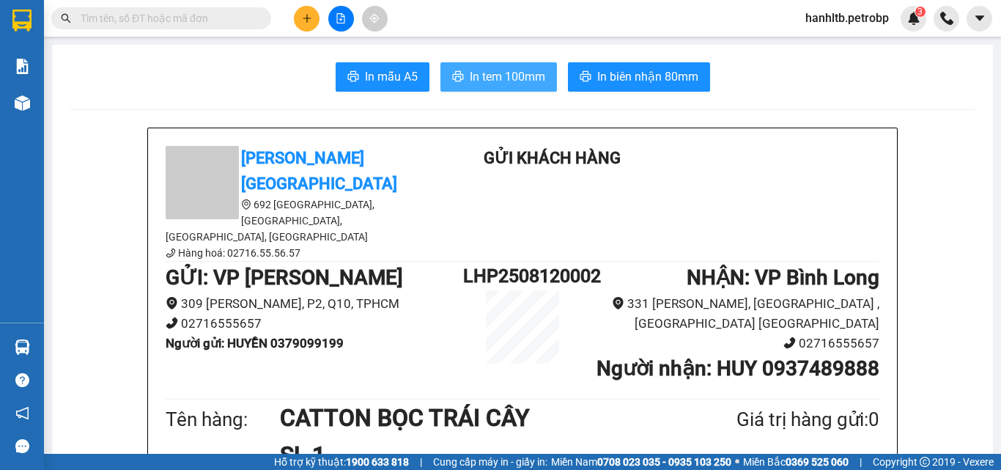
click at [501, 75] on span "In tem 100mm" at bounding box center [507, 76] width 75 height 18
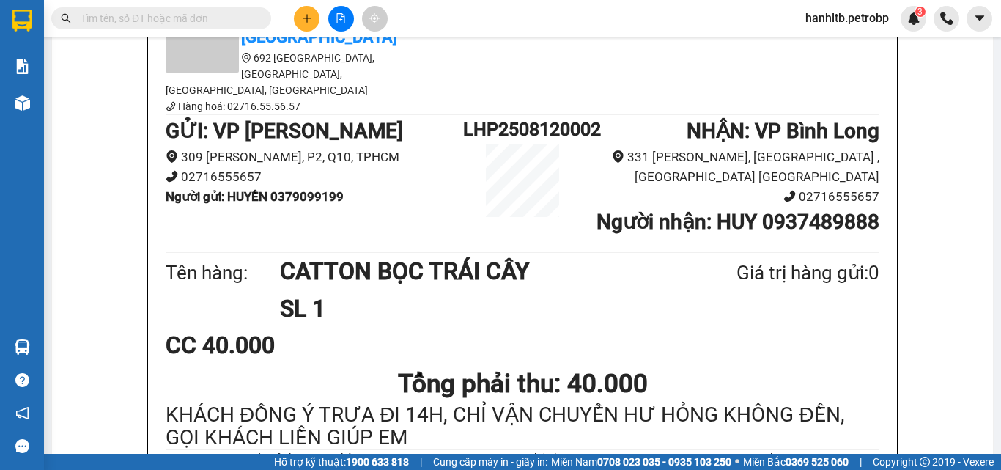
scroll to position [73, 0]
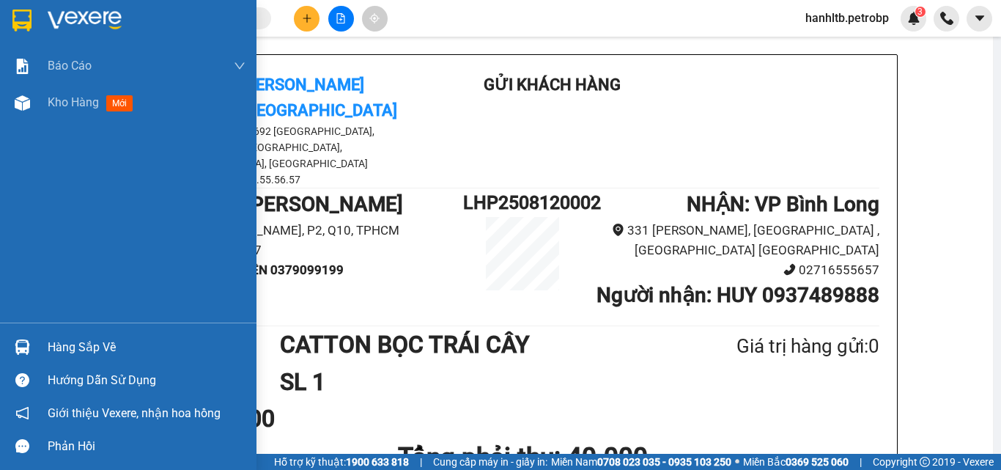
click at [74, 10] on img at bounding box center [85, 21] width 74 height 22
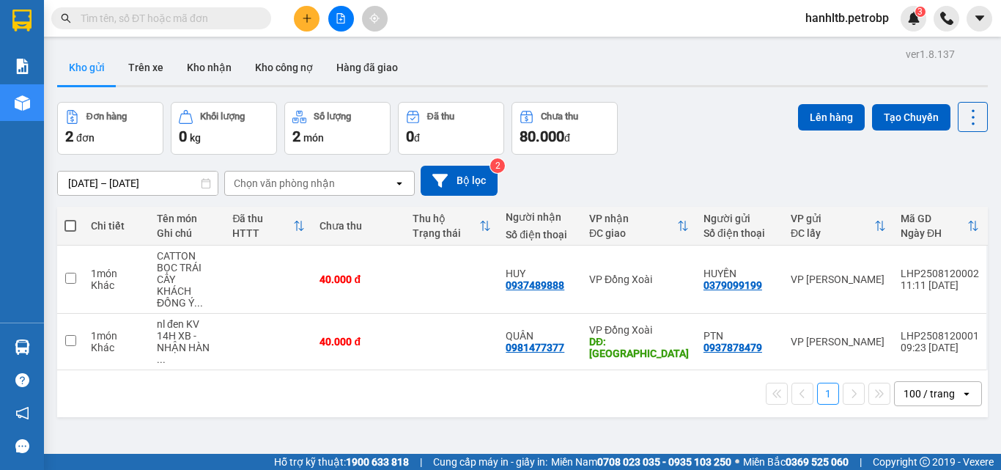
click at [685, 155] on div "[DATE] – [DATE] Press the down arrow key to interact with the calendar and sele…" at bounding box center [522, 181] width 930 height 52
click at [744, 155] on div "[DATE] – [DATE] Press the down arrow key to interact with the calendar and sele…" at bounding box center [522, 181] width 930 height 52
click at [692, 152] on div "Đơn hàng 2 đơn Khối lượng 0 kg Số lượng 2 món Đã thu 0 đ Chưa thu 80.000 đ Lên …" at bounding box center [522, 128] width 930 height 53
